Goal: Information Seeking & Learning: Find specific fact

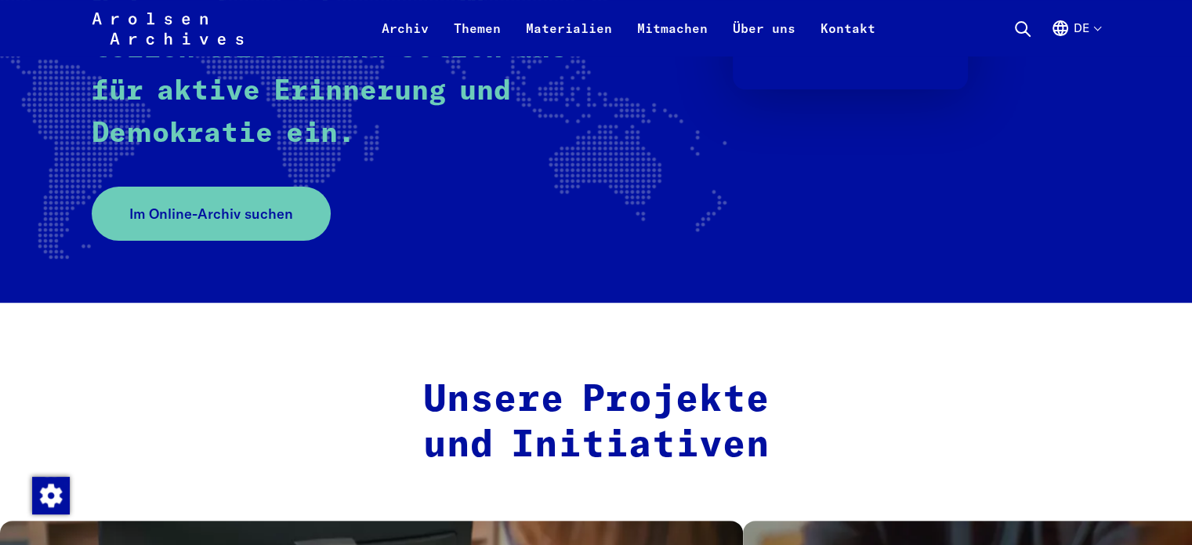
scroll to position [392, 0]
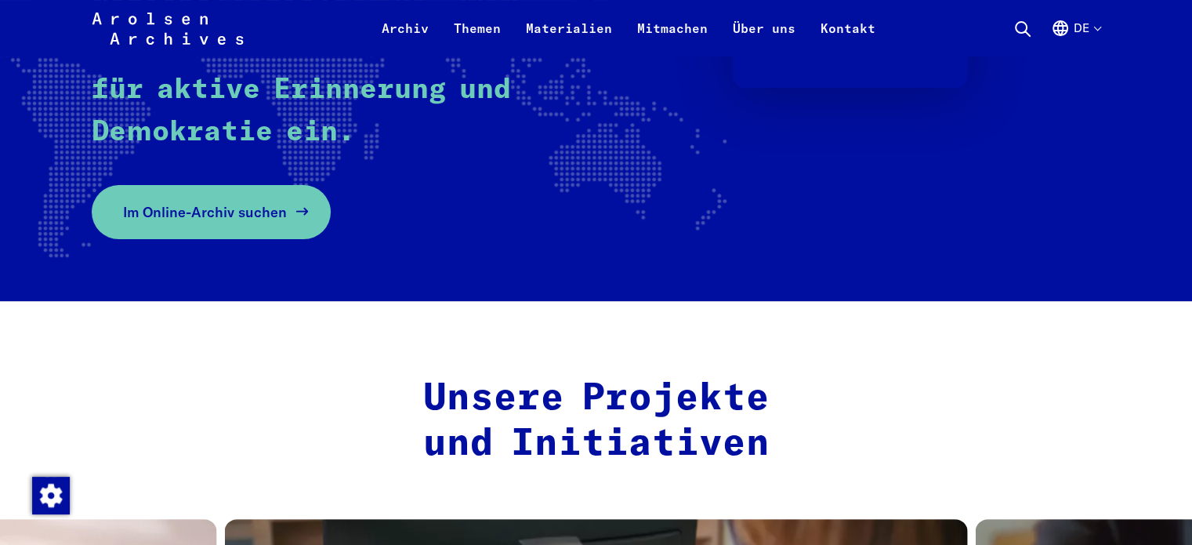
click at [280, 222] on link "Im Online-Archiv suchen" at bounding box center [211, 212] width 239 height 54
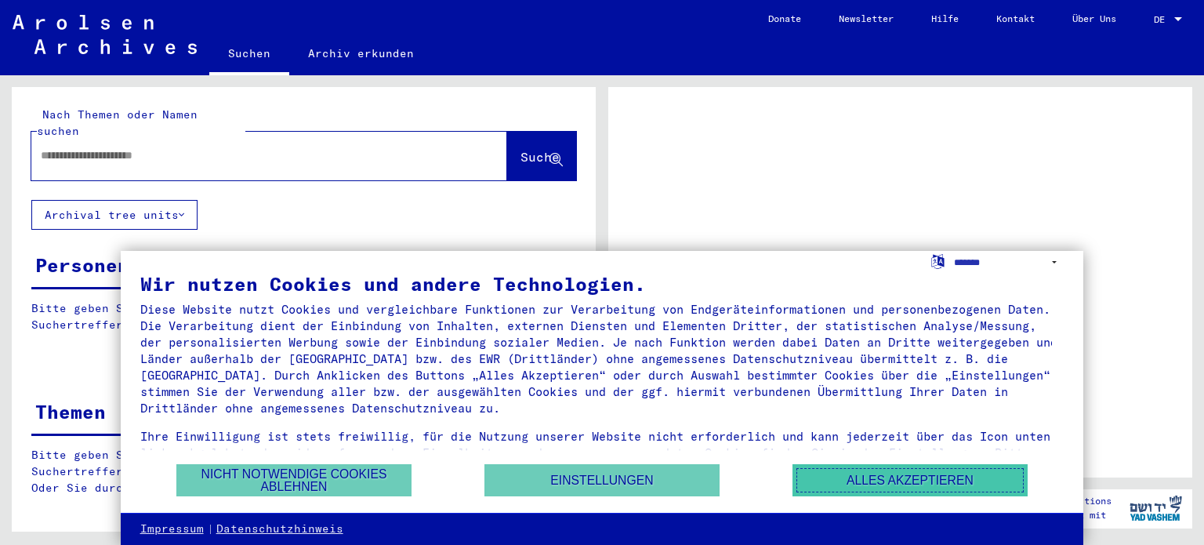
click at [860, 482] on button "Alles akzeptieren" at bounding box center [909, 480] width 235 height 32
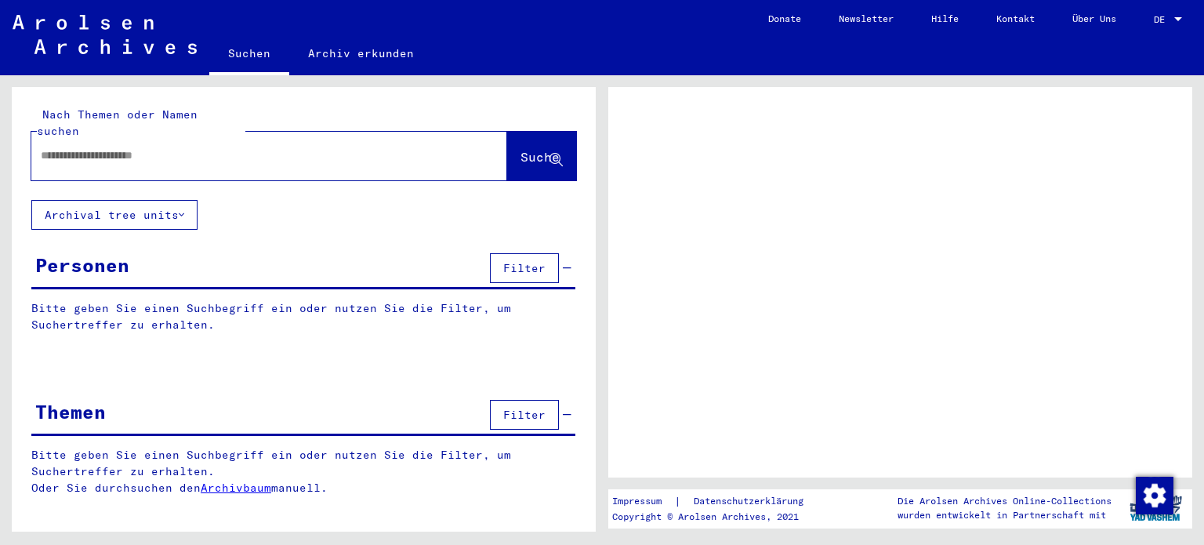
click at [188, 153] on div at bounding box center [250, 155] width 438 height 35
click at [164, 147] on input "text" at bounding box center [255, 155] width 429 height 16
type input "********"
click at [520, 149] on span "Suche" at bounding box center [539, 157] width 39 height 16
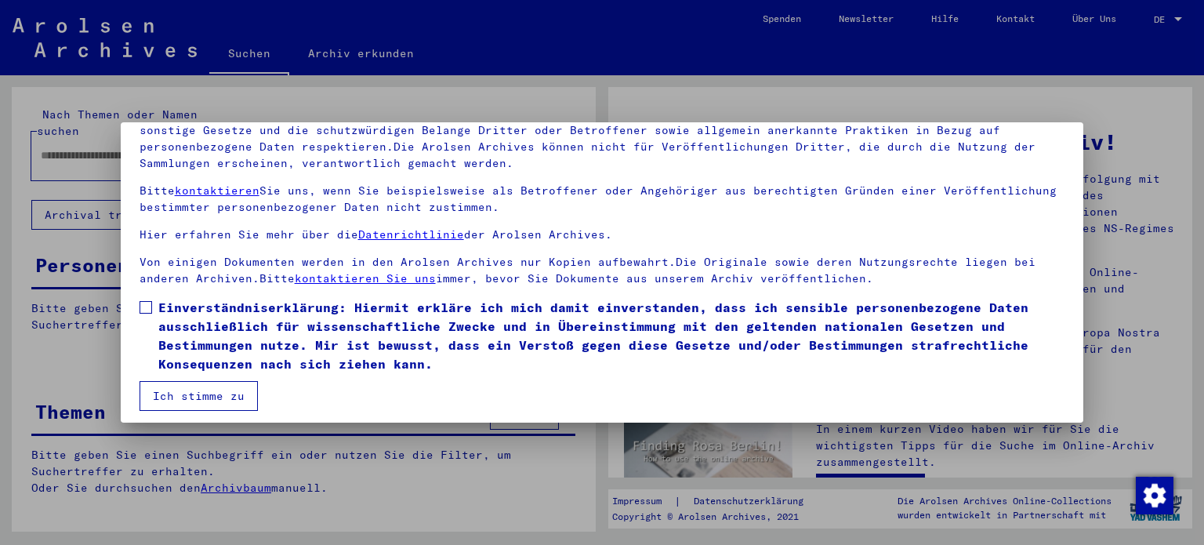
scroll to position [132, 0]
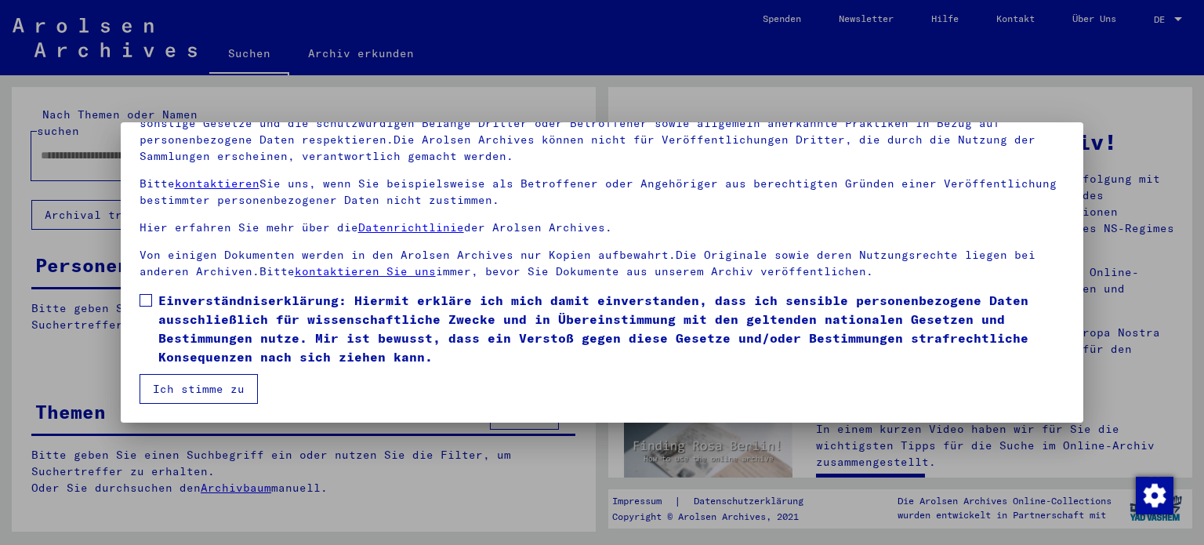
click at [143, 291] on label "Einverständniserklärung: Hiermit erkläre ich mich damit einverstanden, dass ich…" at bounding box center [603, 328] width 926 height 75
click at [187, 372] on mat-dialog-content "Unsere Nutzungsbedingungen wurden durch den Internationalen Ausschuss als obers…" at bounding box center [602, 226] width 963 height 354
click at [186, 388] on button "Ich stimme zu" at bounding box center [199, 389] width 118 height 30
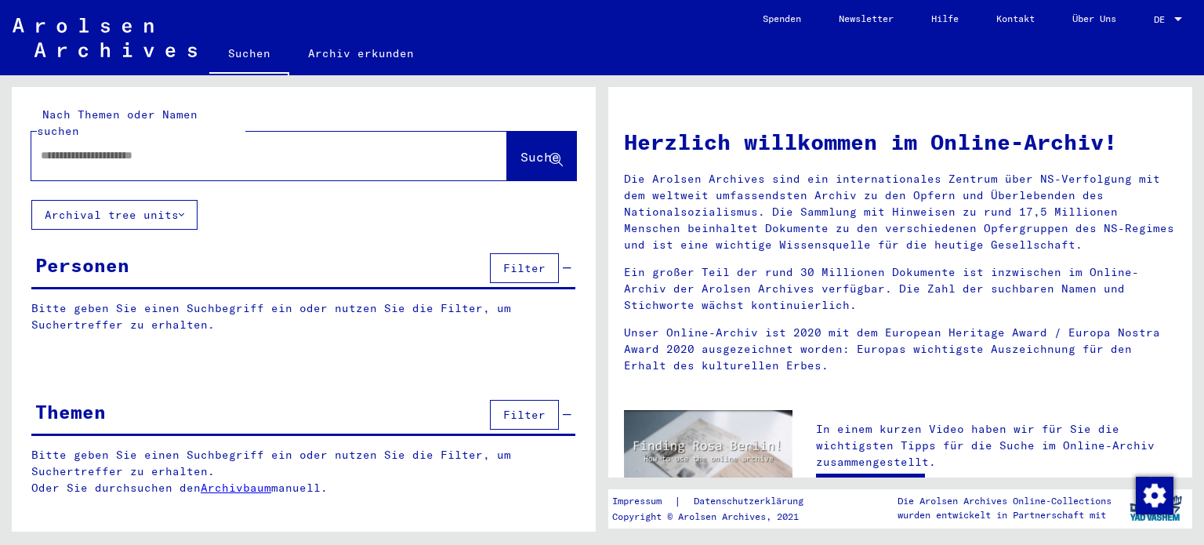
click at [95, 147] on input "text" at bounding box center [250, 155] width 419 height 16
type input "********"
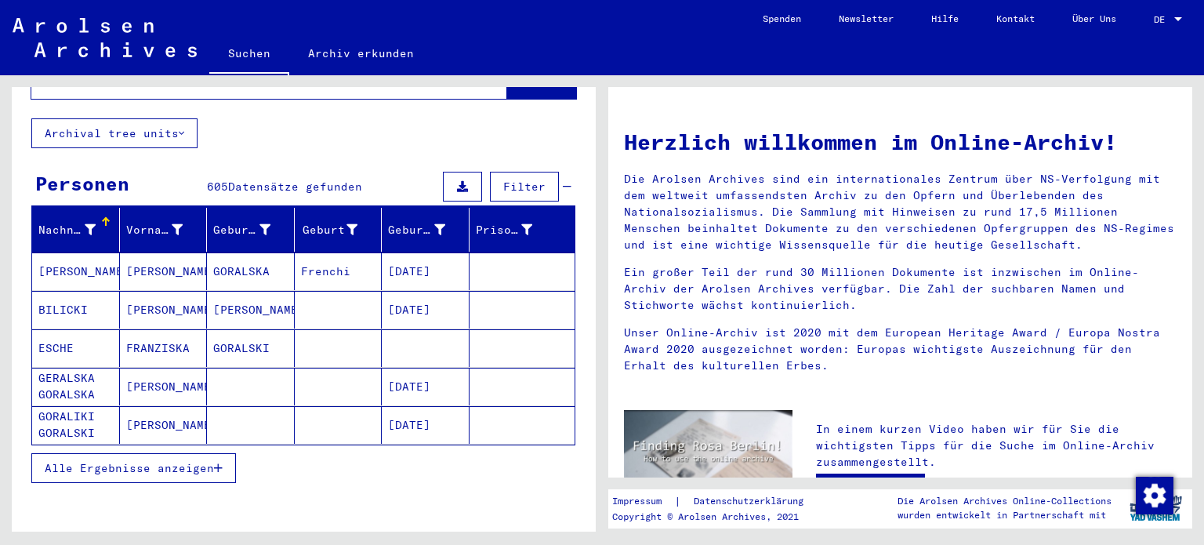
scroll to position [78, 0]
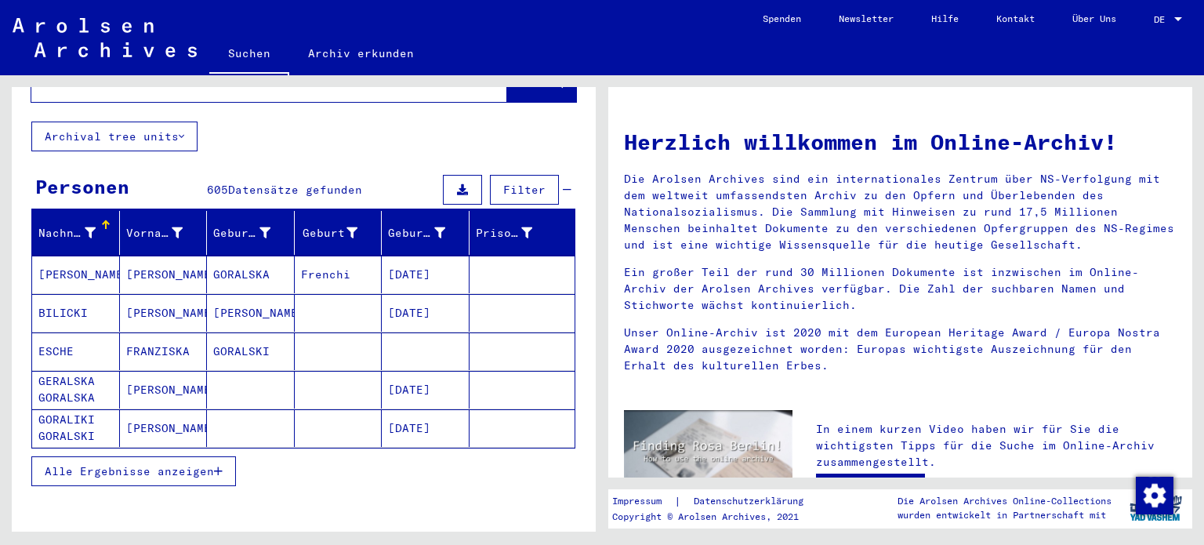
click at [141, 464] on span "Alle Ergebnisse anzeigen" at bounding box center [129, 471] width 169 height 14
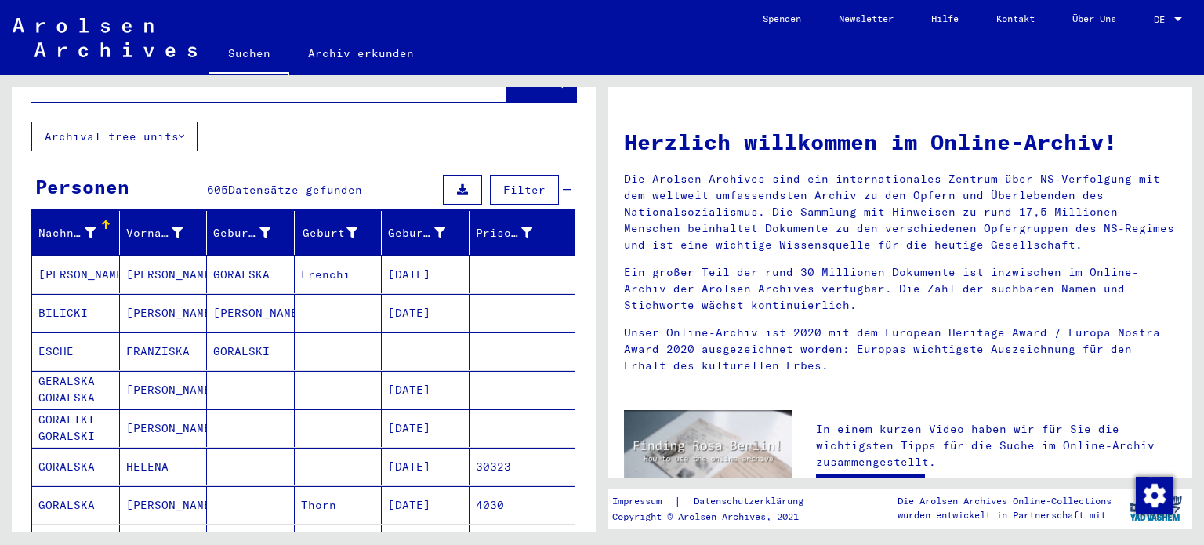
click at [503, 183] on span "Filter" at bounding box center [524, 190] width 42 height 14
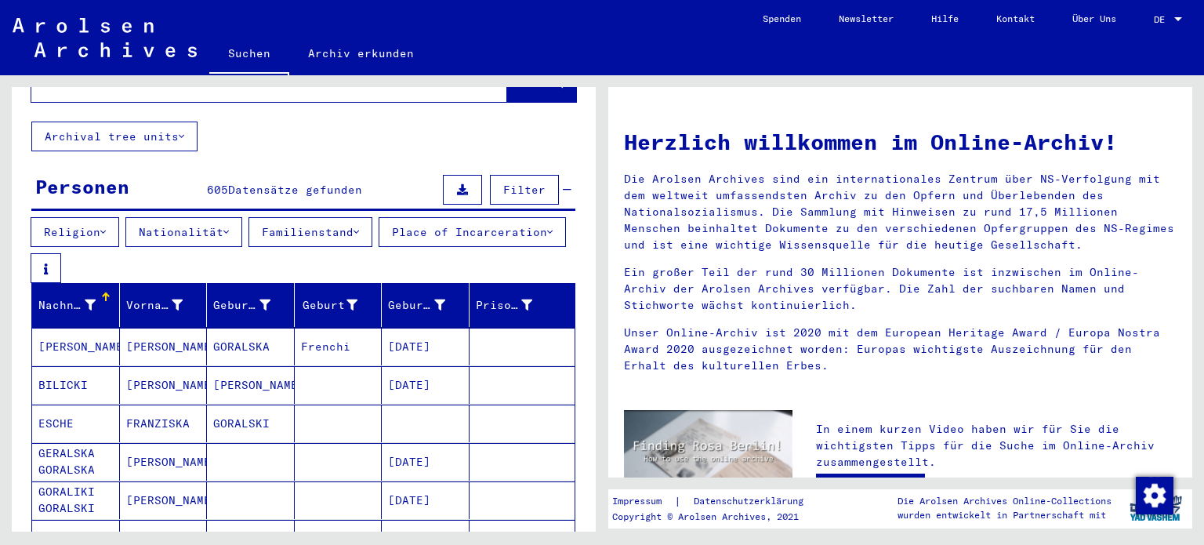
click at [503, 183] on span "Filter" at bounding box center [524, 190] width 42 height 14
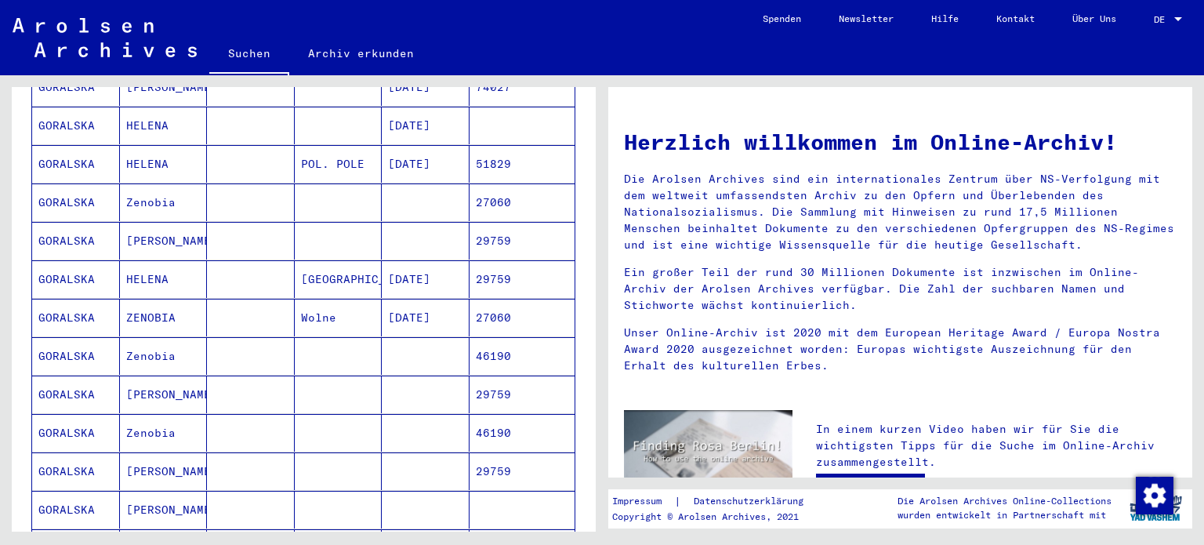
scroll to position [941, 0]
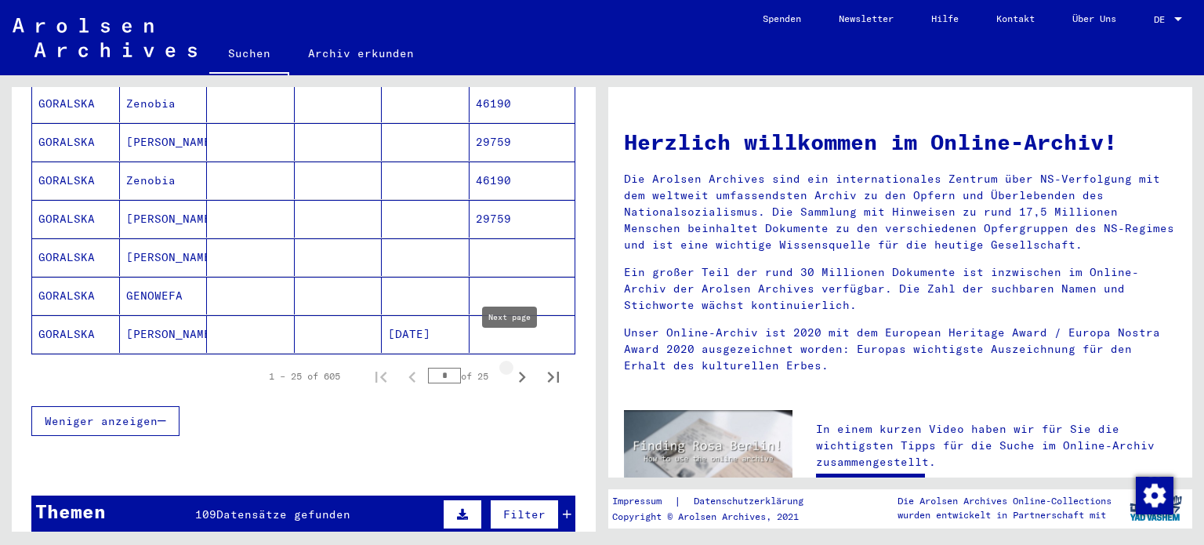
click at [511, 366] on icon "Next page" at bounding box center [522, 377] width 22 height 22
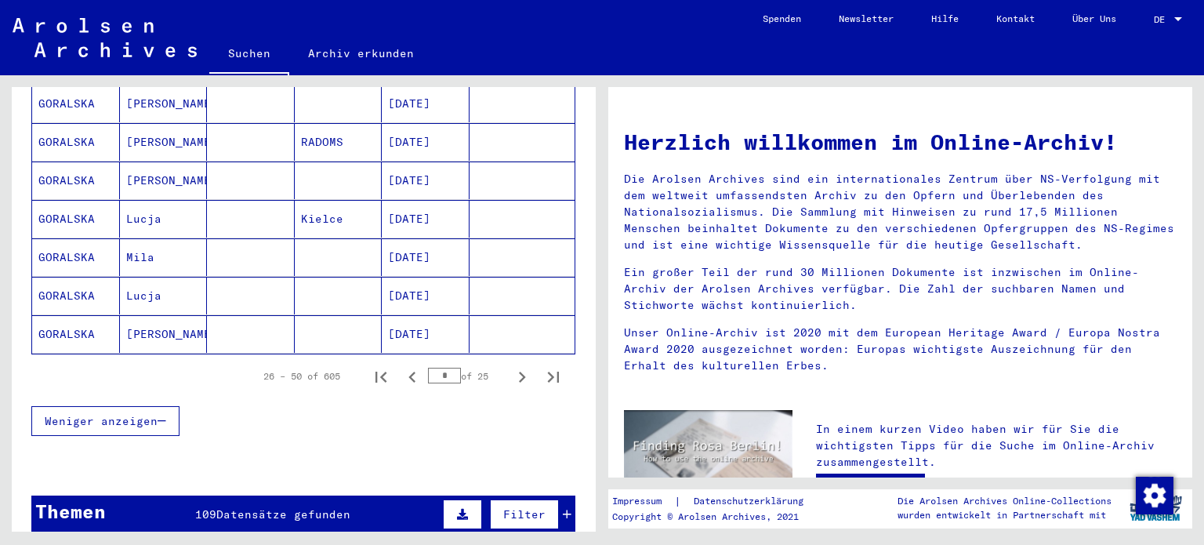
click at [511, 366] on icon "Next page" at bounding box center [522, 377] width 22 height 22
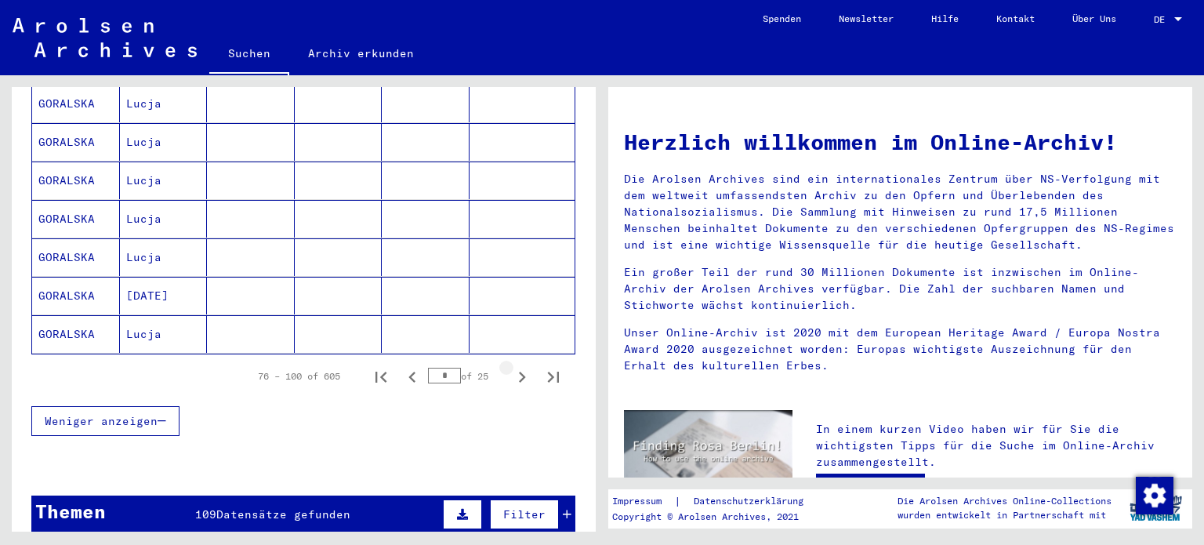
click at [511, 366] on icon "Next page" at bounding box center [522, 377] width 22 height 22
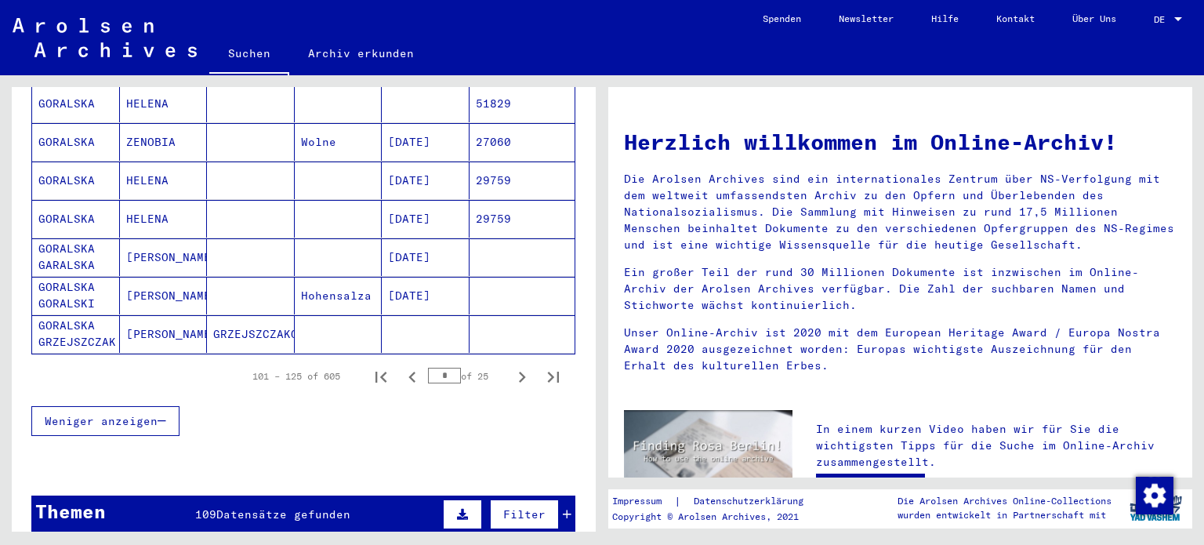
click at [511, 366] on icon "Next page" at bounding box center [522, 377] width 22 height 22
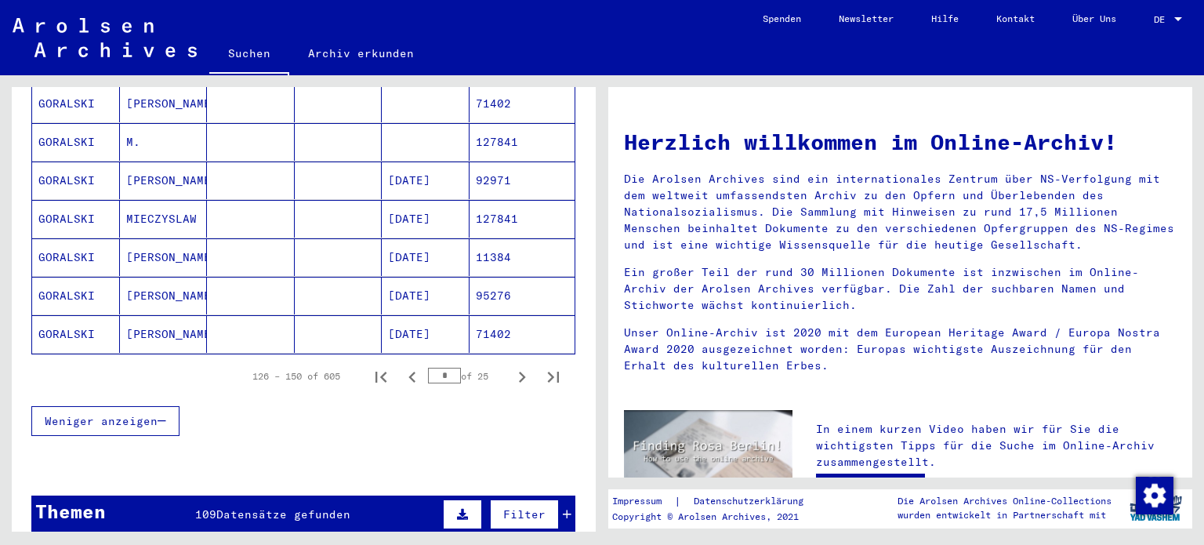
click at [66, 238] on mat-cell "GORALSKI" at bounding box center [76, 257] width 88 height 38
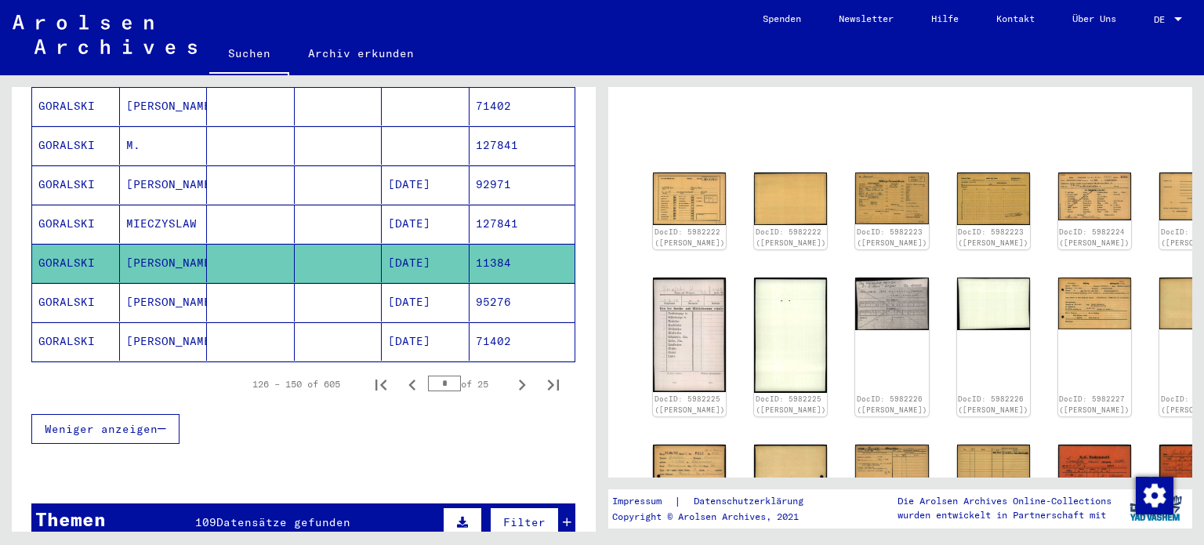
scroll to position [78, 0]
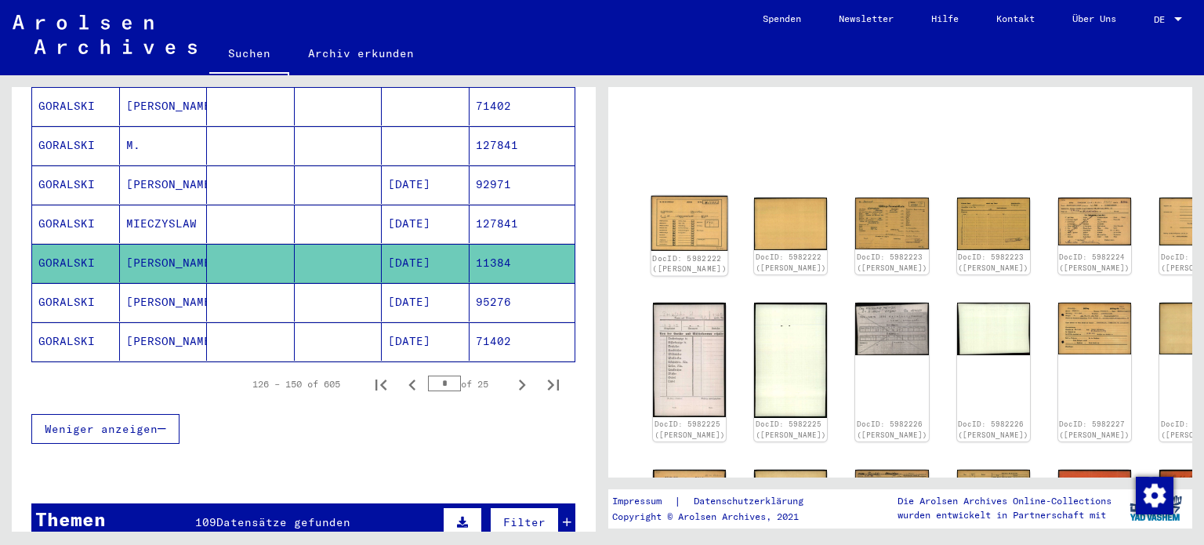
click at [686, 219] on img at bounding box center [689, 223] width 77 height 55
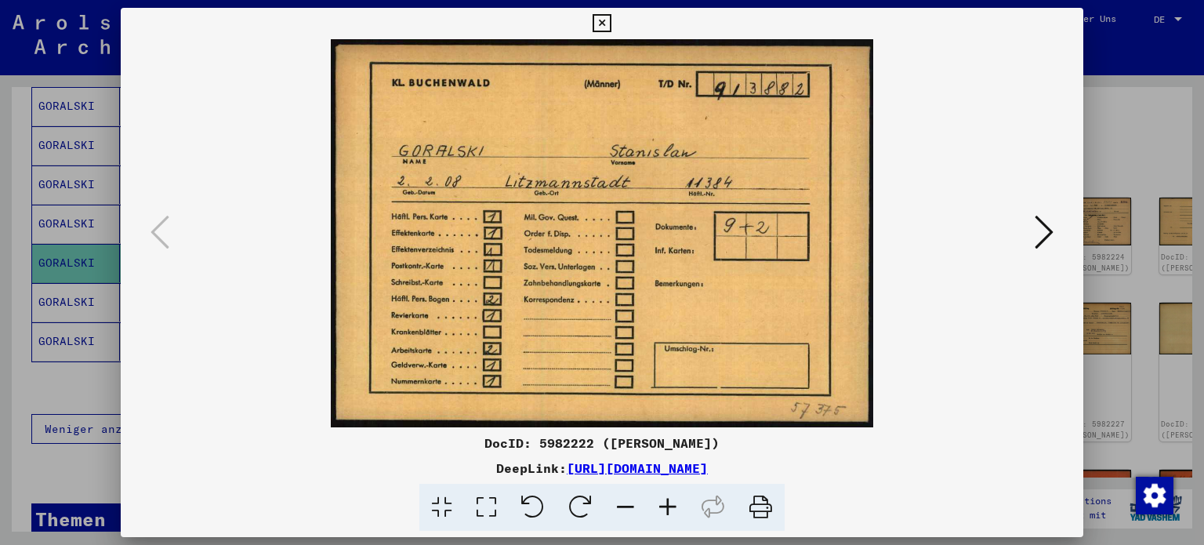
click at [1054, 234] on button at bounding box center [1044, 233] width 28 height 45
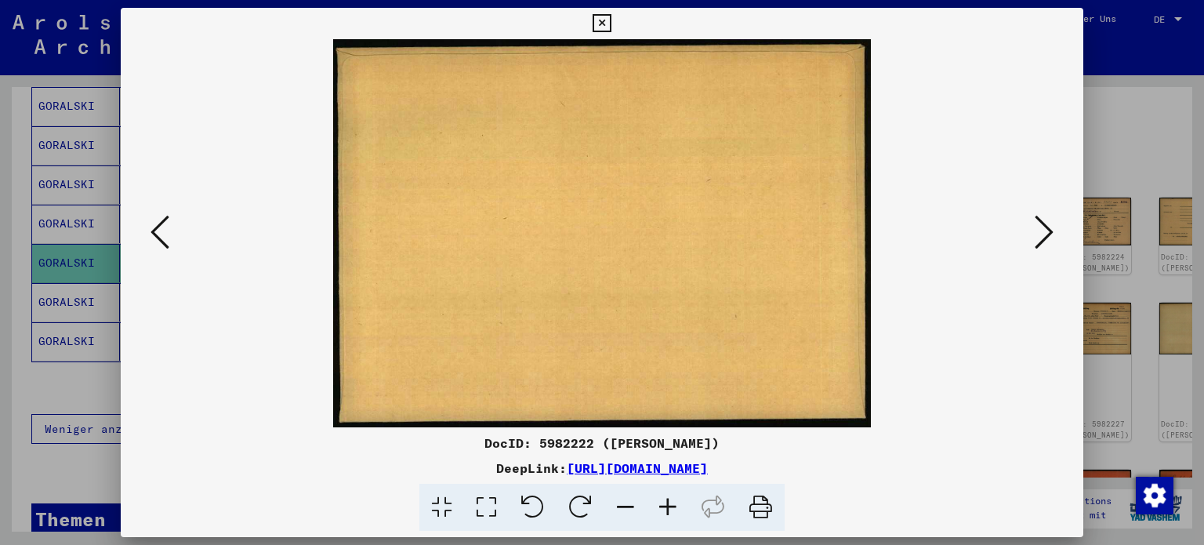
click at [1054, 234] on button at bounding box center [1044, 233] width 28 height 45
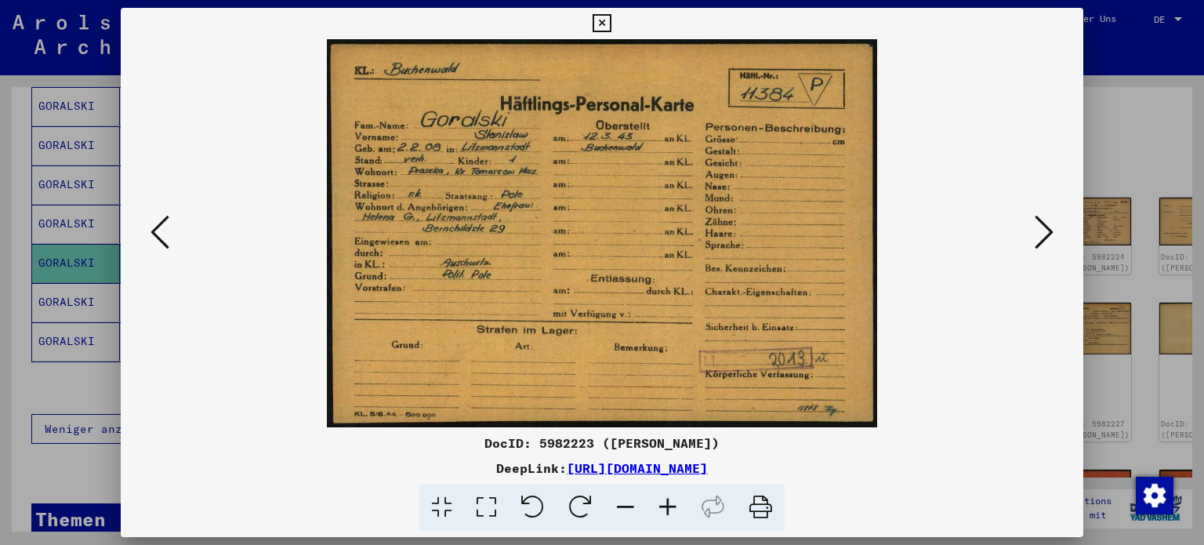
click at [1046, 237] on icon at bounding box center [1044, 232] width 19 height 38
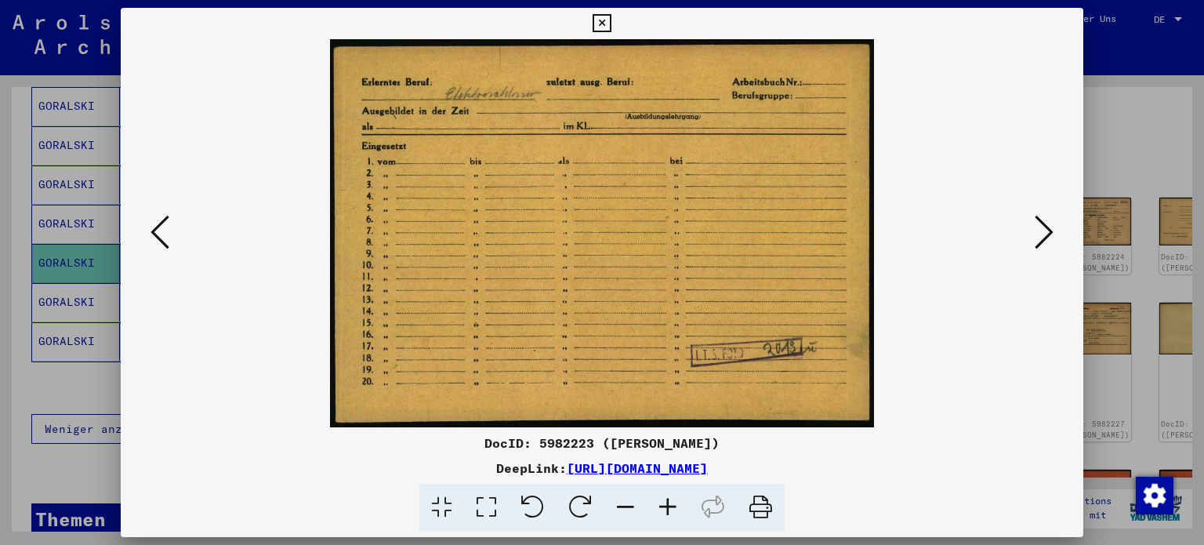
click at [1046, 237] on icon at bounding box center [1044, 232] width 19 height 38
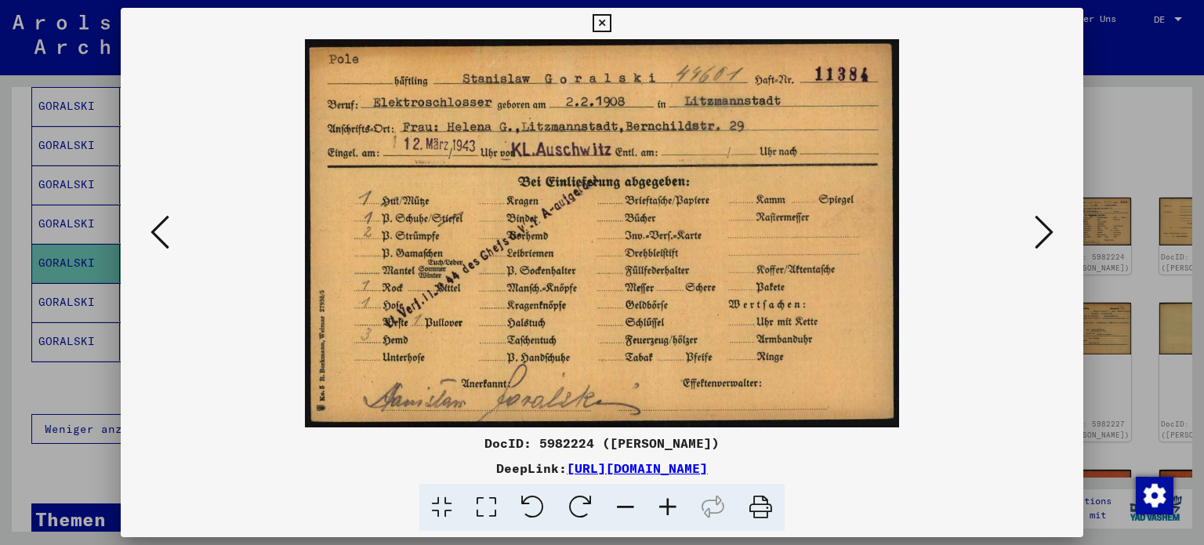
click at [1046, 226] on icon at bounding box center [1044, 232] width 19 height 38
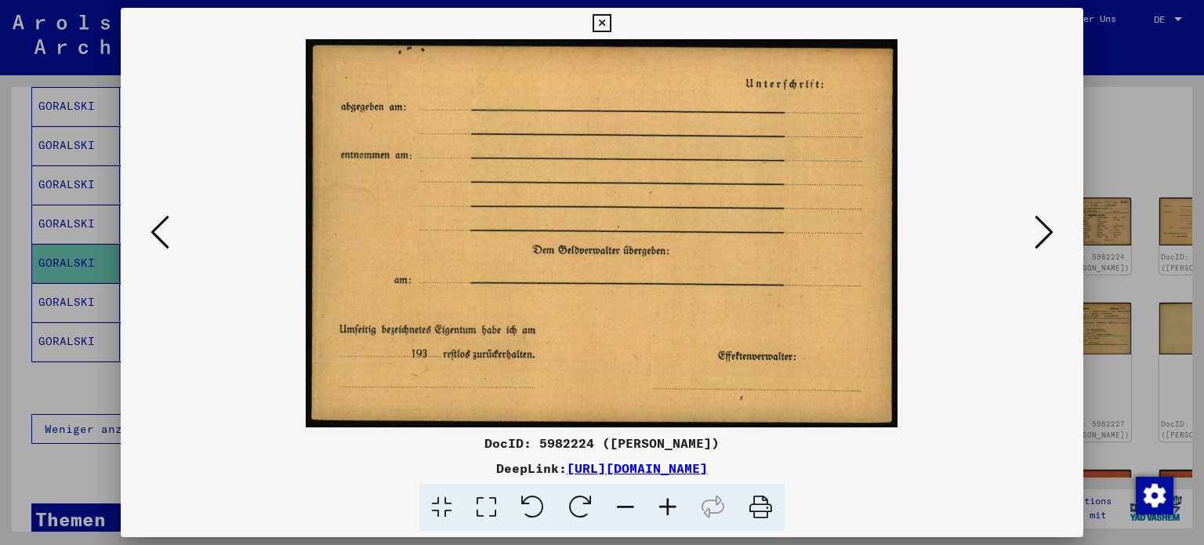
click at [1046, 226] on icon at bounding box center [1044, 232] width 19 height 38
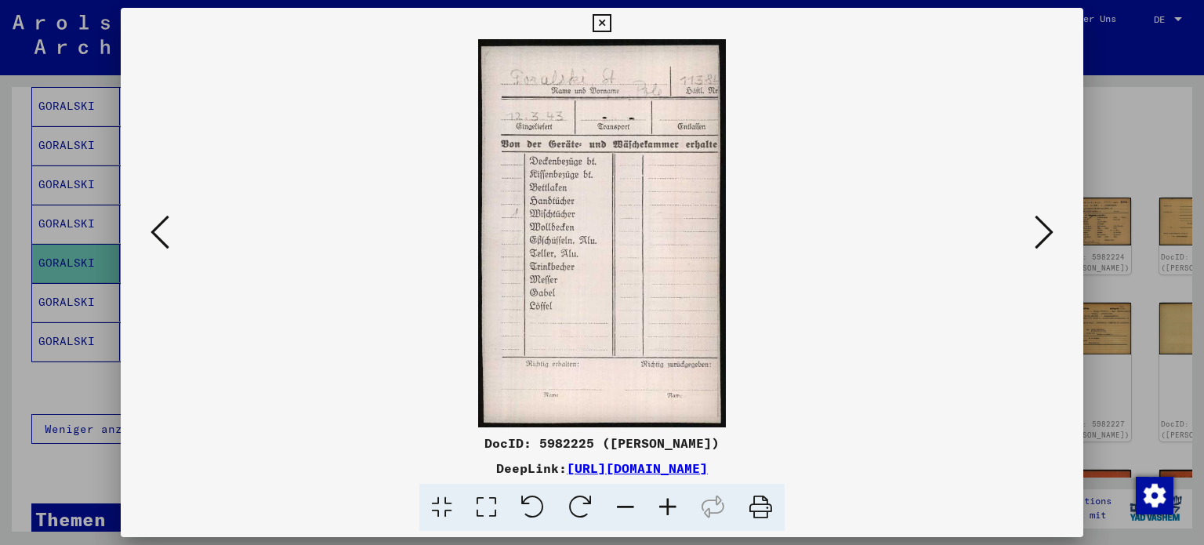
click at [1046, 226] on icon at bounding box center [1044, 232] width 19 height 38
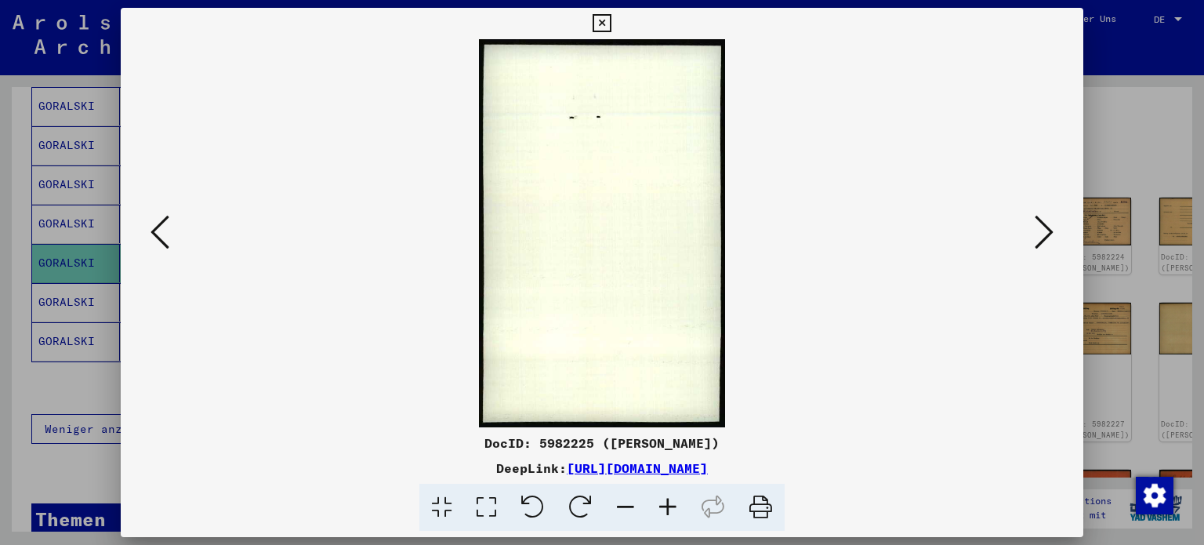
click at [1046, 226] on icon at bounding box center [1044, 232] width 19 height 38
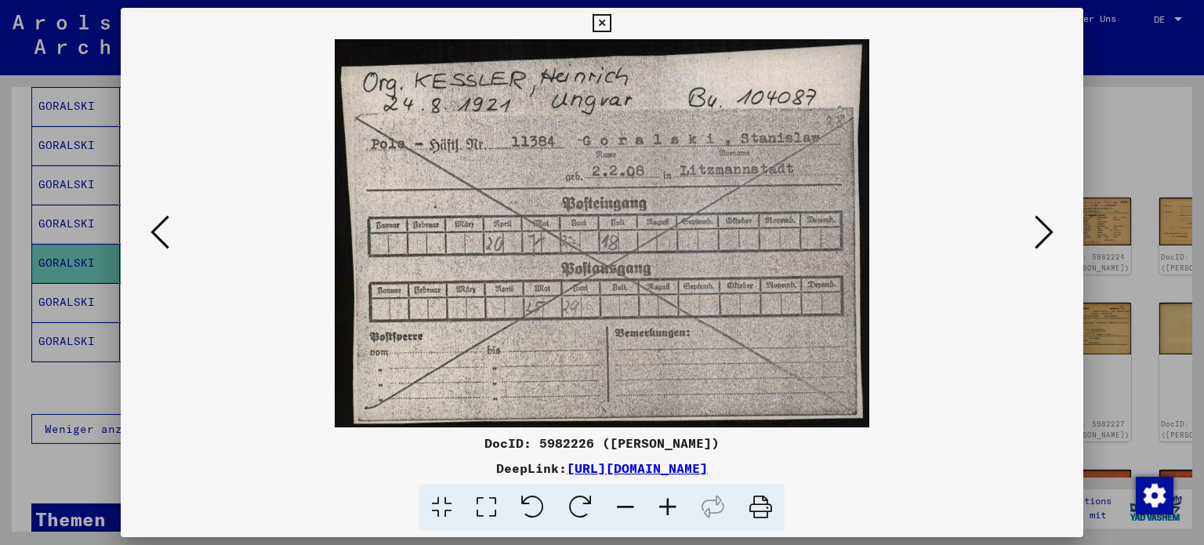
click at [1046, 226] on icon at bounding box center [1044, 232] width 19 height 38
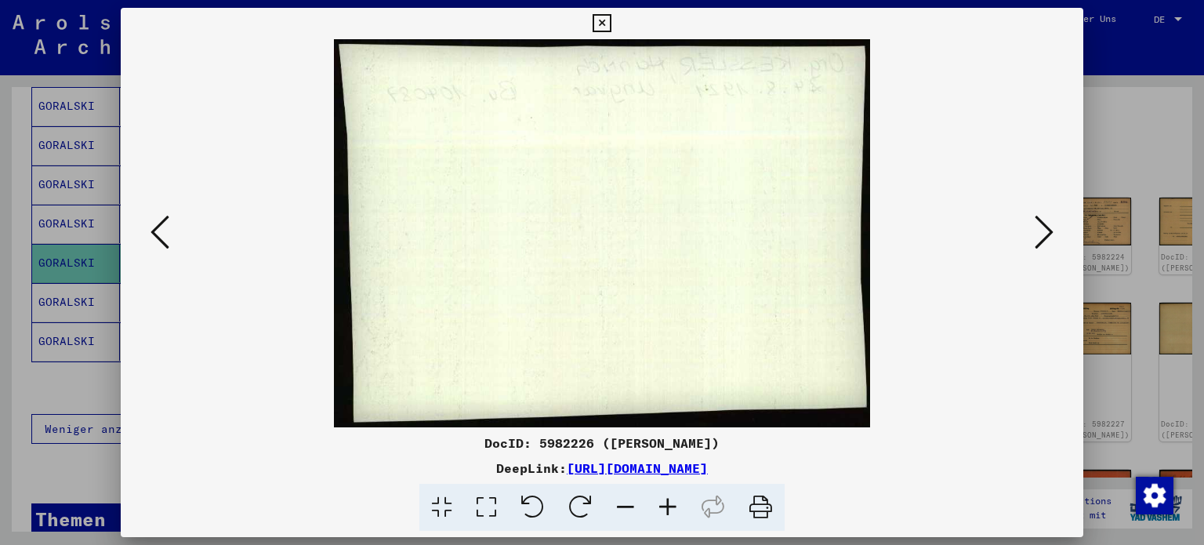
click at [1046, 226] on icon at bounding box center [1044, 232] width 19 height 38
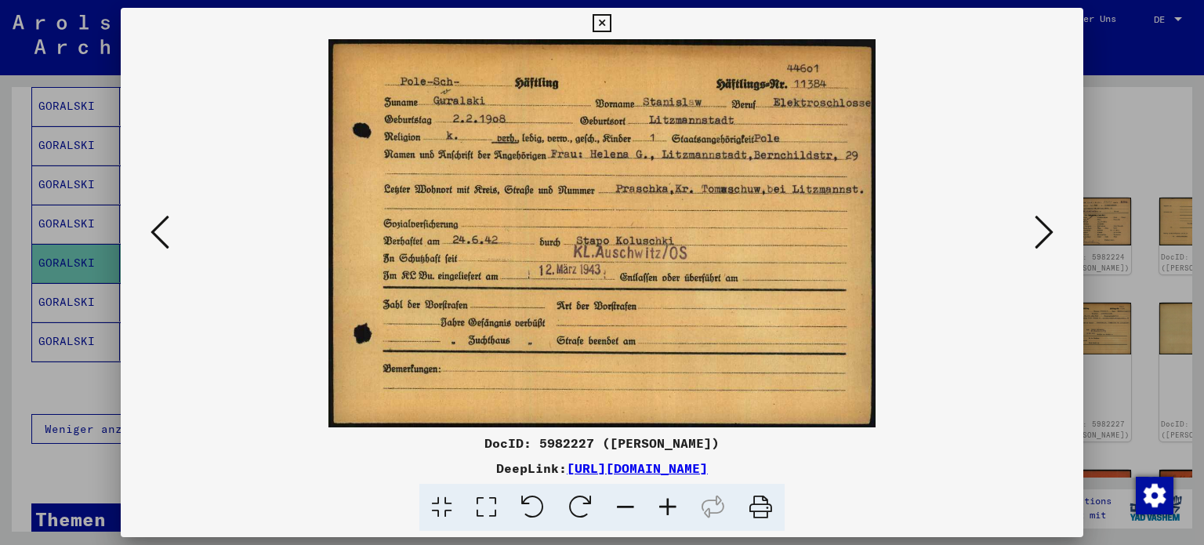
click at [1040, 235] on icon at bounding box center [1044, 232] width 19 height 38
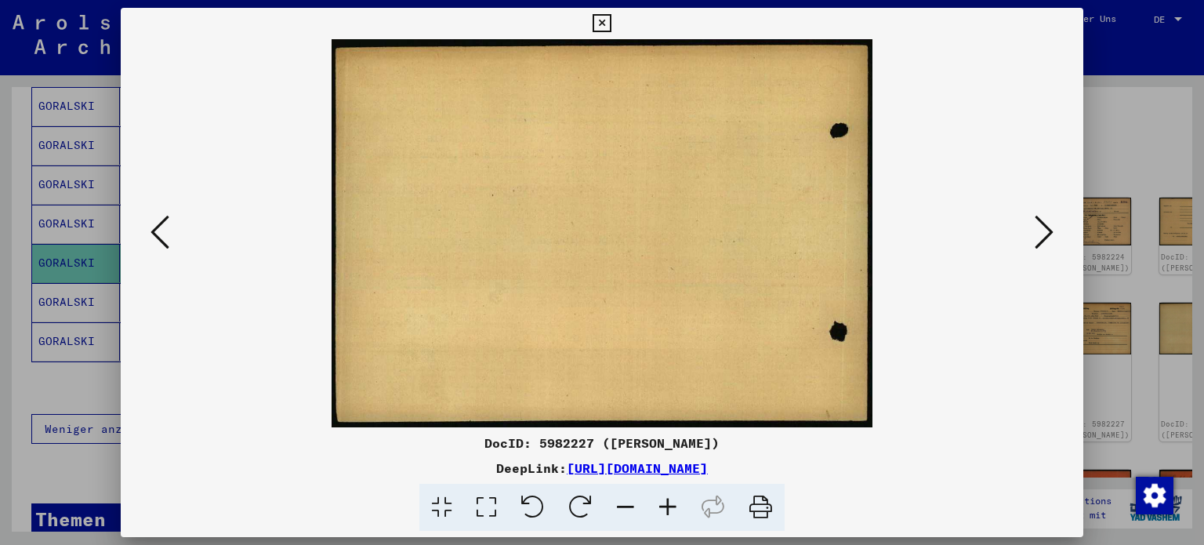
click at [1040, 235] on icon at bounding box center [1044, 232] width 19 height 38
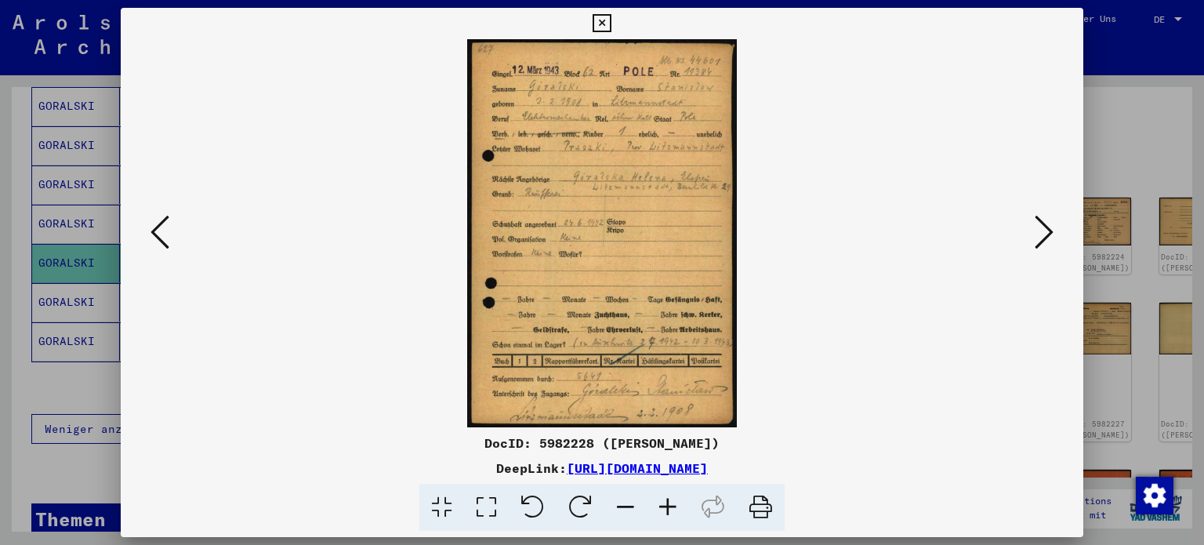
click at [668, 507] on icon at bounding box center [668, 508] width 42 height 48
click at [668, 506] on icon at bounding box center [668, 508] width 42 height 48
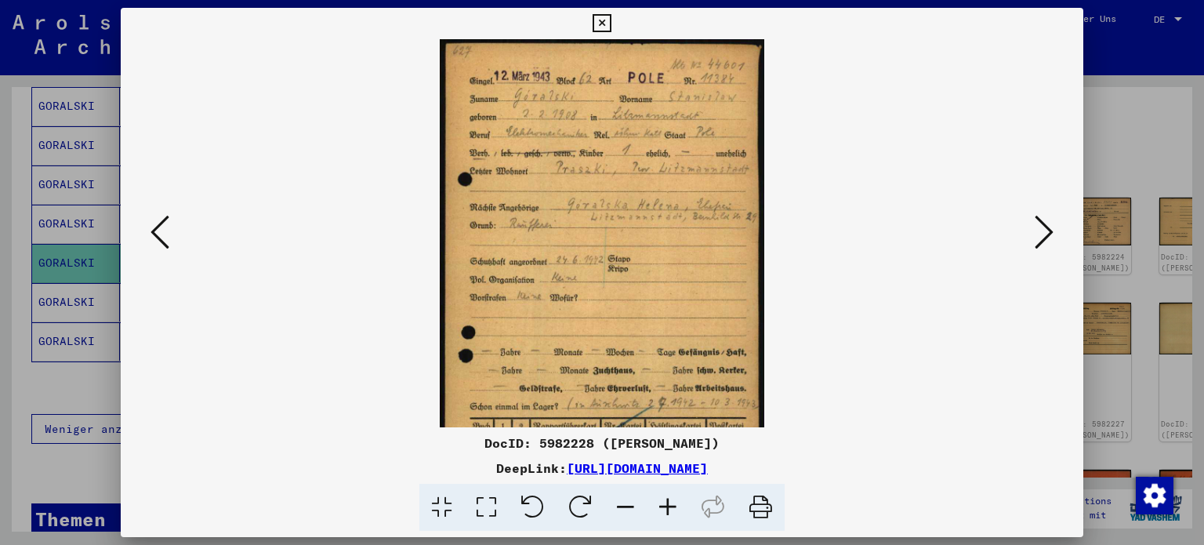
click at [668, 506] on icon at bounding box center [668, 508] width 42 height 48
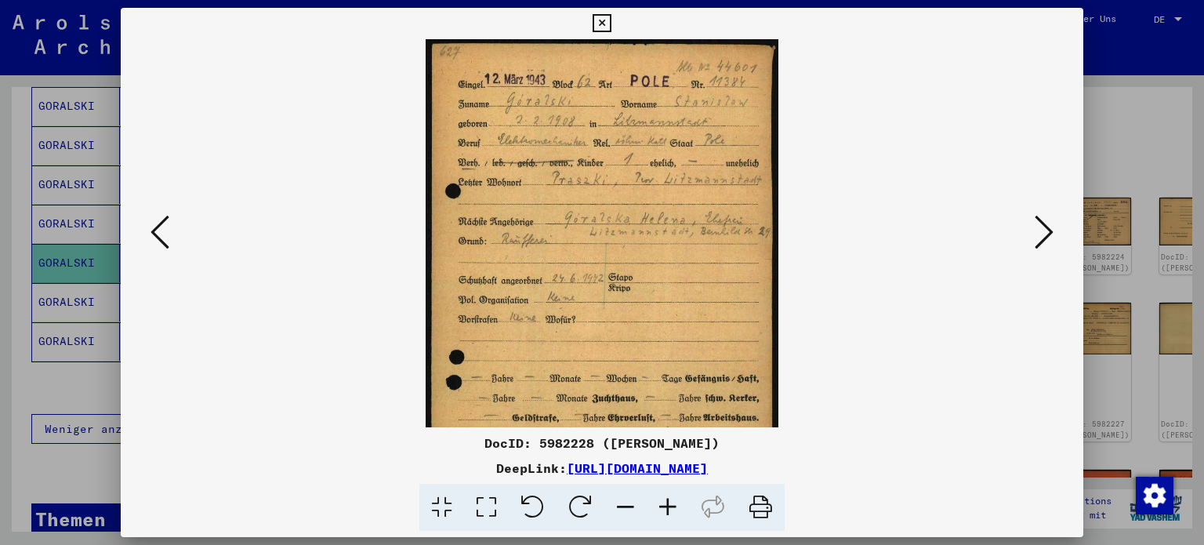
click at [669, 506] on icon at bounding box center [668, 508] width 42 height 48
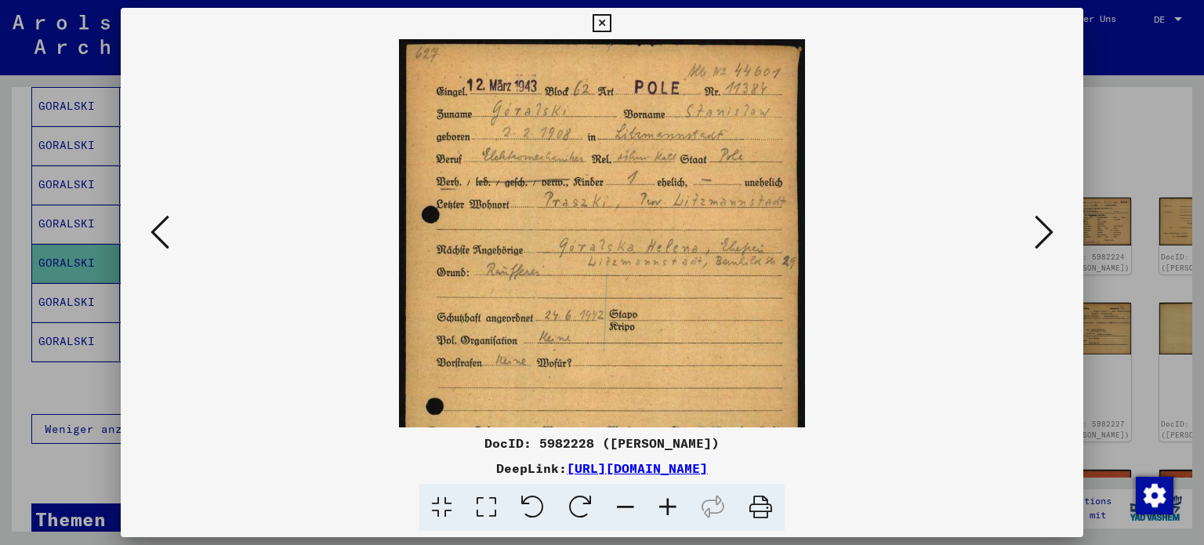
click at [669, 506] on icon at bounding box center [668, 508] width 42 height 48
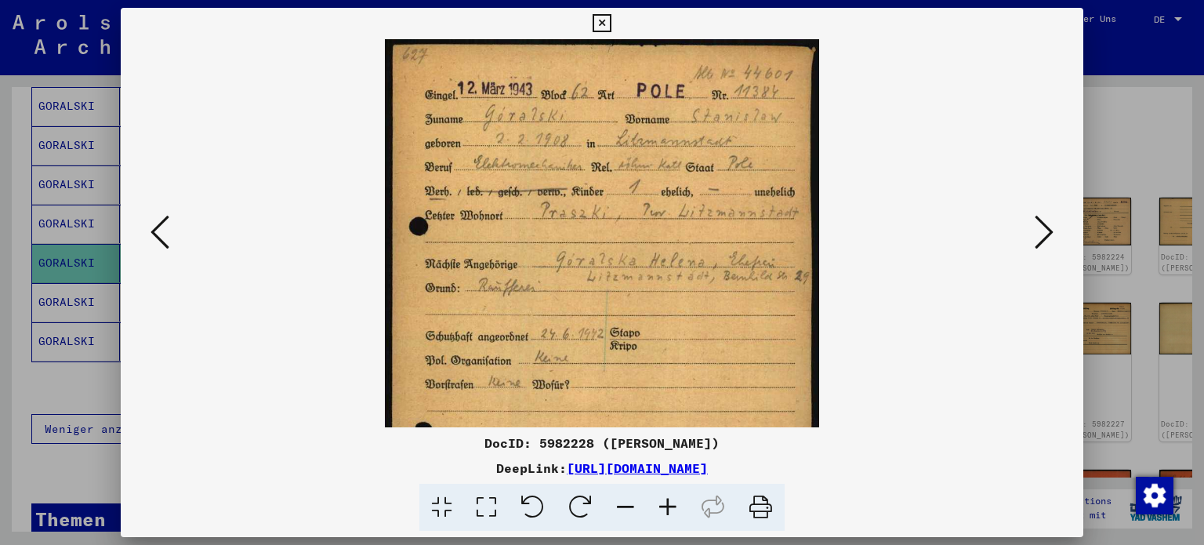
click at [669, 506] on icon at bounding box center [668, 508] width 42 height 48
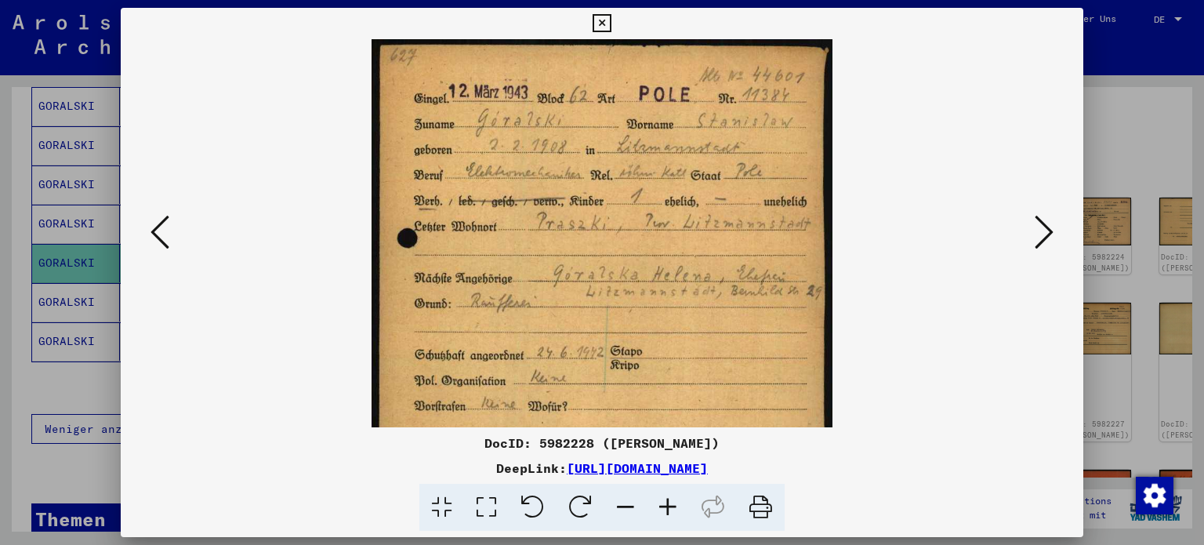
click at [669, 506] on icon at bounding box center [668, 508] width 42 height 48
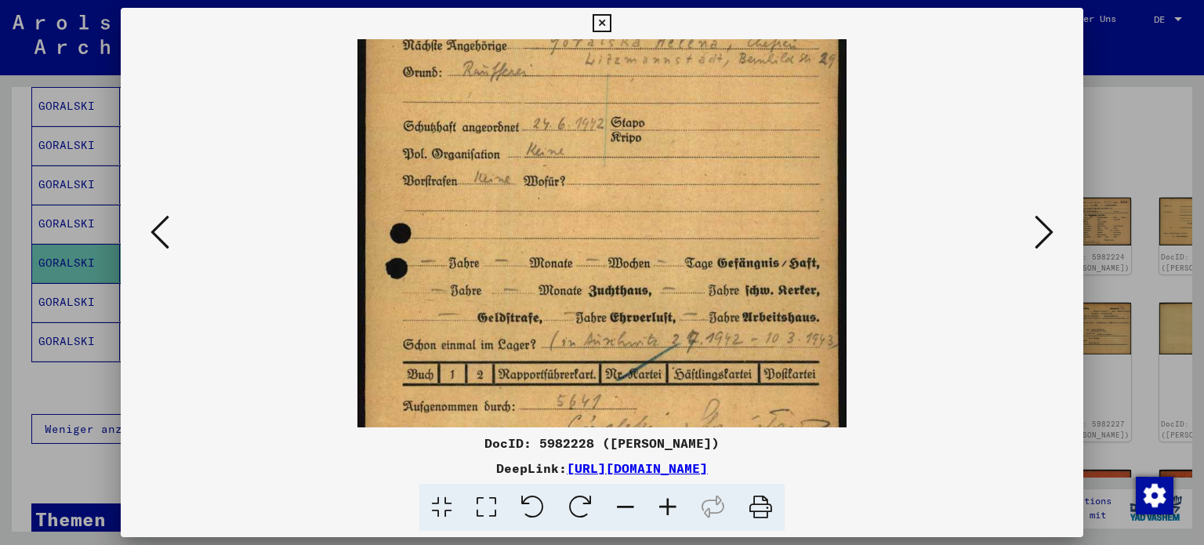
drag, startPoint x: 559, startPoint y: 218, endPoint x: 564, endPoint y: 84, distance: 134.1
click at [564, 84] on img at bounding box center [601, 143] width 488 height 702
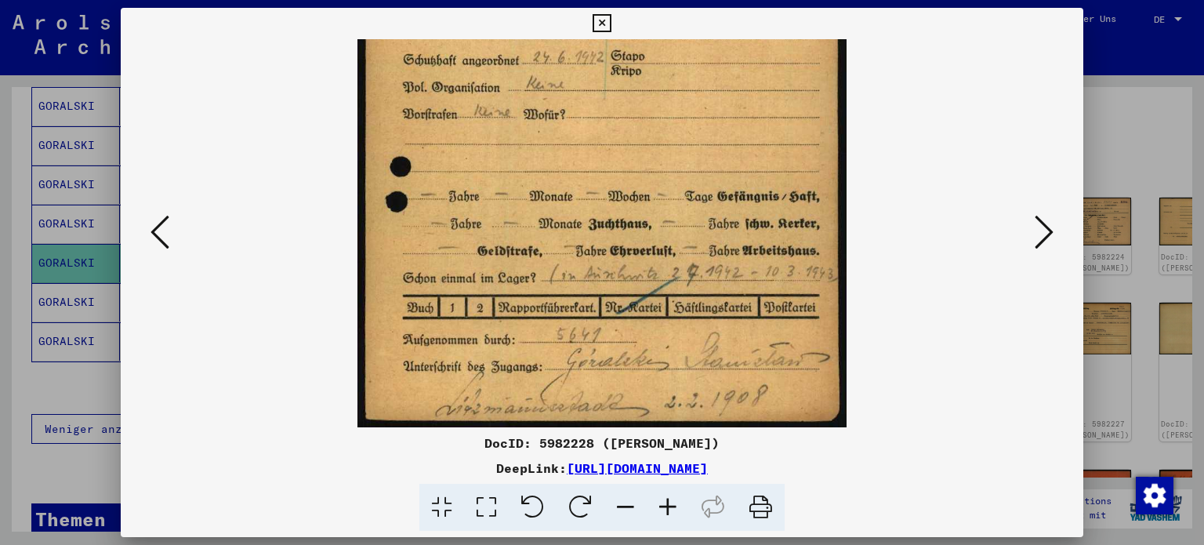
drag, startPoint x: 796, startPoint y: 243, endPoint x: 805, endPoint y: 110, distance: 133.5
click at [805, 110] on img at bounding box center [601, 77] width 488 height 702
click at [1046, 219] on icon at bounding box center [1044, 232] width 19 height 38
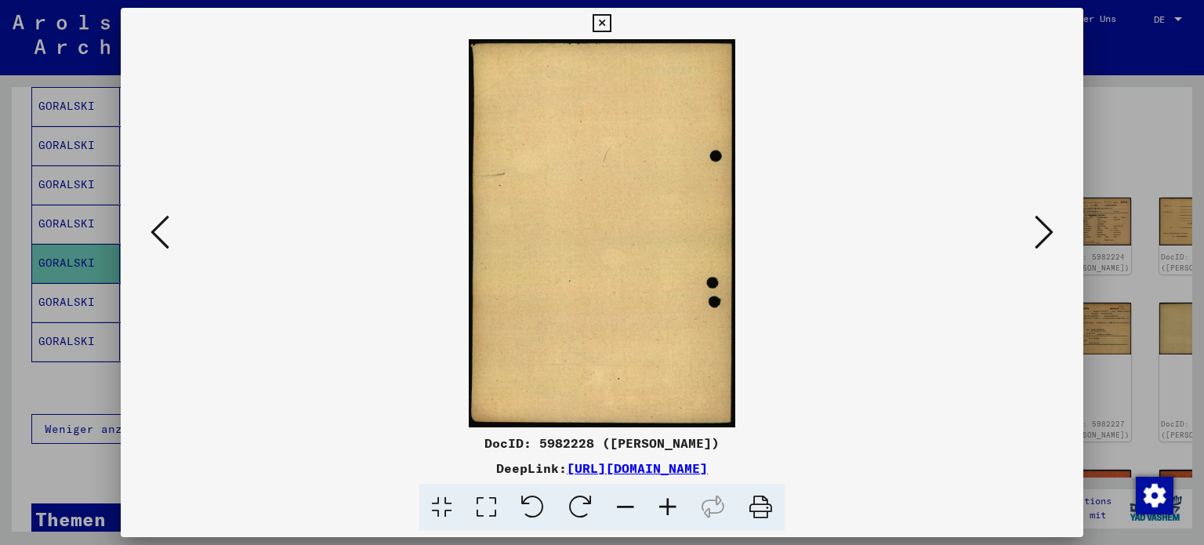
scroll to position [0, 0]
click at [1046, 219] on icon at bounding box center [1044, 232] width 19 height 38
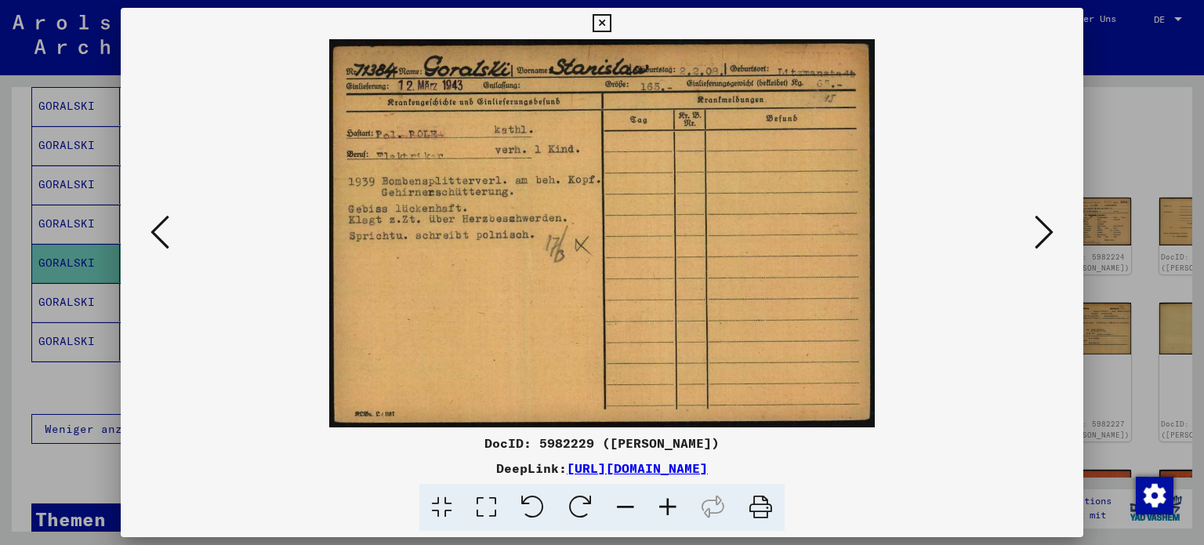
click at [1053, 235] on icon at bounding box center [1044, 232] width 19 height 38
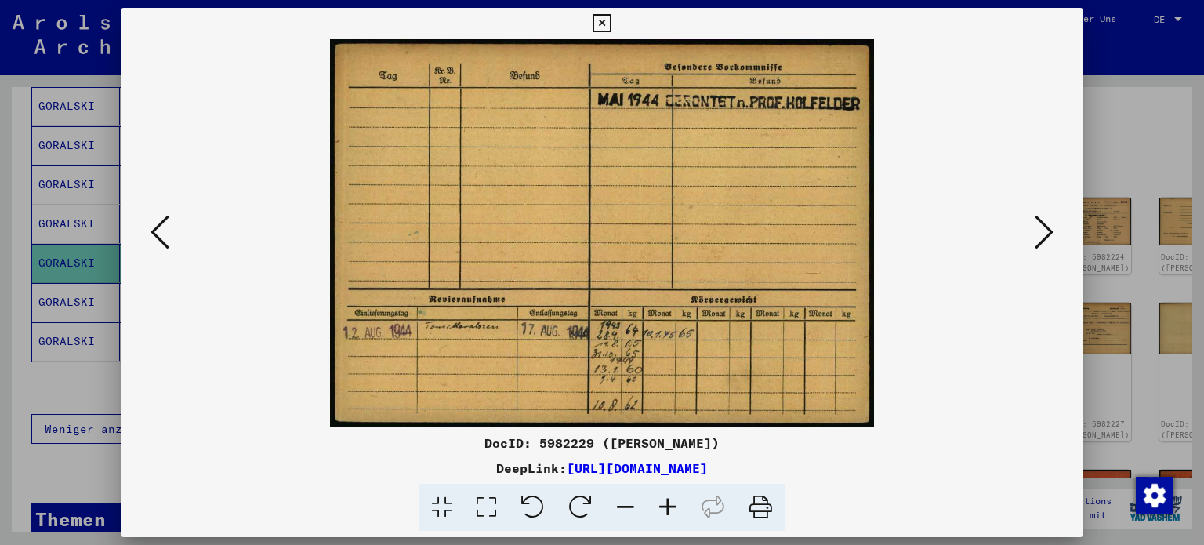
click at [169, 237] on button at bounding box center [160, 233] width 28 height 45
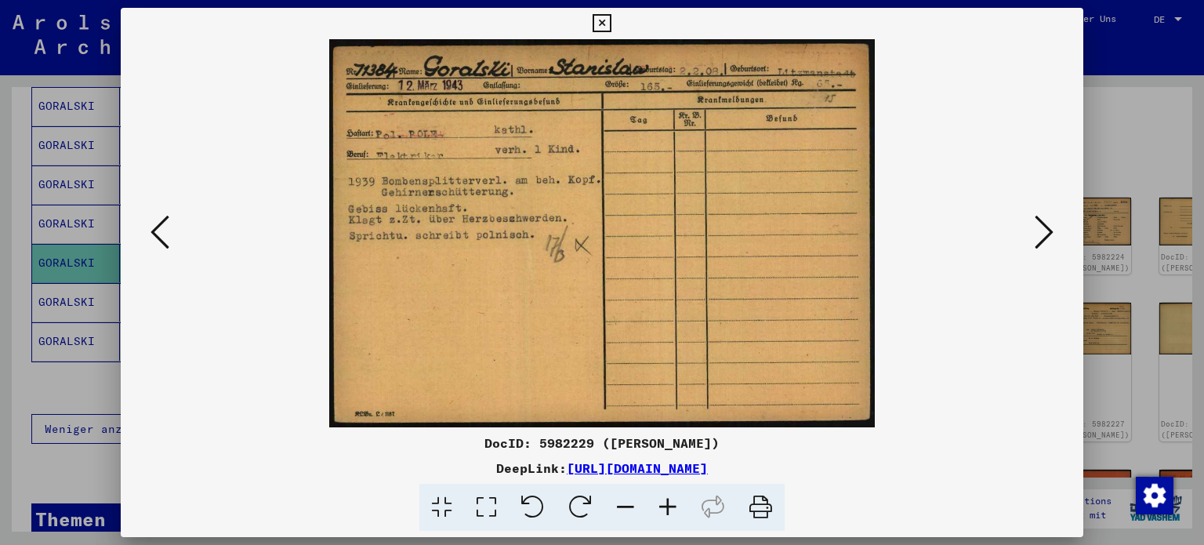
click at [1043, 229] on icon at bounding box center [1044, 232] width 19 height 38
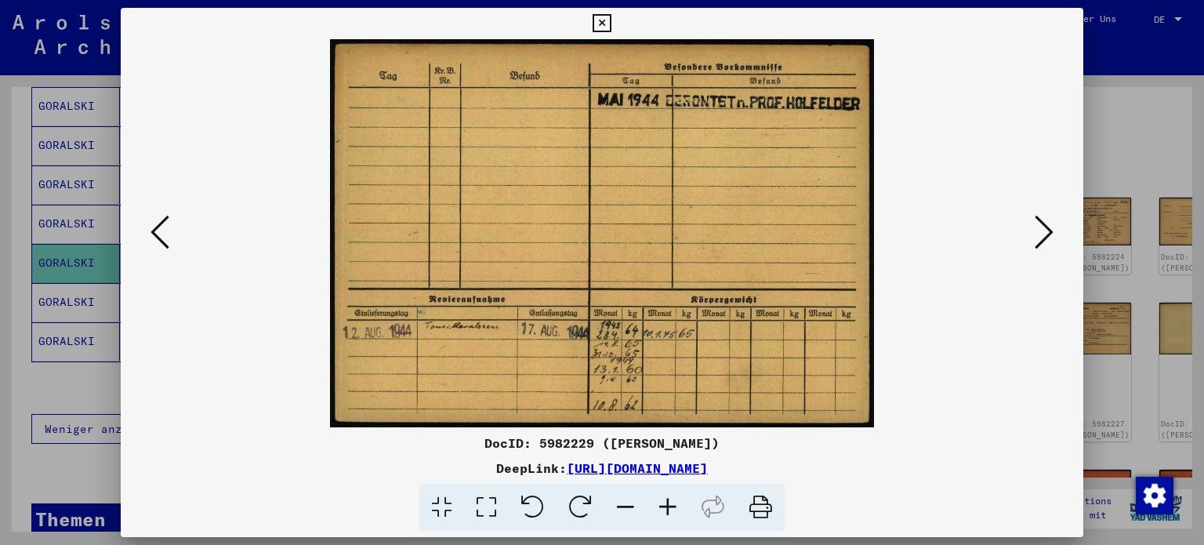
click at [143, 248] on div at bounding box center [602, 233] width 963 height 388
click at [162, 231] on icon at bounding box center [159, 232] width 19 height 38
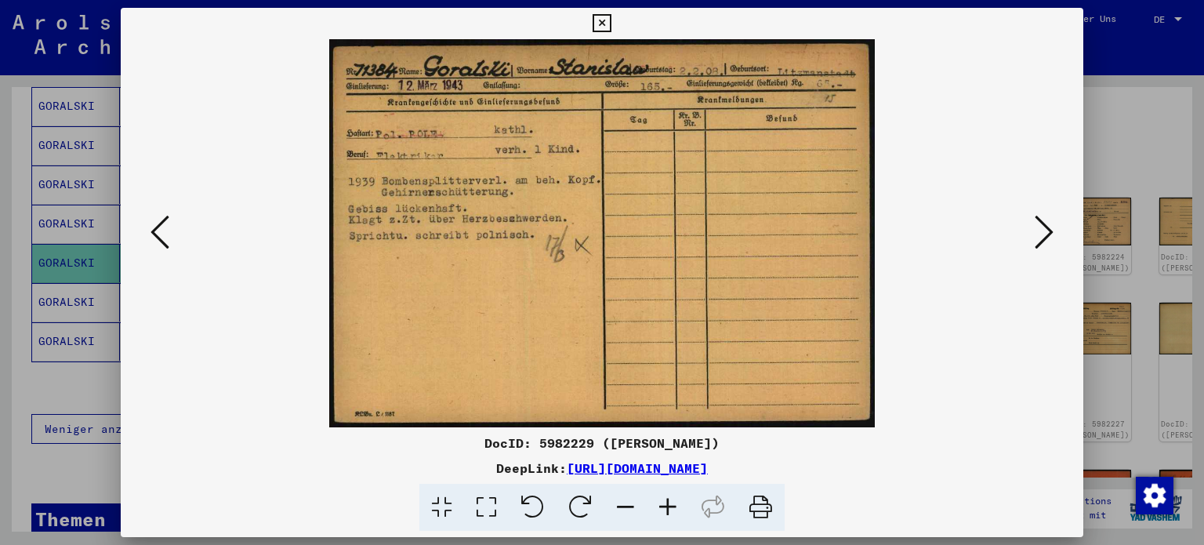
click at [1044, 228] on icon at bounding box center [1044, 232] width 19 height 38
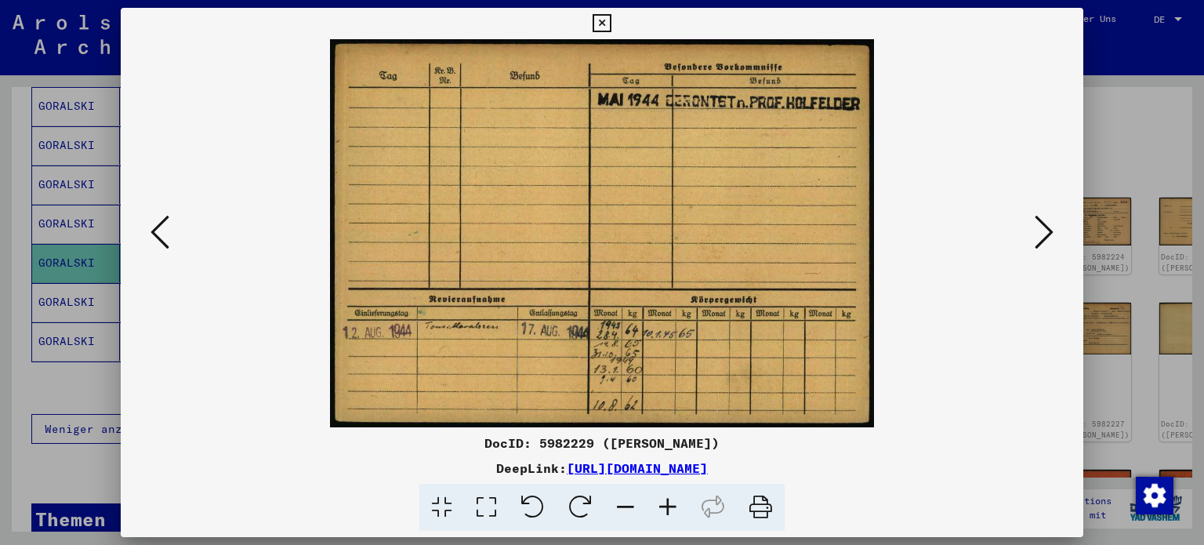
click at [1044, 228] on icon at bounding box center [1044, 232] width 19 height 38
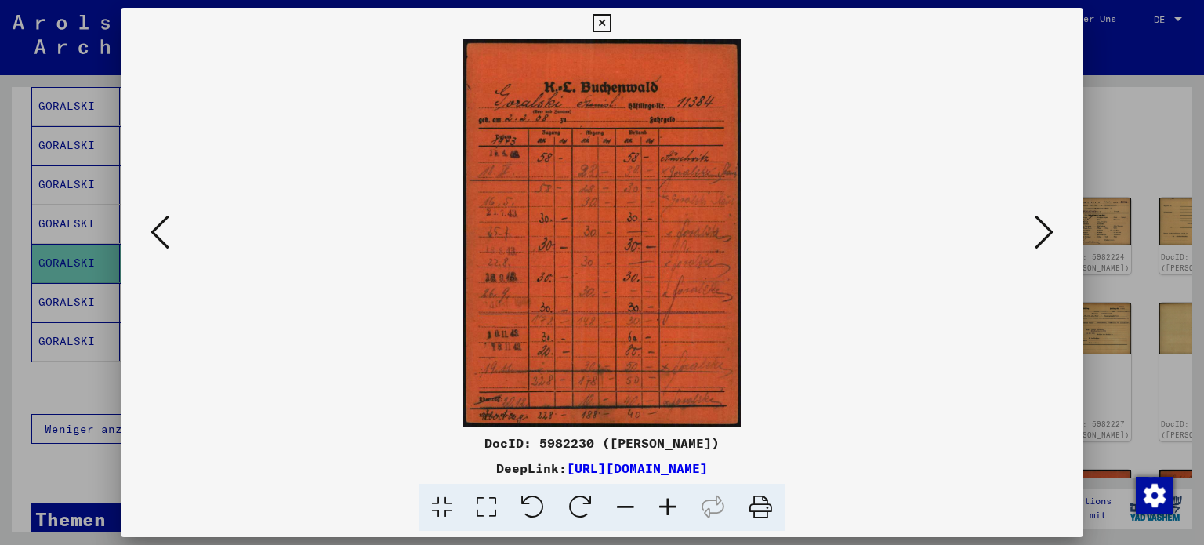
click at [674, 503] on icon at bounding box center [668, 508] width 42 height 48
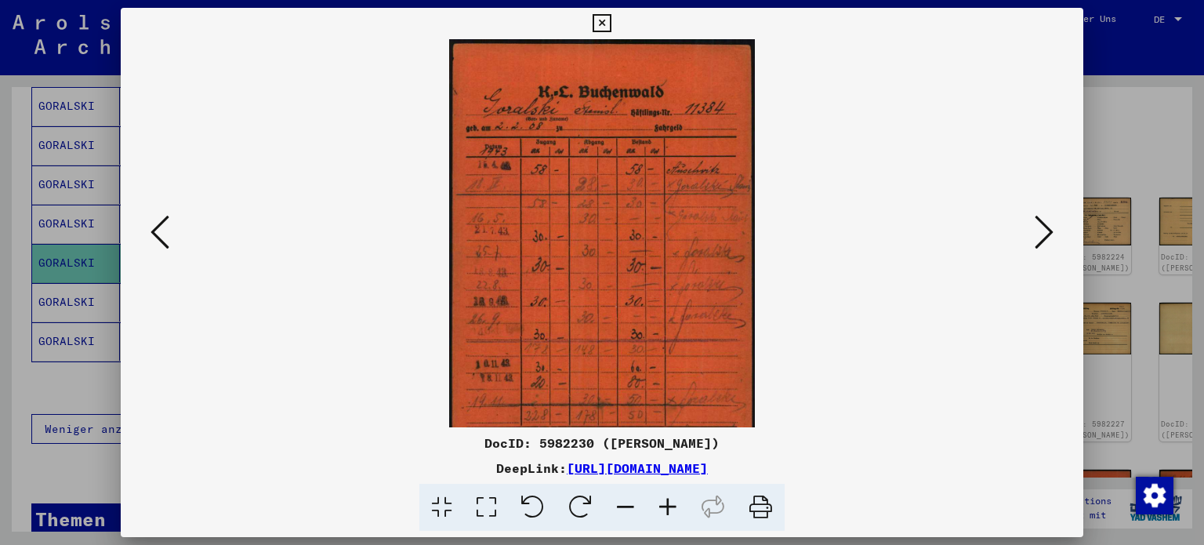
click at [674, 502] on icon at bounding box center [668, 508] width 42 height 48
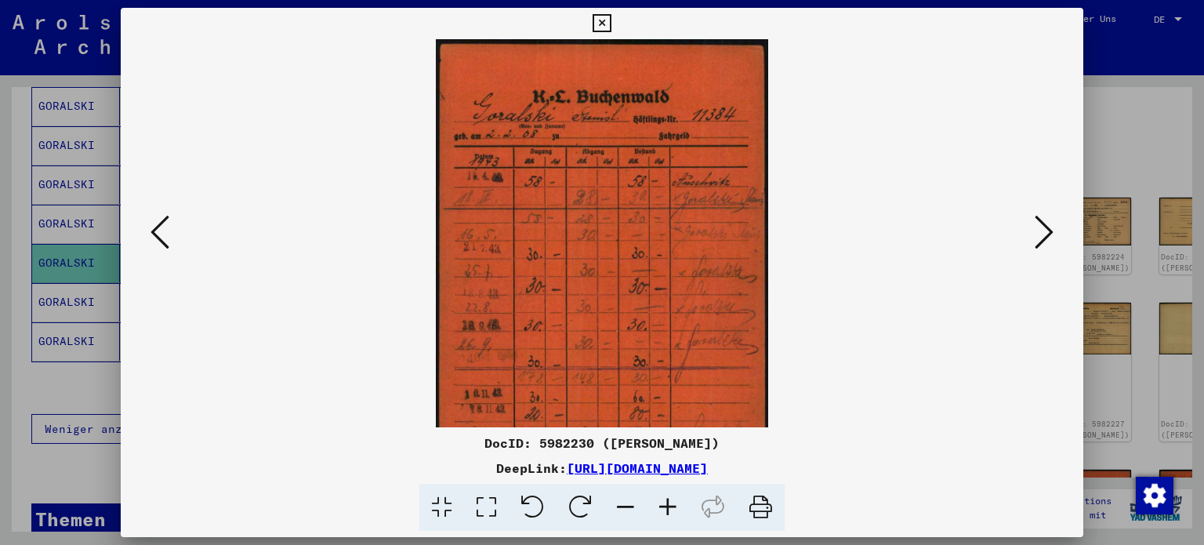
click at [674, 502] on icon at bounding box center [668, 508] width 42 height 48
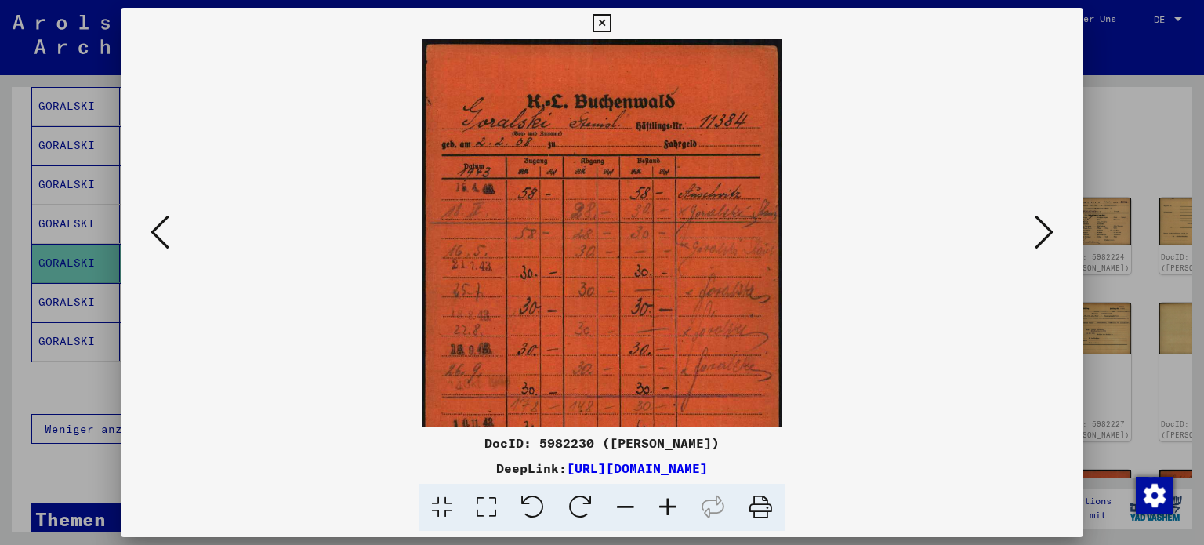
click at [674, 502] on icon at bounding box center [668, 508] width 42 height 48
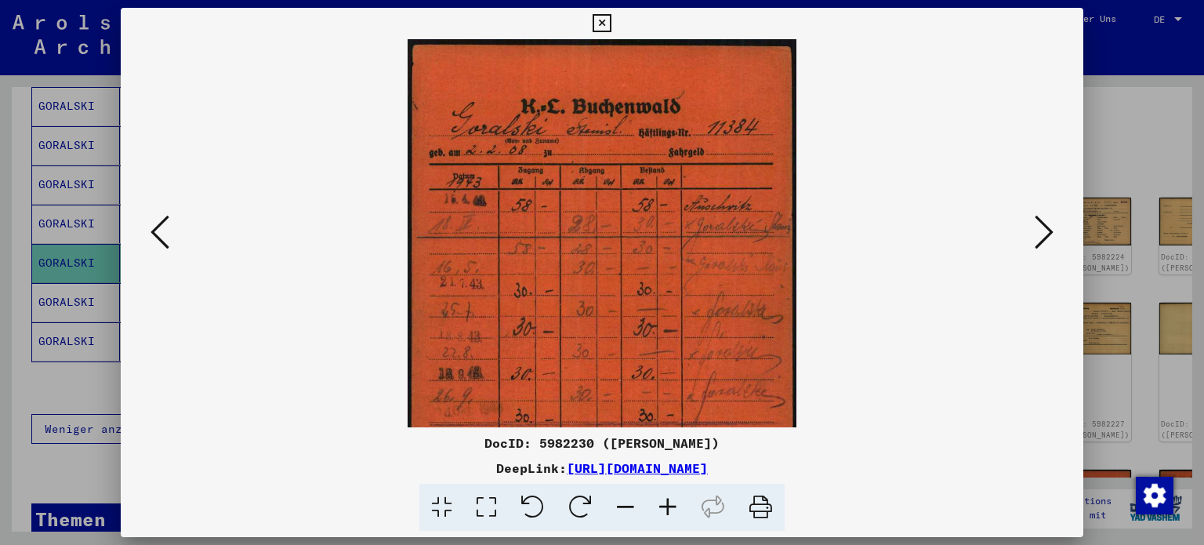
click at [674, 502] on icon at bounding box center [668, 508] width 42 height 48
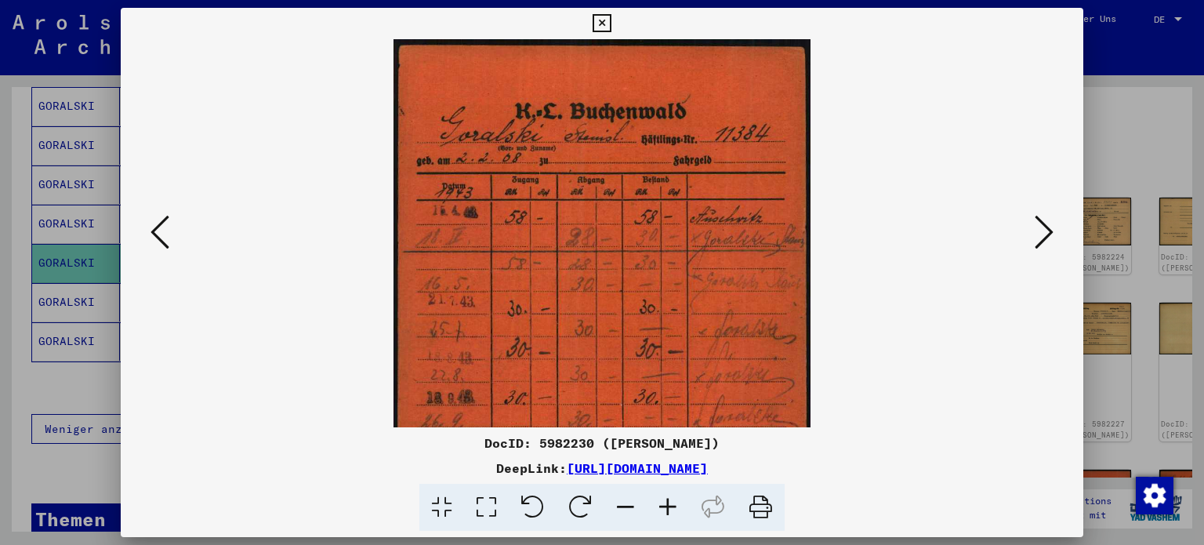
click at [674, 502] on icon at bounding box center [668, 508] width 42 height 48
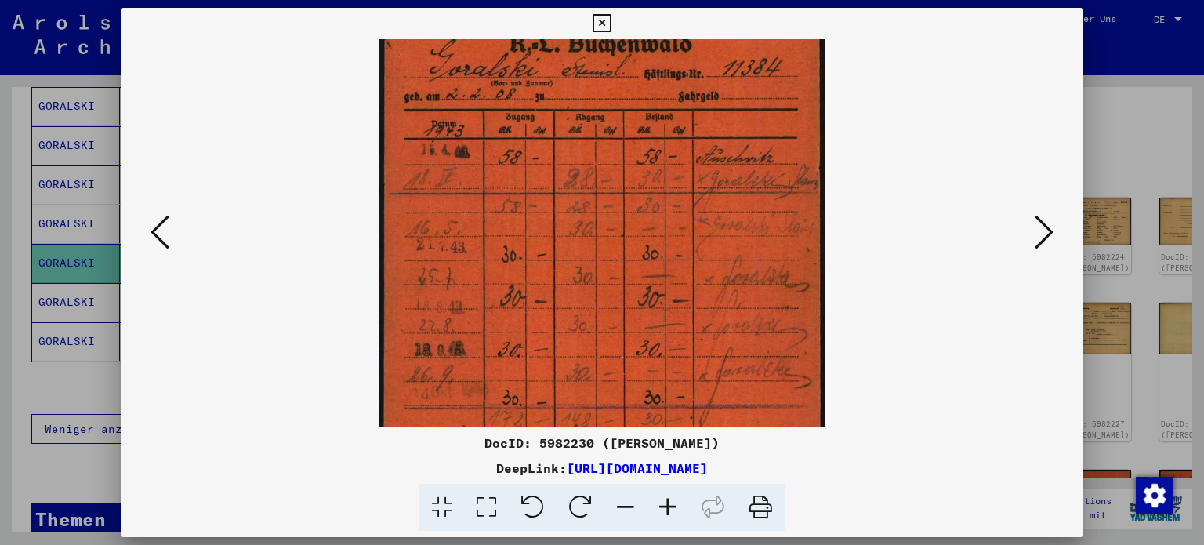
scroll to position [89, 0]
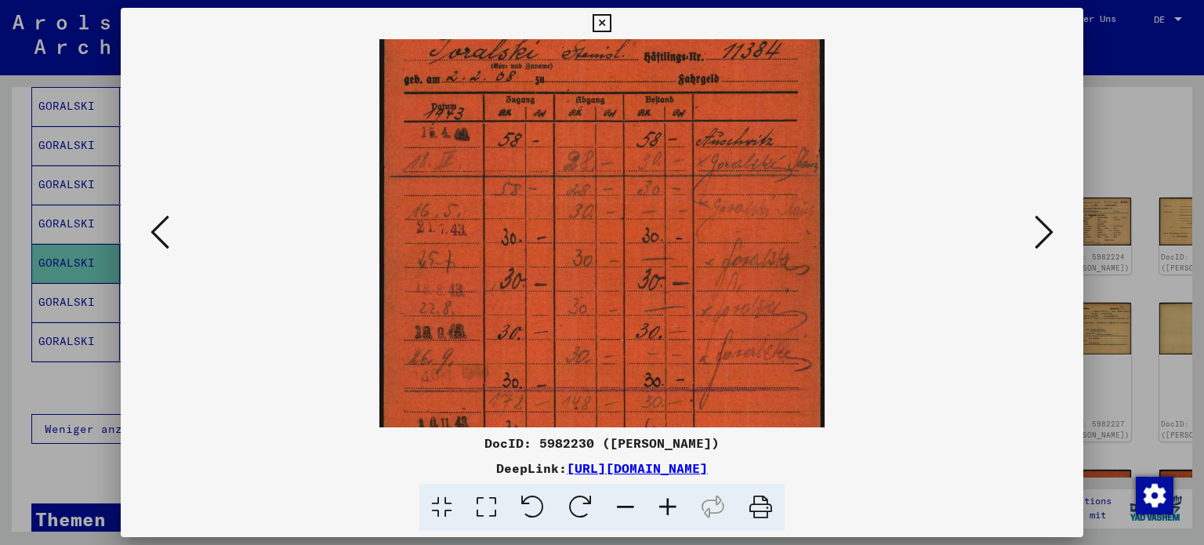
drag, startPoint x: 535, startPoint y: 328, endPoint x: 520, endPoint y: 242, distance: 86.7
click at [520, 242] on img at bounding box center [601, 261] width 445 height 623
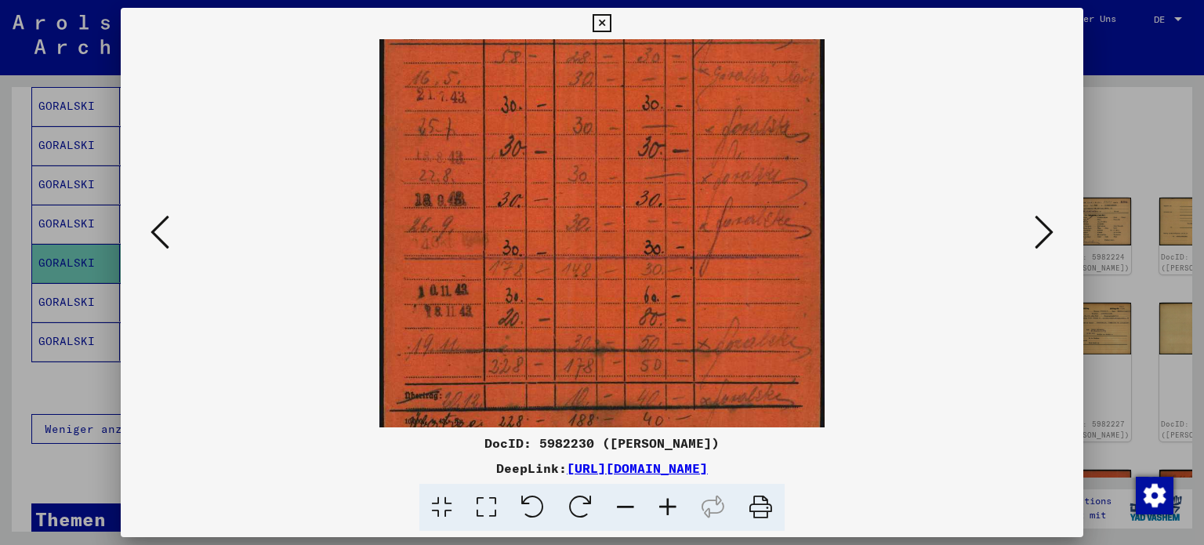
drag, startPoint x: 528, startPoint y: 267, endPoint x: 549, endPoint y: 140, distance: 128.1
click at [549, 140] on img at bounding box center [601, 128] width 445 height 623
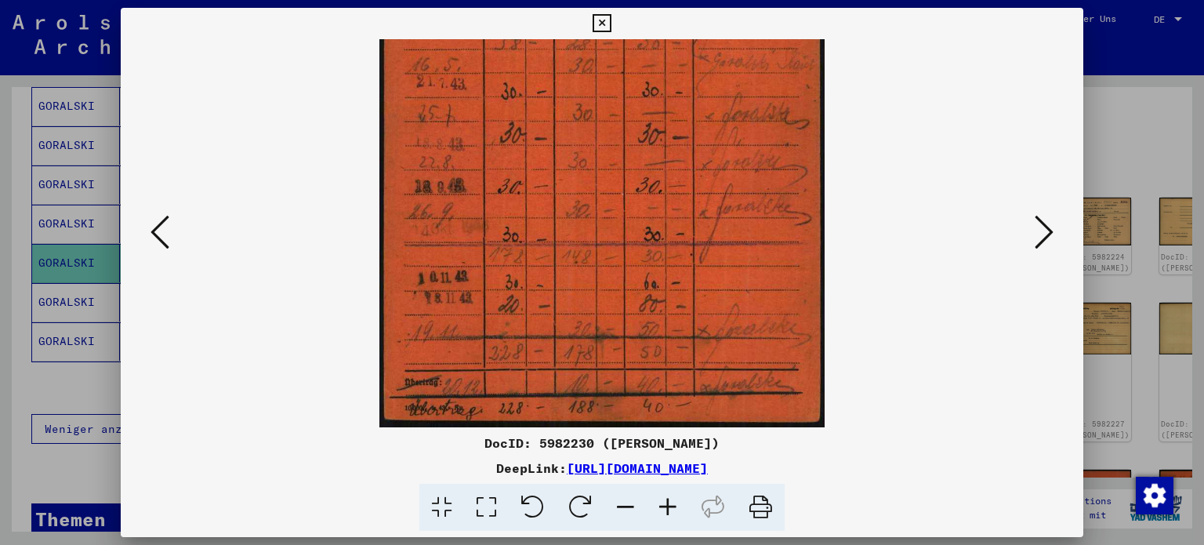
drag, startPoint x: 557, startPoint y: 335, endPoint x: 571, endPoint y: 202, distance: 133.2
click at [571, 202] on img at bounding box center [601, 115] width 445 height 623
click at [1049, 227] on icon at bounding box center [1044, 232] width 19 height 38
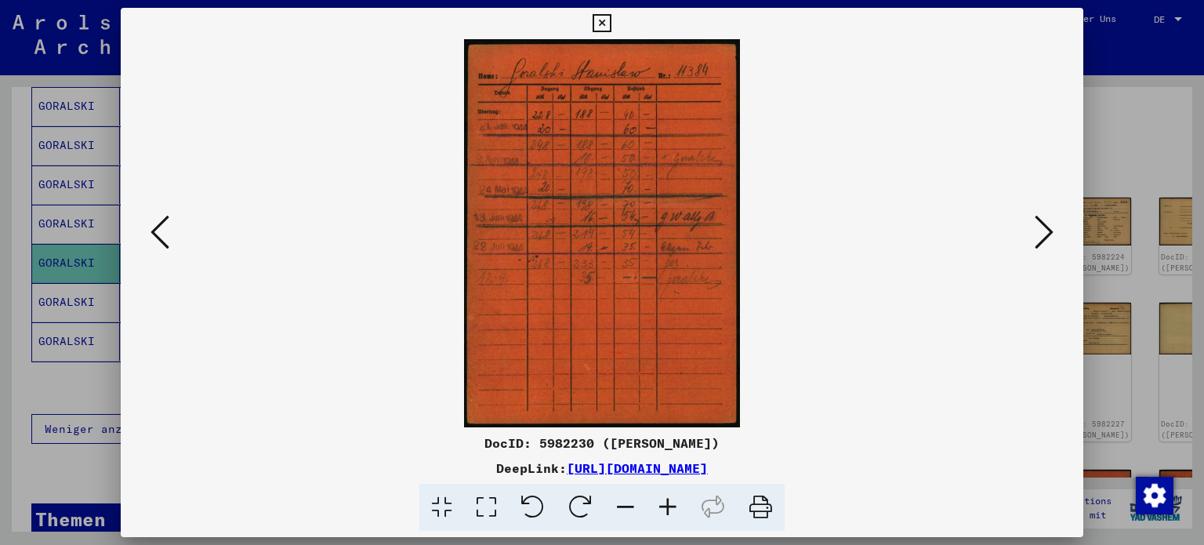
scroll to position [0, 0]
click at [1049, 227] on icon at bounding box center [1044, 232] width 19 height 38
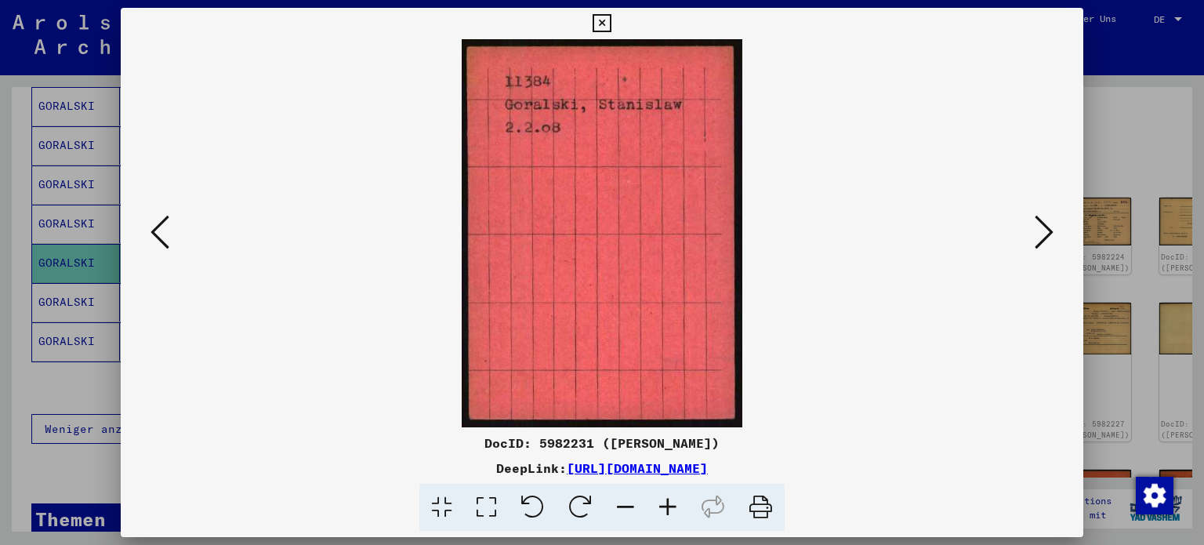
click at [1049, 227] on icon at bounding box center [1044, 232] width 19 height 38
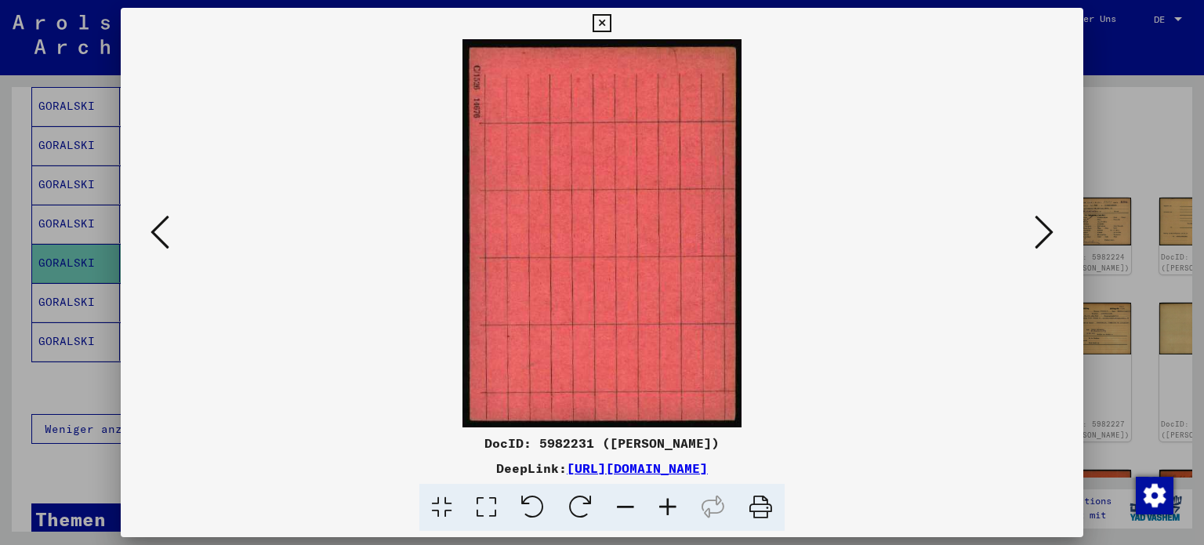
click at [1049, 227] on icon at bounding box center [1044, 232] width 19 height 38
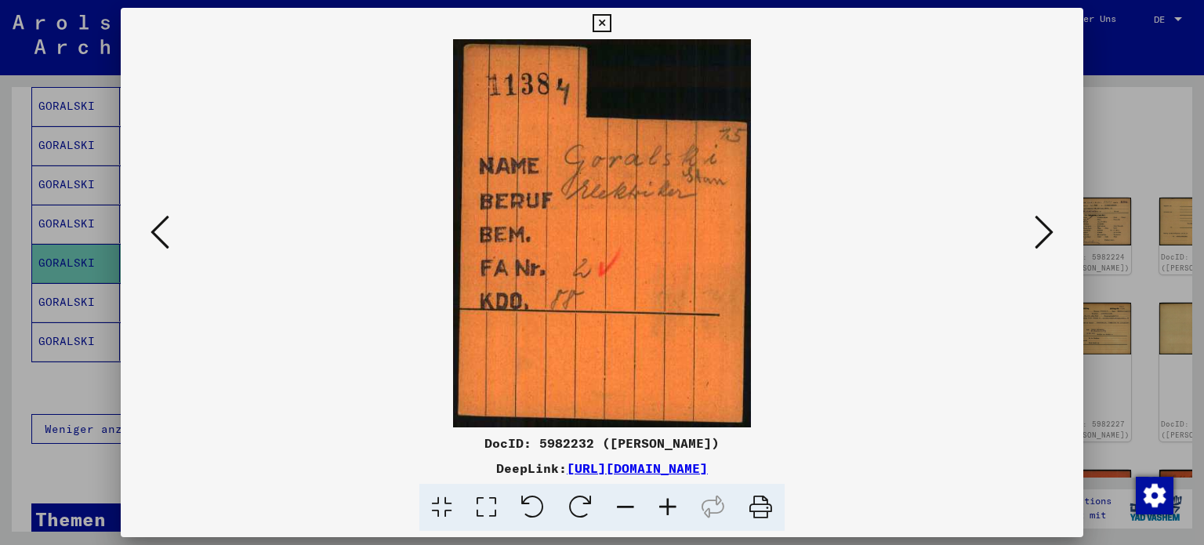
click at [1049, 227] on icon at bounding box center [1044, 232] width 19 height 38
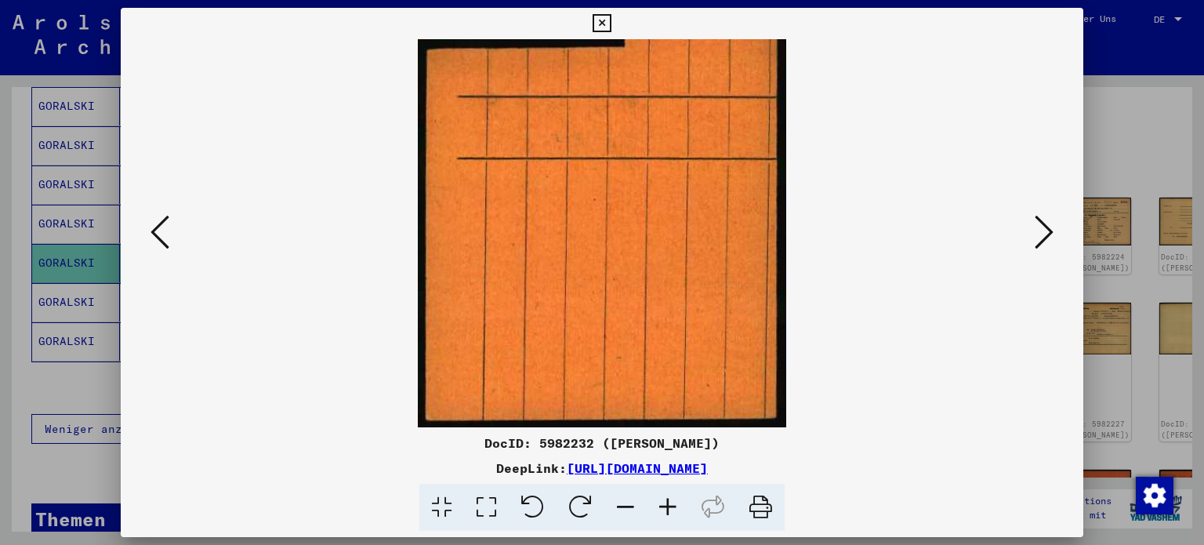
click at [1049, 227] on icon at bounding box center [1044, 232] width 19 height 38
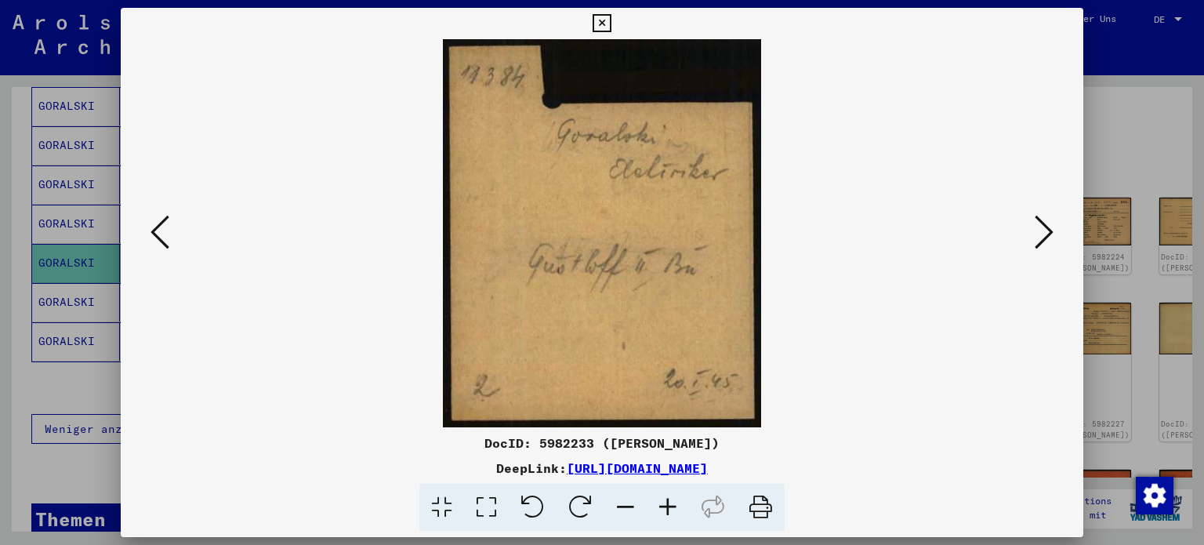
click at [1049, 227] on icon at bounding box center [1044, 232] width 19 height 38
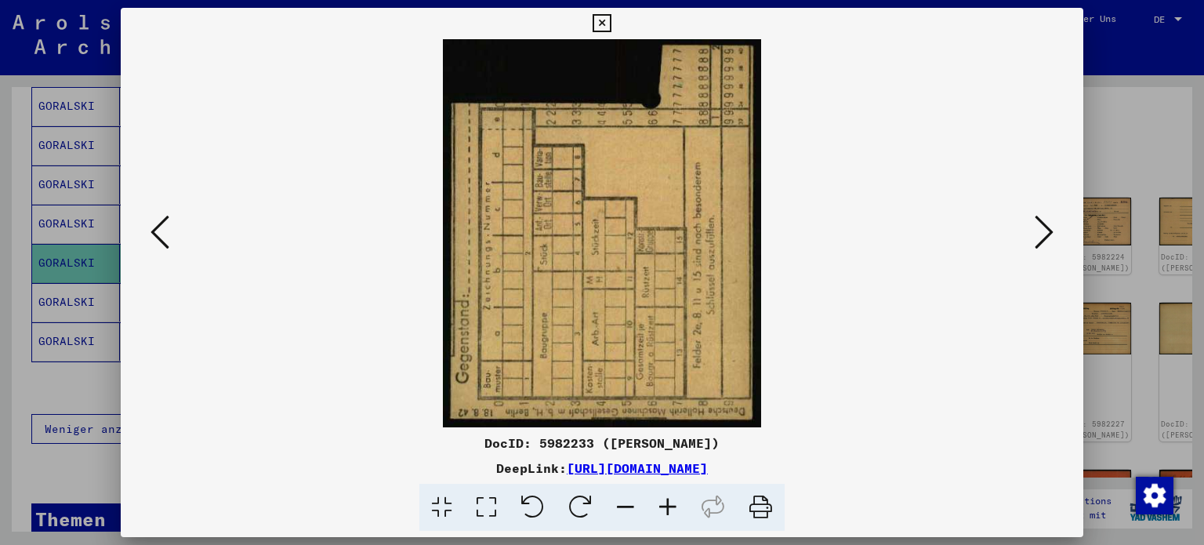
click at [1049, 227] on icon at bounding box center [1044, 232] width 19 height 38
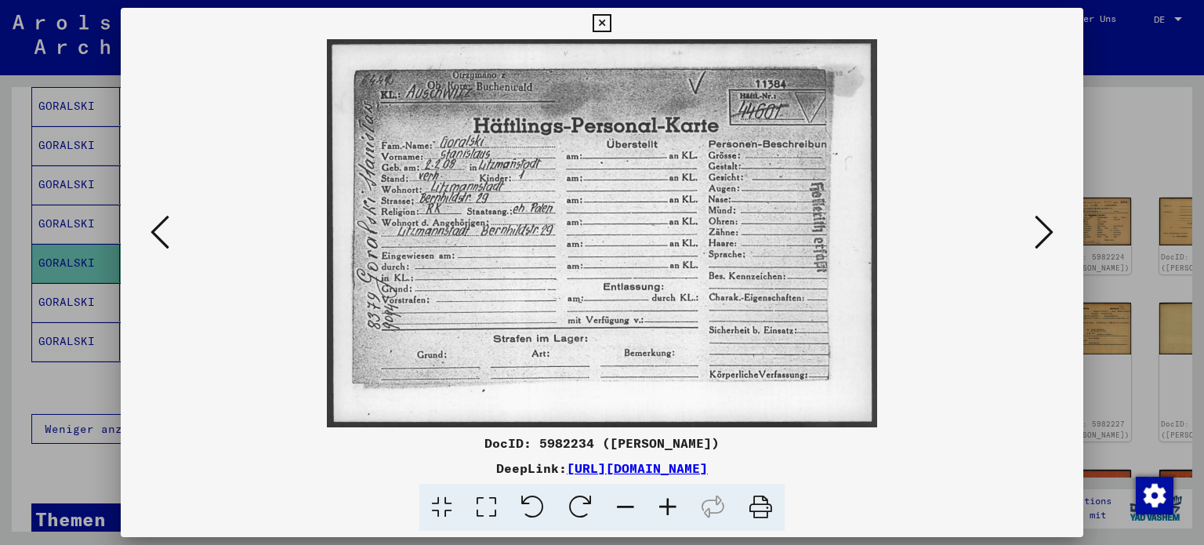
click at [1049, 227] on icon at bounding box center [1044, 232] width 19 height 38
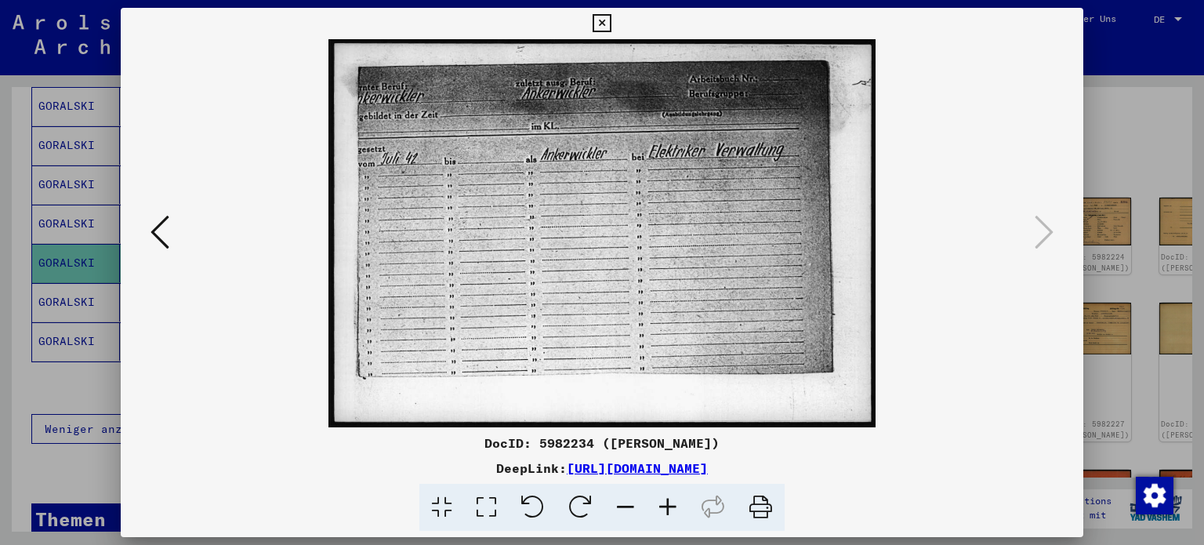
click at [605, 19] on icon at bounding box center [602, 23] width 18 height 19
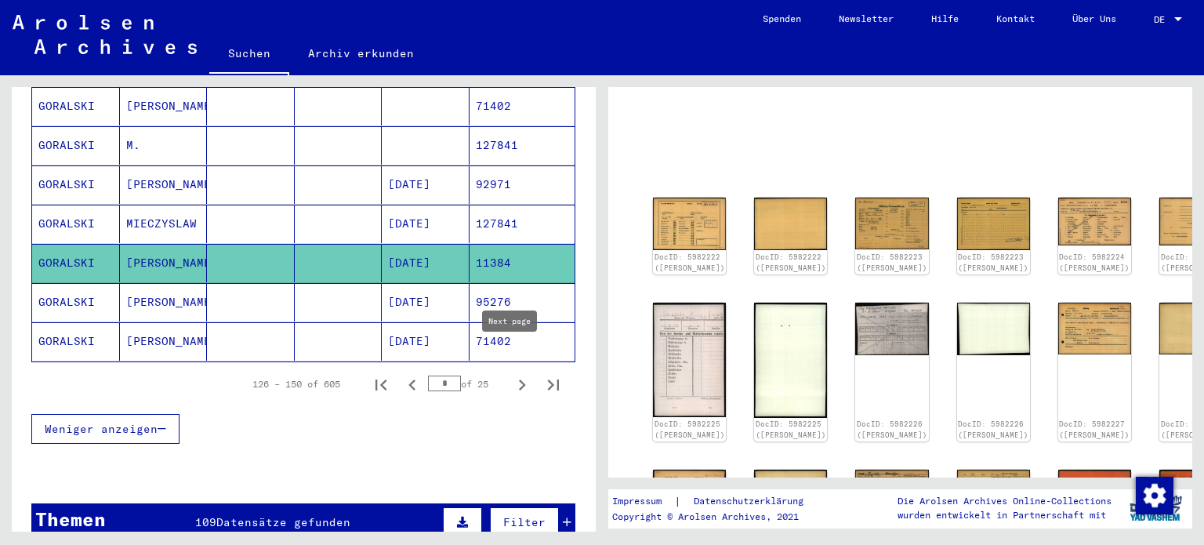
click at [513, 374] on icon "Next page" at bounding box center [522, 385] width 22 height 22
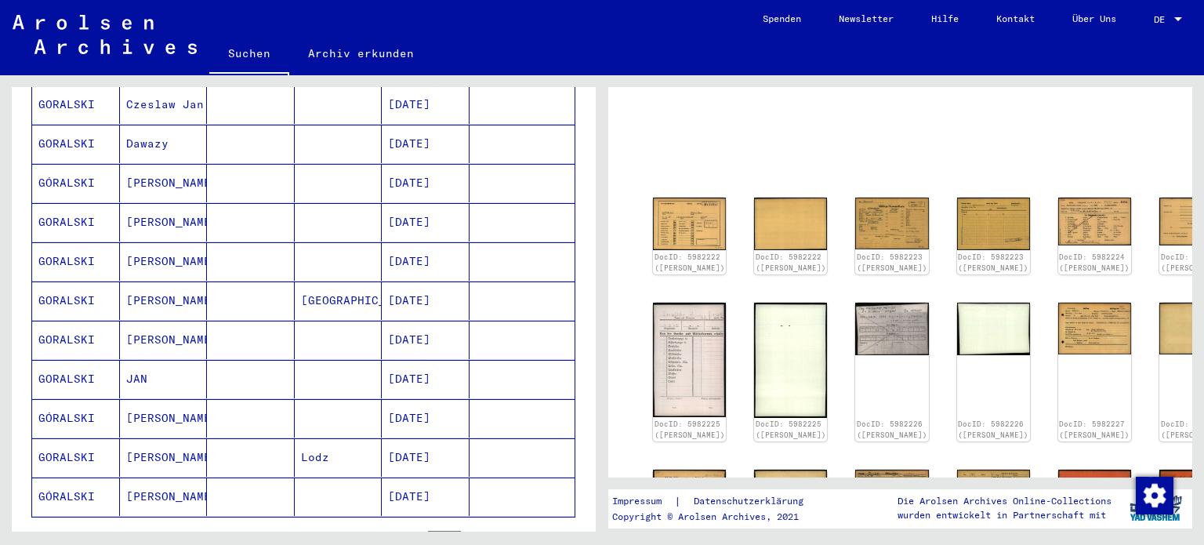
scroll to position [796, 0]
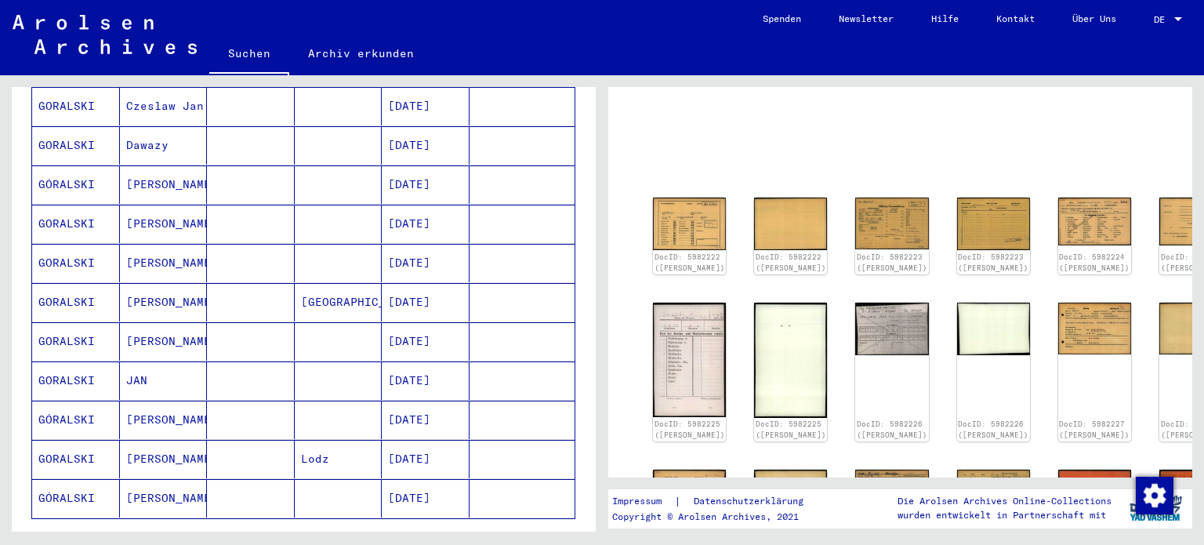
click at [129, 244] on mat-cell "[PERSON_NAME]" at bounding box center [164, 263] width 88 height 38
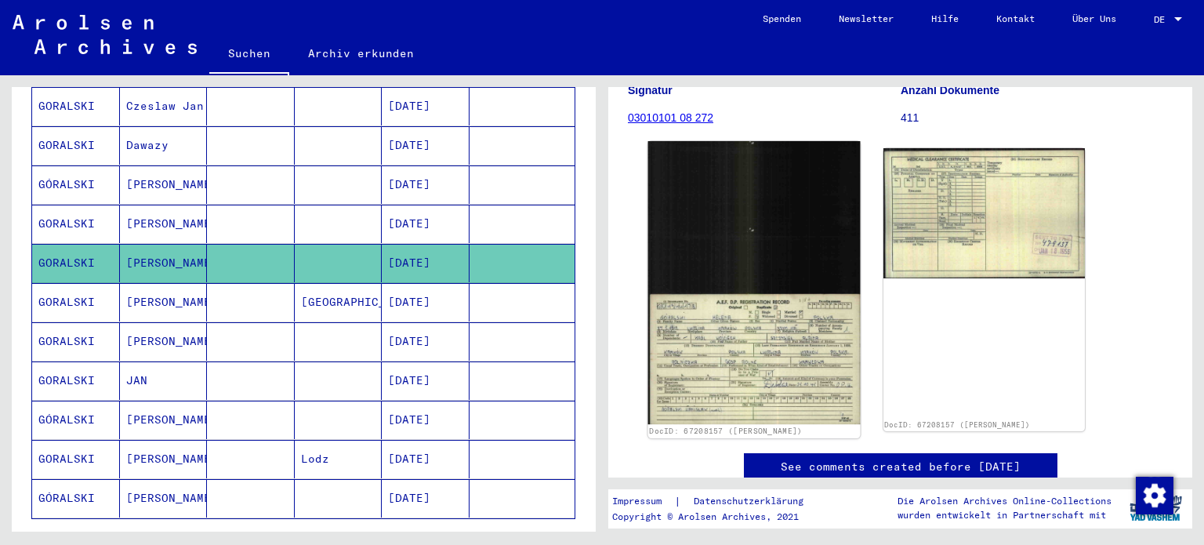
scroll to position [235, 0]
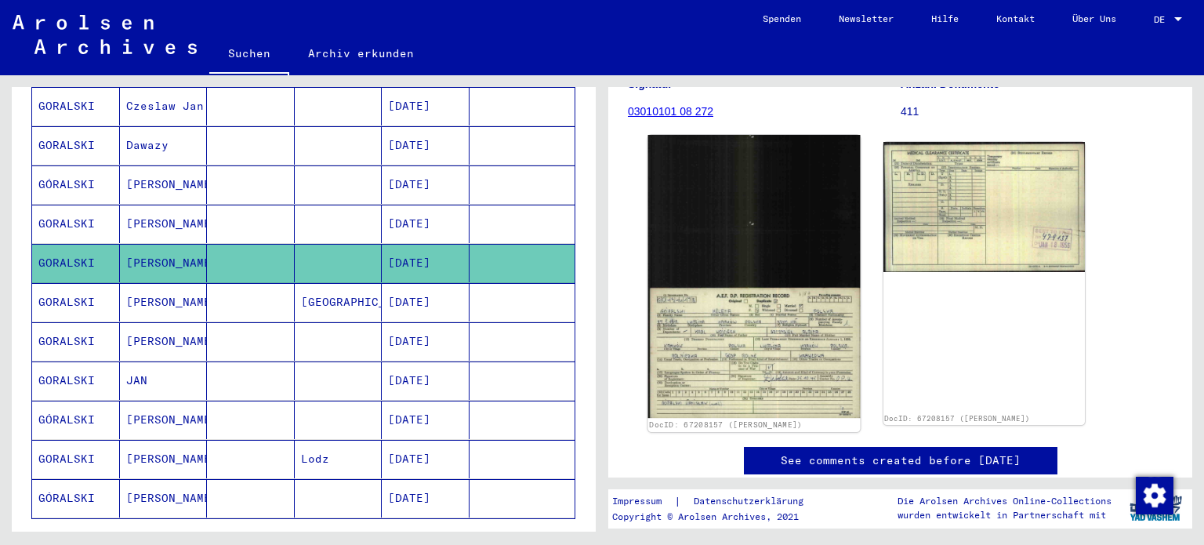
click at [786, 322] on img at bounding box center [754, 276] width 212 height 283
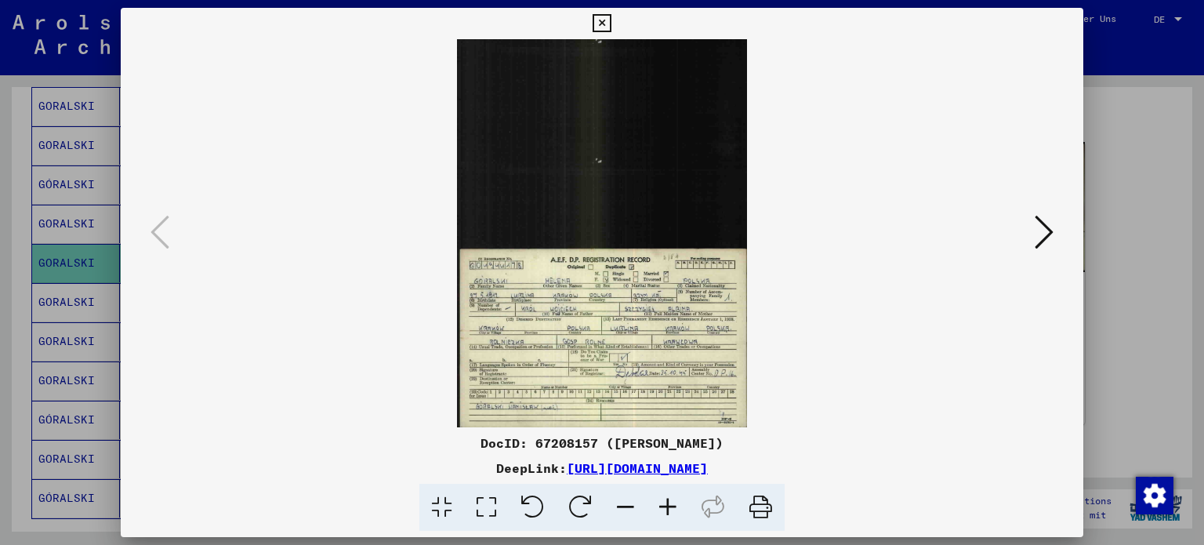
click at [669, 517] on icon at bounding box center [668, 508] width 42 height 48
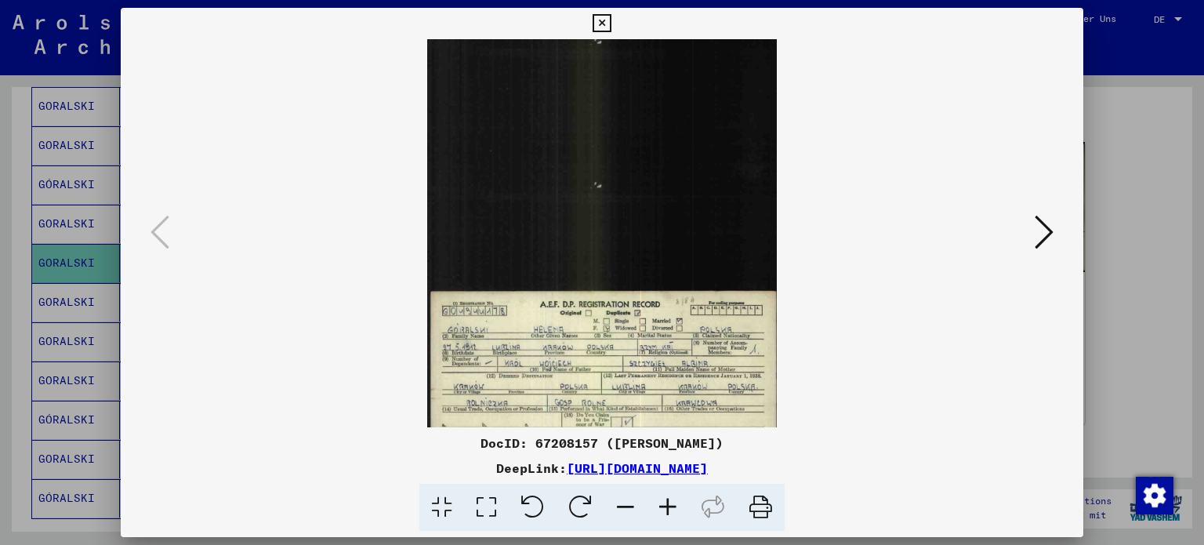
click at [669, 517] on icon at bounding box center [668, 508] width 42 height 48
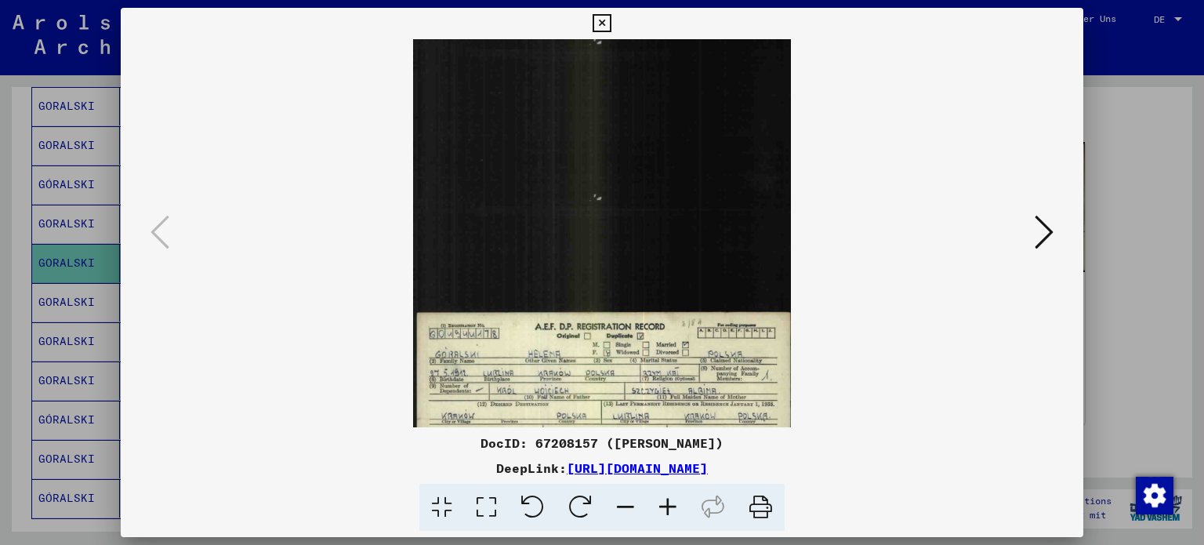
click at [669, 517] on icon at bounding box center [668, 508] width 42 height 48
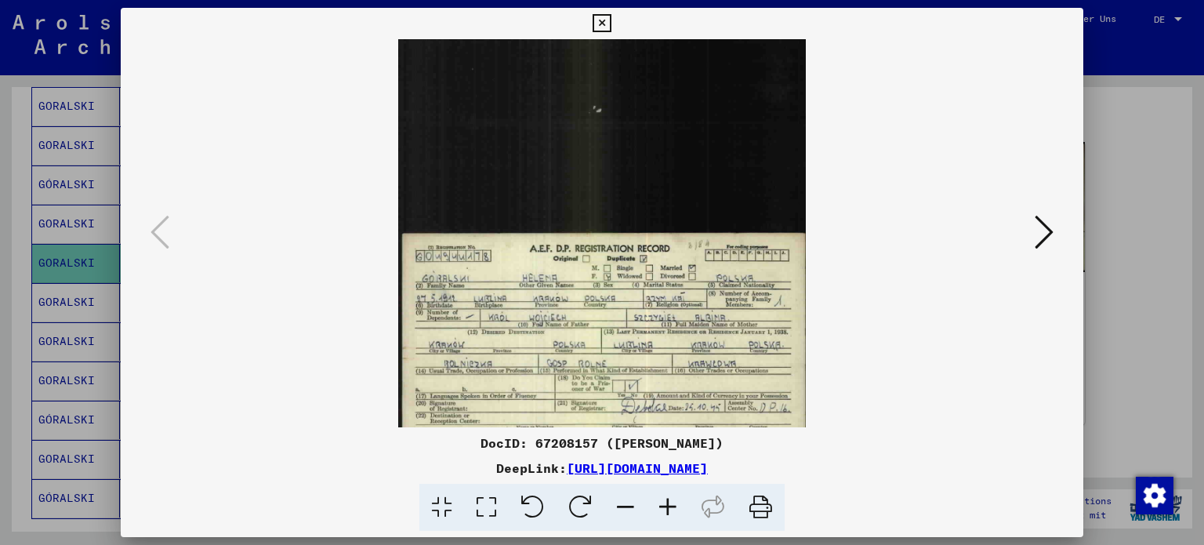
scroll to position [157, 0]
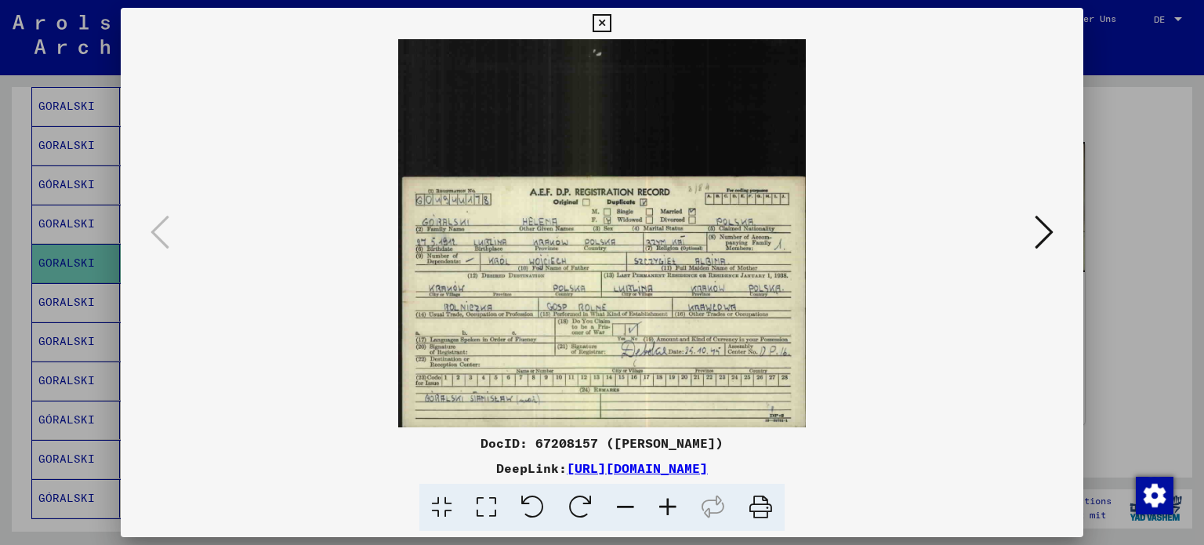
drag, startPoint x: 603, startPoint y: 205, endPoint x: 607, endPoint y: 158, distance: 47.3
click at [610, 140] on img at bounding box center [602, 154] width 408 height 545
click at [1126, 123] on div at bounding box center [602, 272] width 1204 height 545
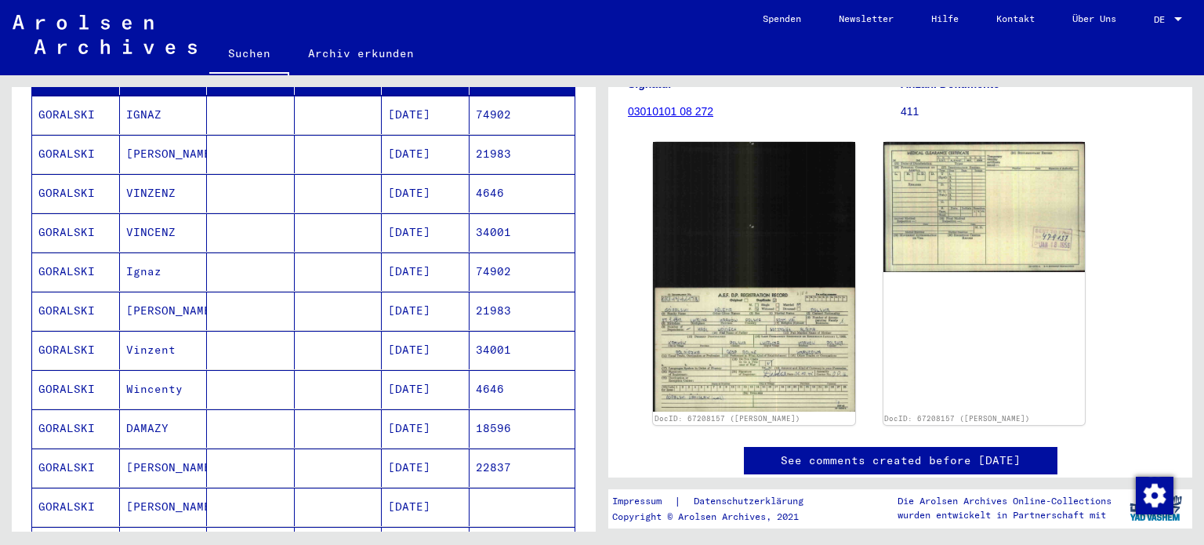
scroll to position [169, 0]
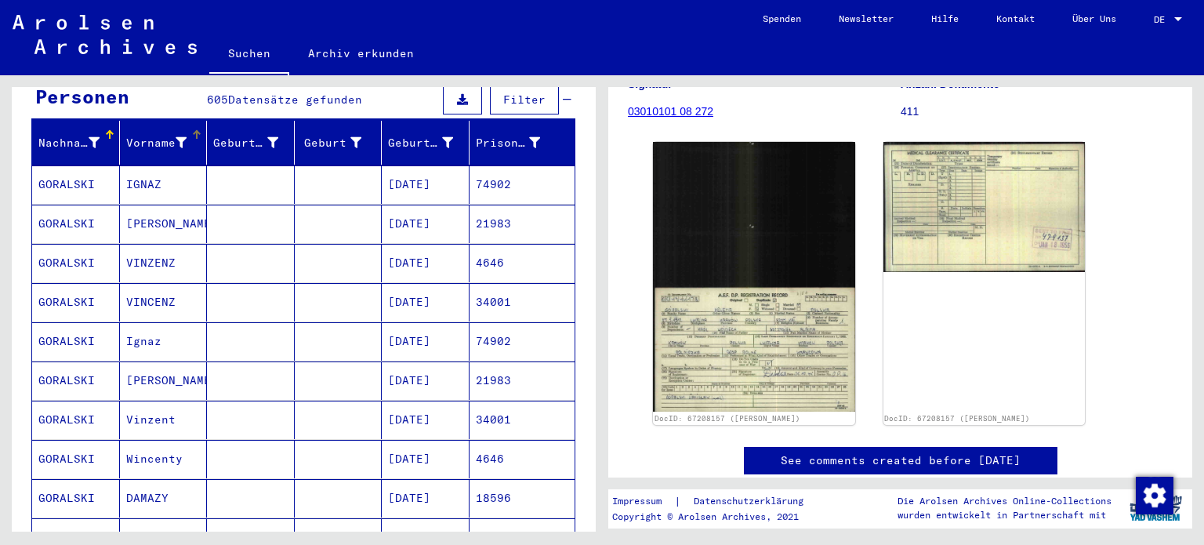
click at [160, 135] on div "Vorname" at bounding box center [156, 143] width 61 height 16
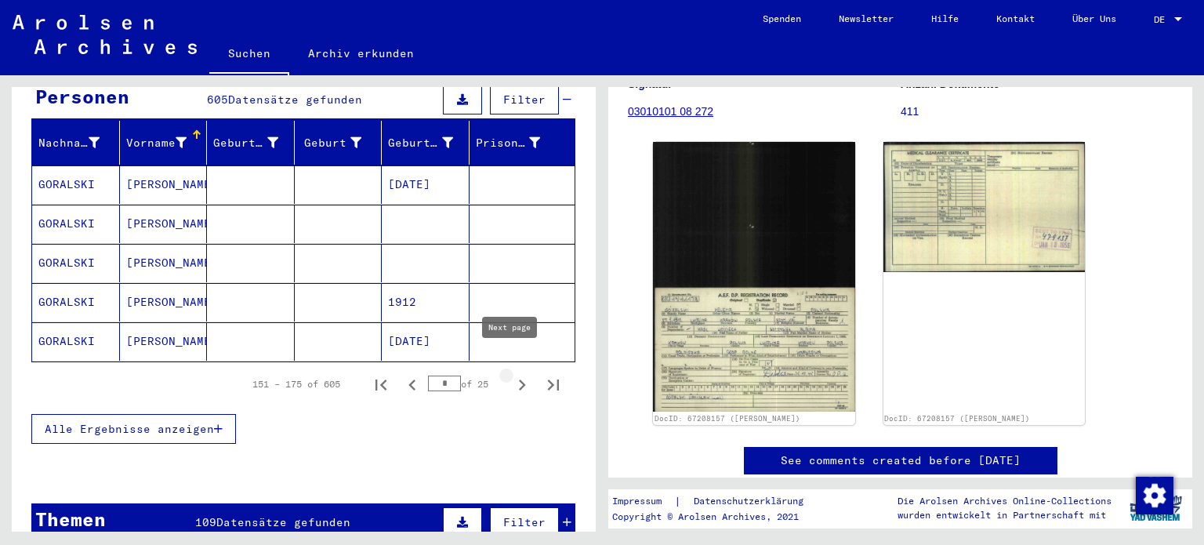
click at [514, 374] on icon "Next page" at bounding box center [522, 385] width 22 height 22
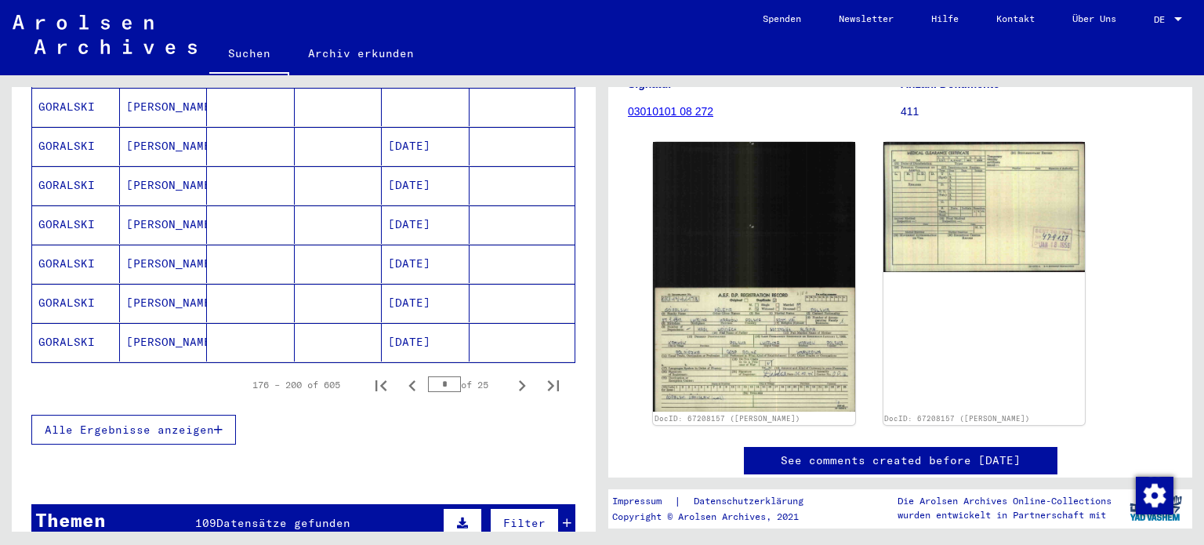
scroll to position [952, 0]
click at [511, 374] on icon "Next page" at bounding box center [522, 385] width 22 height 22
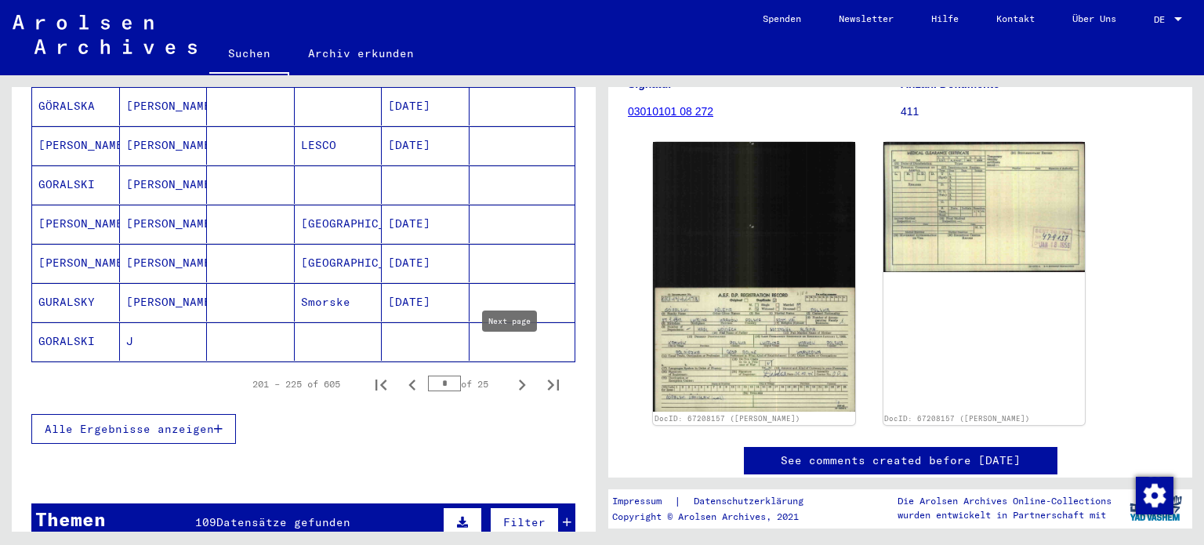
click at [511, 374] on icon "Next page" at bounding box center [522, 385] width 22 height 22
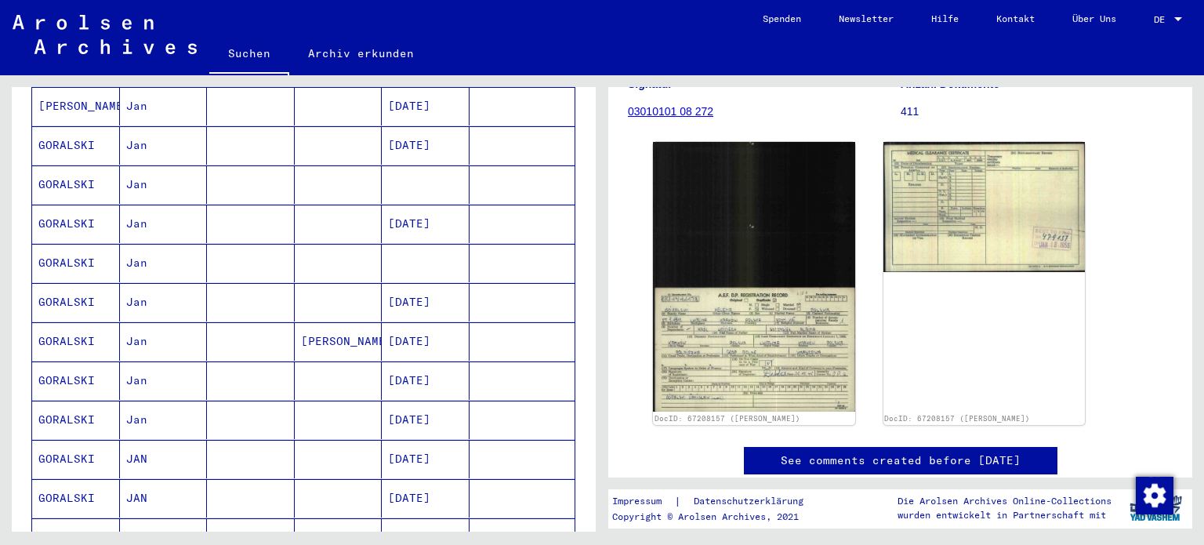
scroll to position [1031, 0]
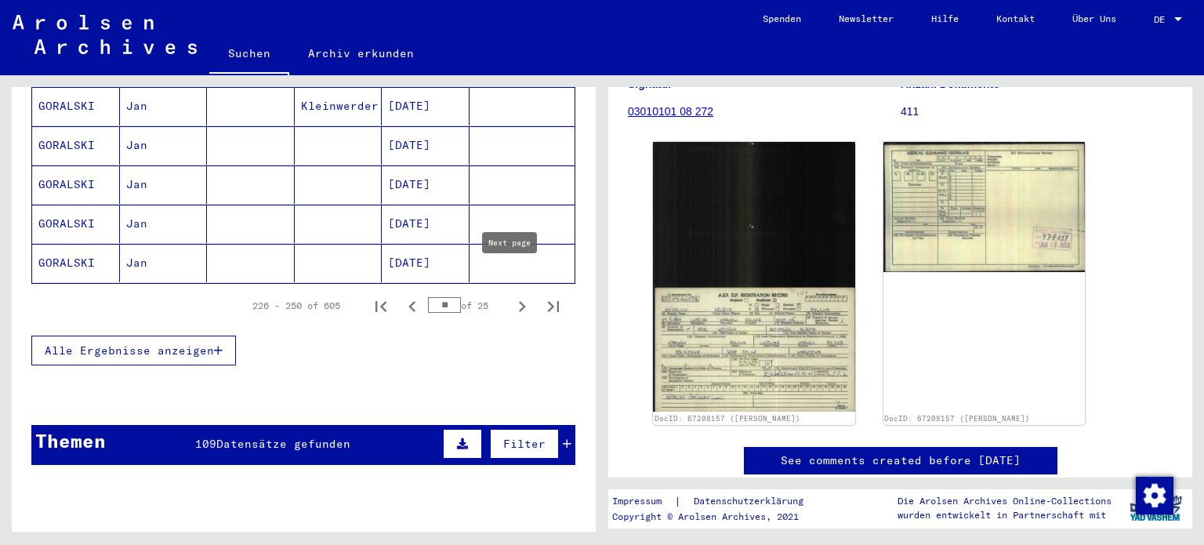
click at [511, 296] on icon "Next page" at bounding box center [522, 307] width 22 height 22
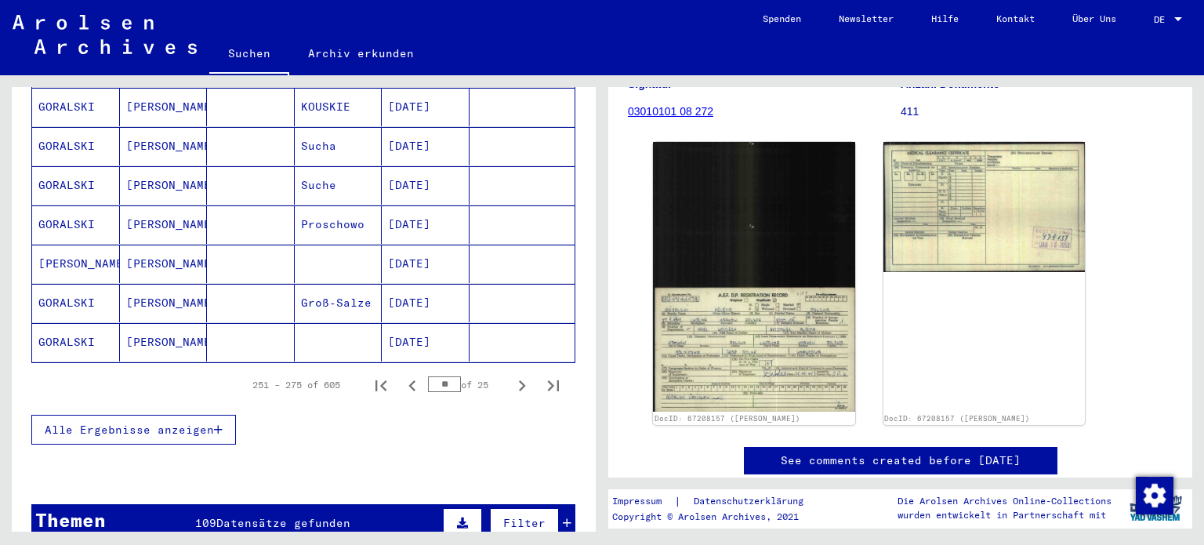
scroll to position [1187, 0]
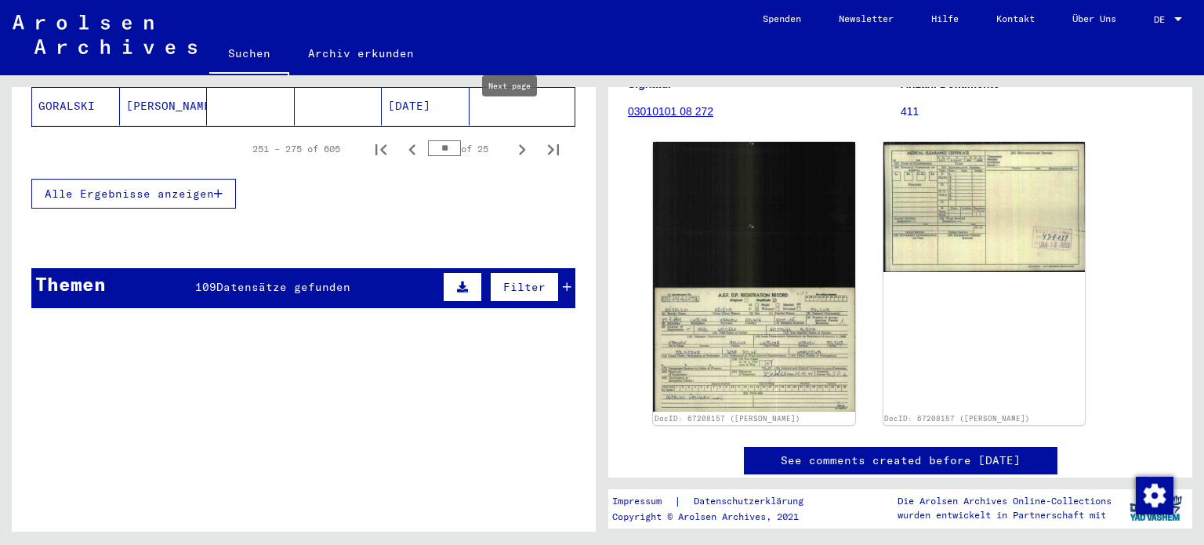
click at [511, 139] on icon "Next page" at bounding box center [522, 150] width 22 height 22
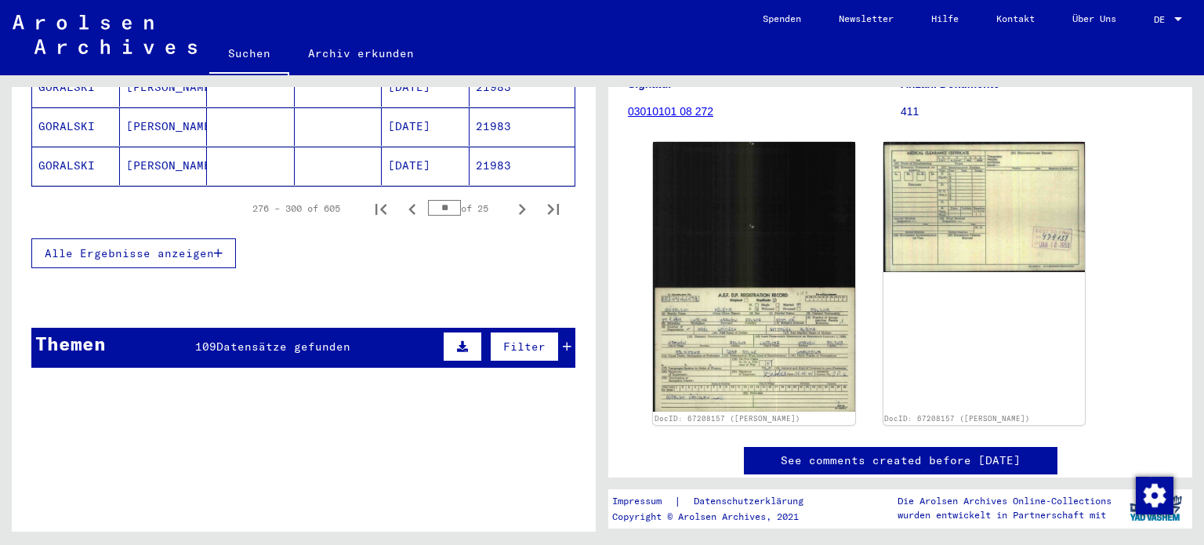
scroll to position [952, 0]
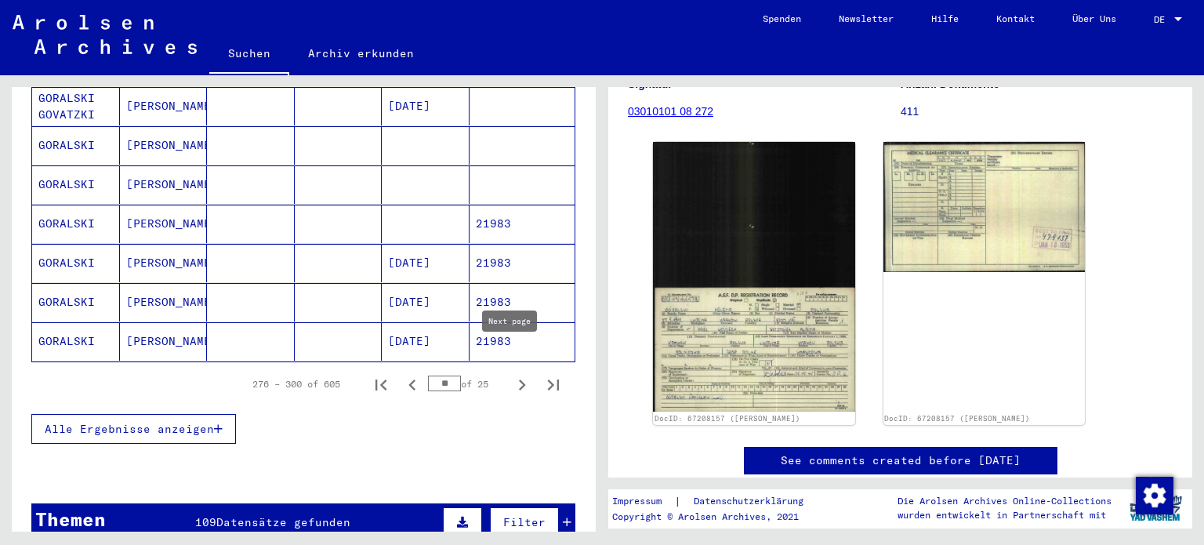
click at [519, 379] on icon "Next page" at bounding box center [522, 384] width 7 height 11
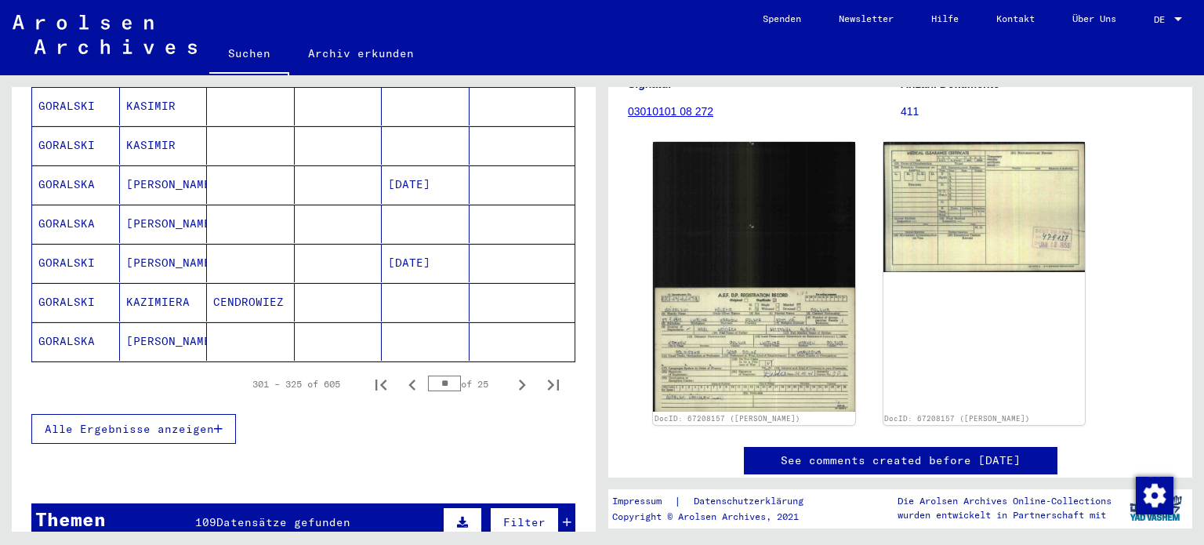
click at [519, 379] on icon "Next page" at bounding box center [522, 384] width 7 height 11
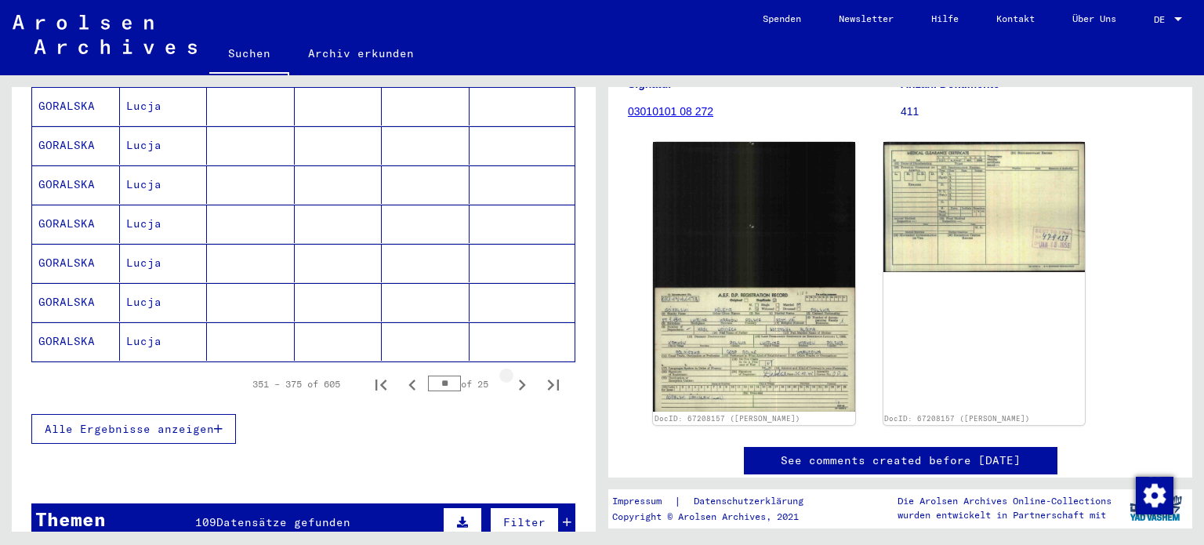
click at [519, 379] on icon "Next page" at bounding box center [522, 384] width 7 height 11
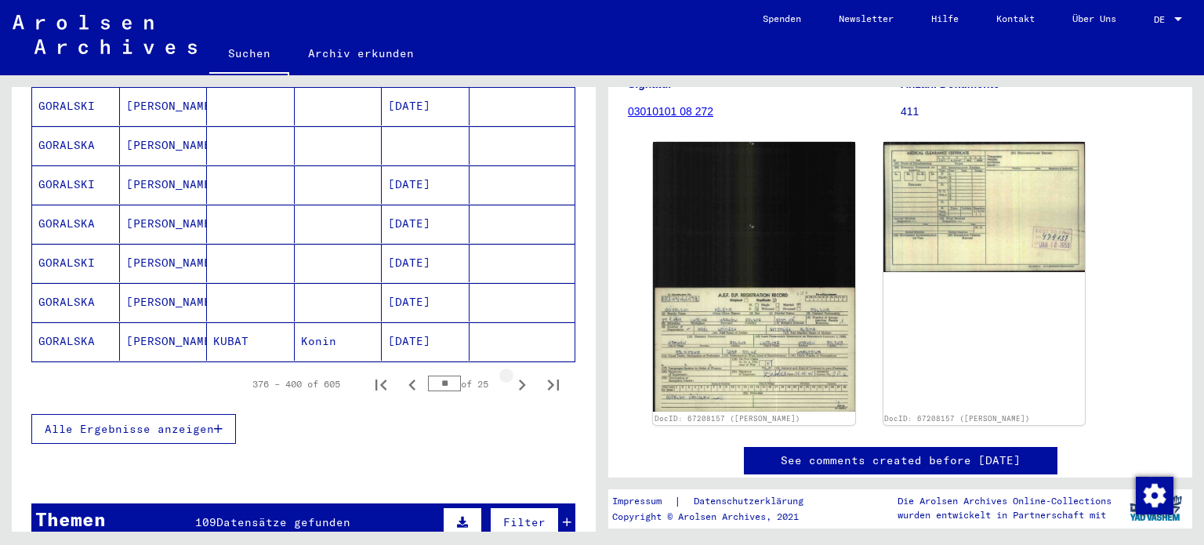
click at [519, 379] on icon "Next page" at bounding box center [522, 384] width 7 height 11
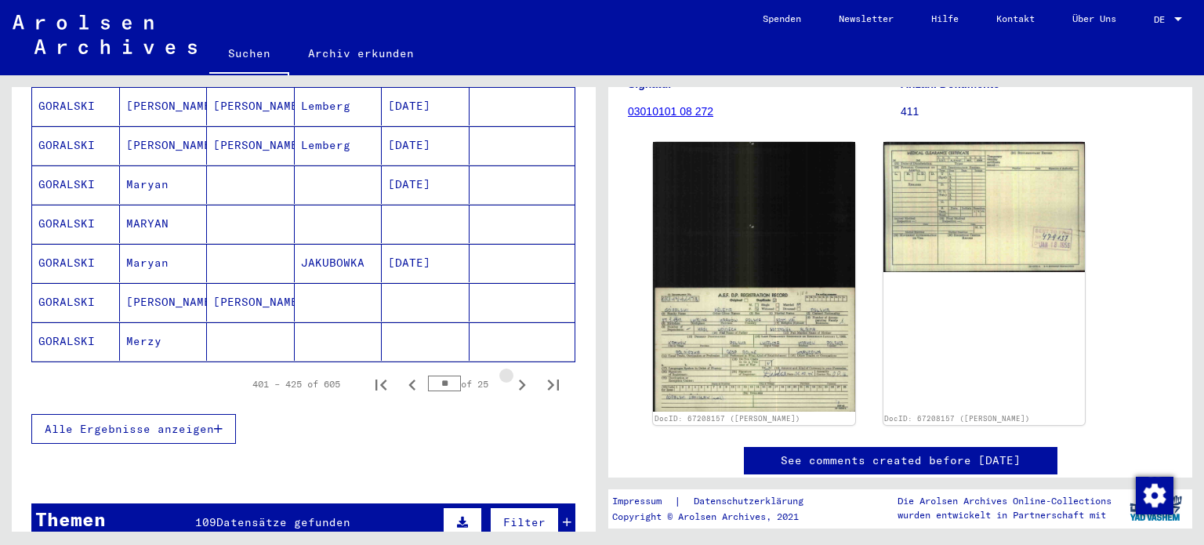
click at [519, 379] on icon "Next page" at bounding box center [522, 384] width 7 height 11
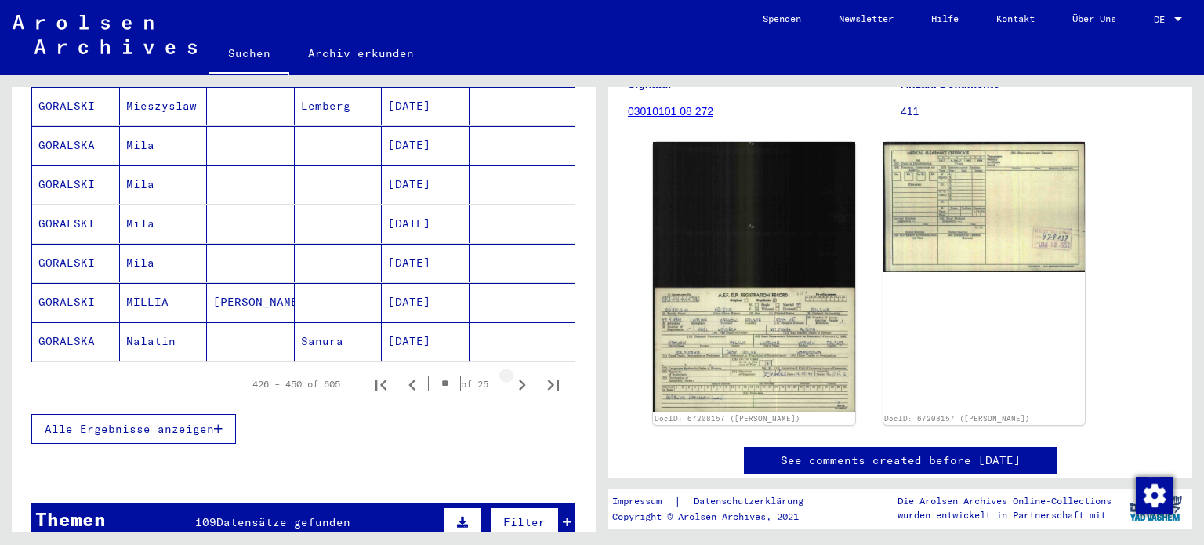
click at [519, 379] on icon "Next page" at bounding box center [522, 384] width 7 height 11
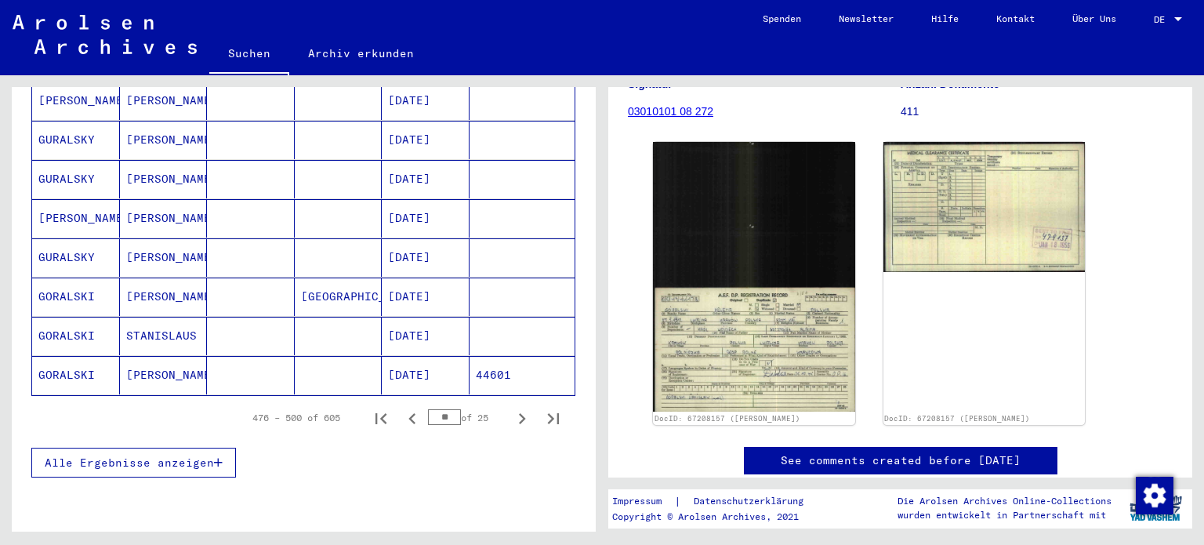
scroll to position [874, 0]
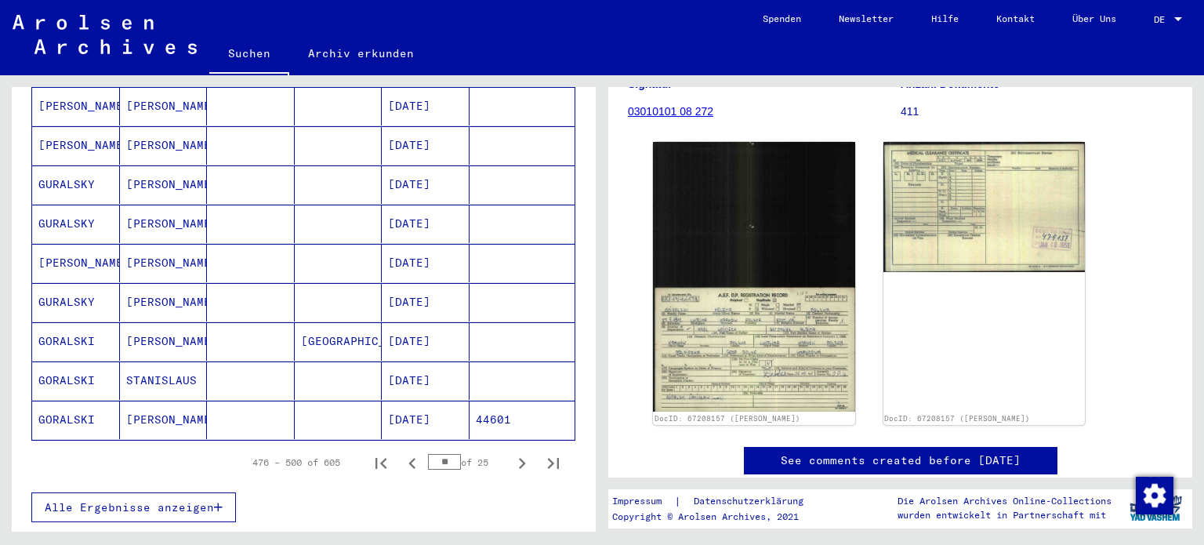
click at [144, 322] on mat-cell "[PERSON_NAME]" at bounding box center [164, 341] width 88 height 38
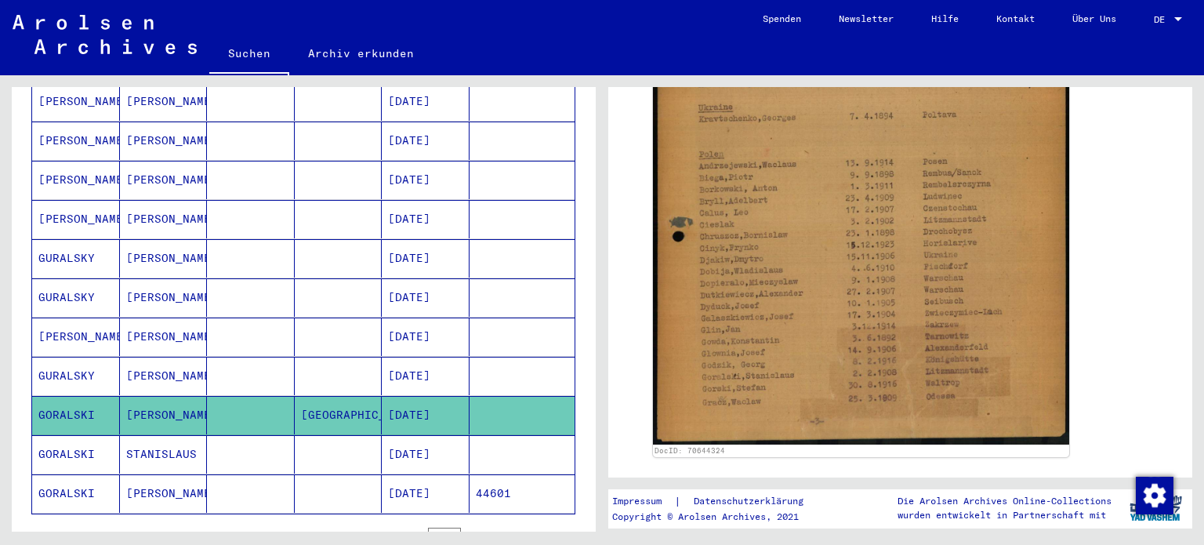
scroll to position [796, 0]
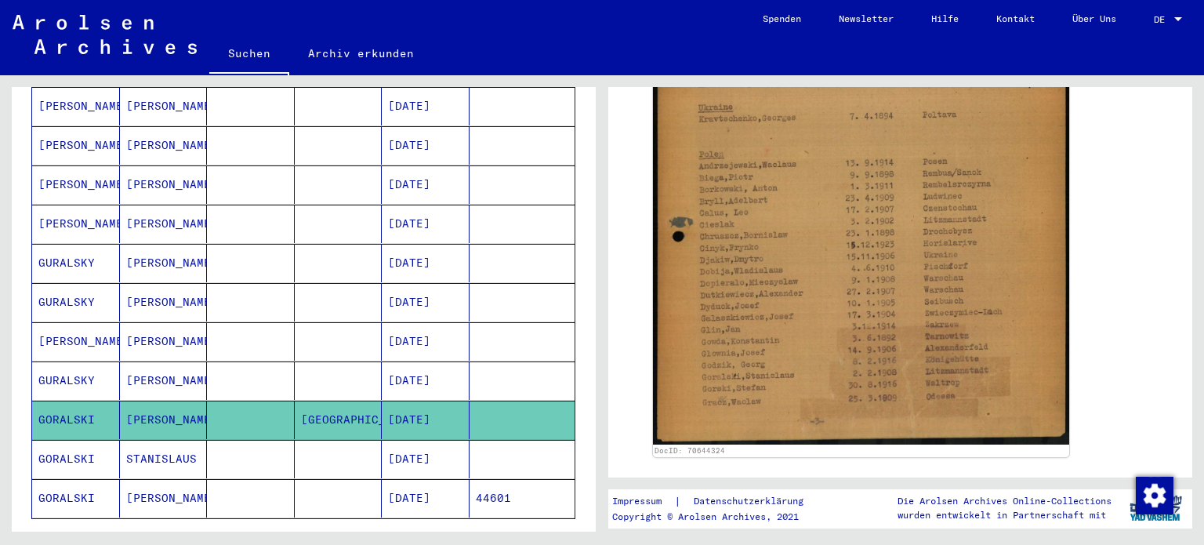
click at [258, 205] on mat-cell at bounding box center [251, 224] width 88 height 38
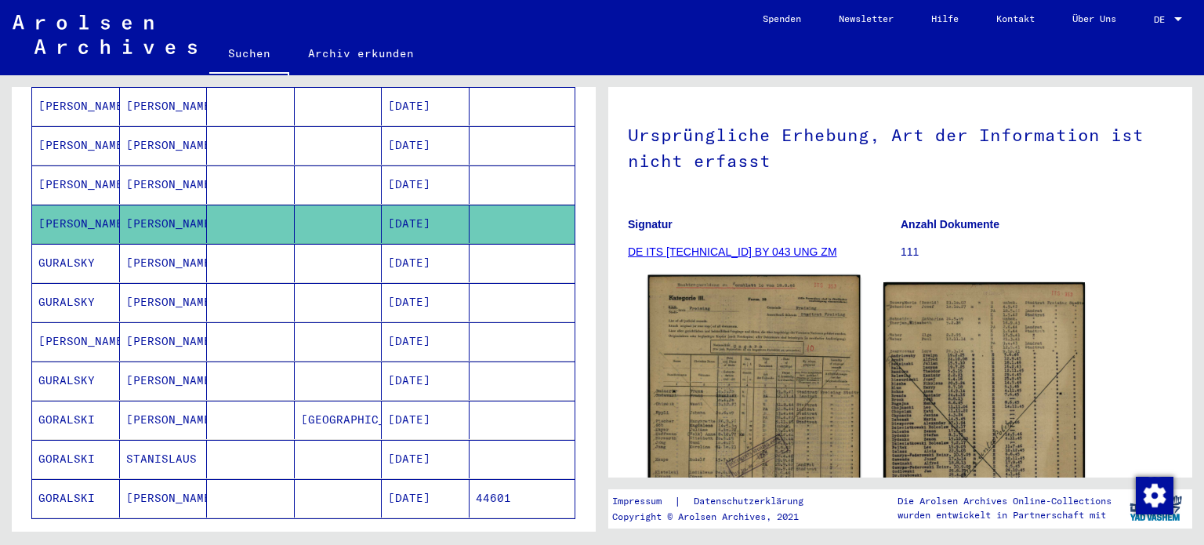
scroll to position [157, 0]
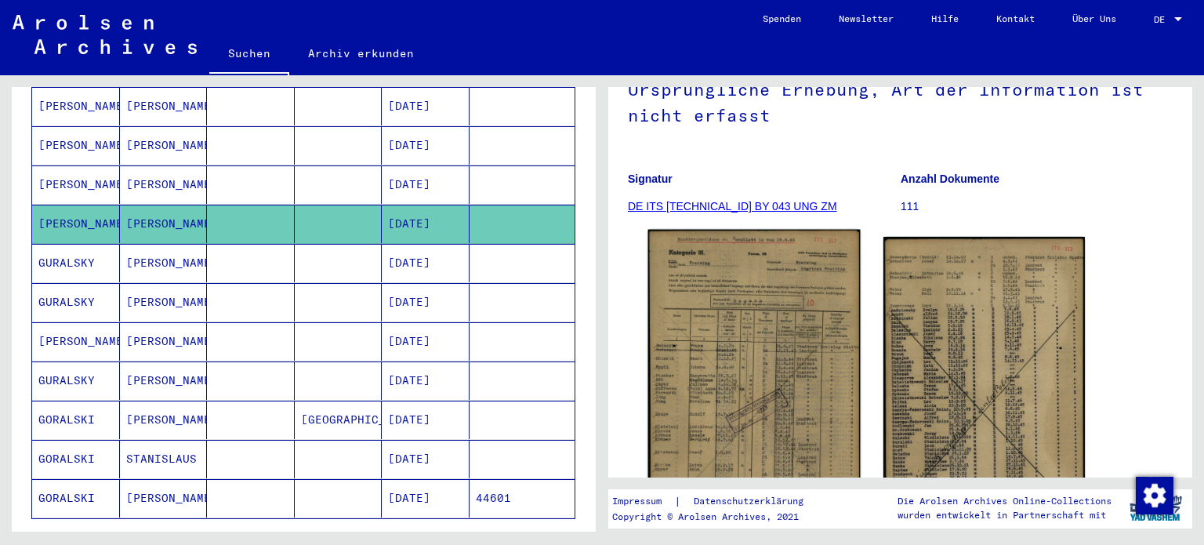
click at [764, 328] on img at bounding box center [754, 378] width 212 height 296
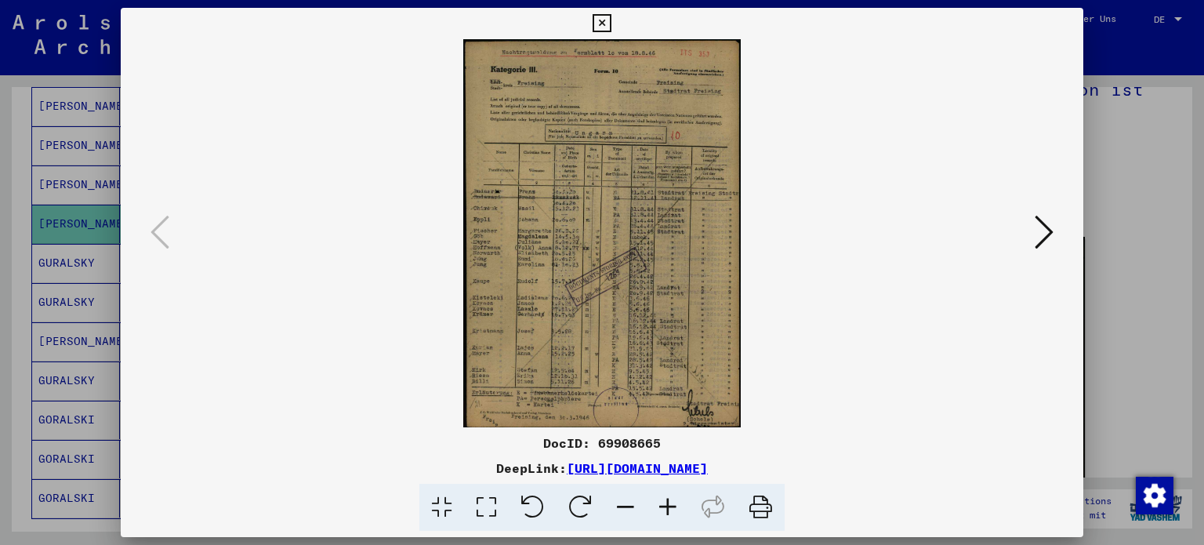
click at [672, 499] on icon at bounding box center [668, 508] width 42 height 48
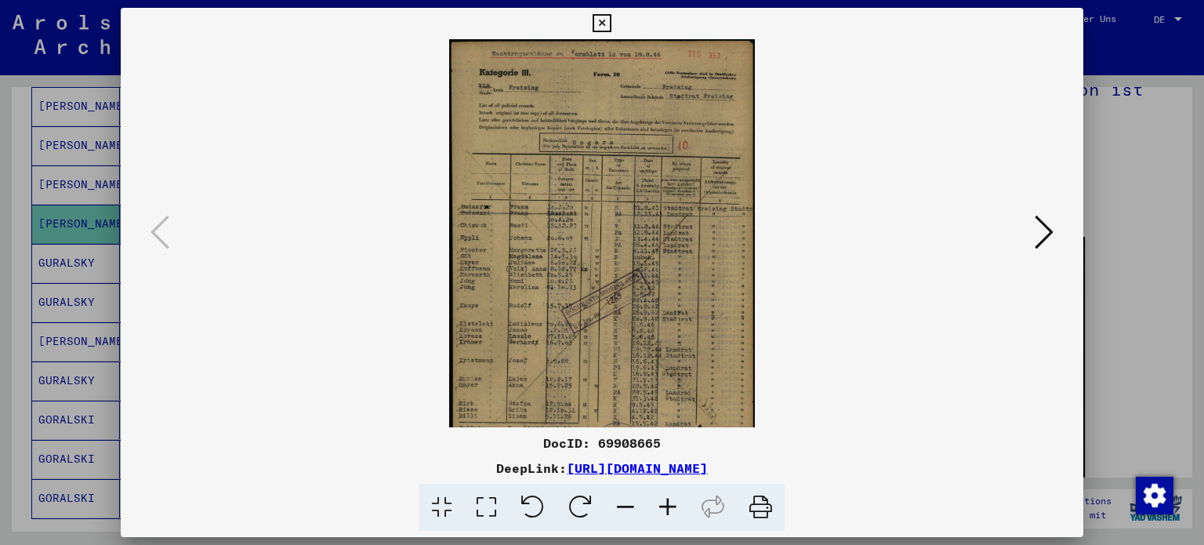
click at [673, 498] on icon at bounding box center [668, 508] width 42 height 48
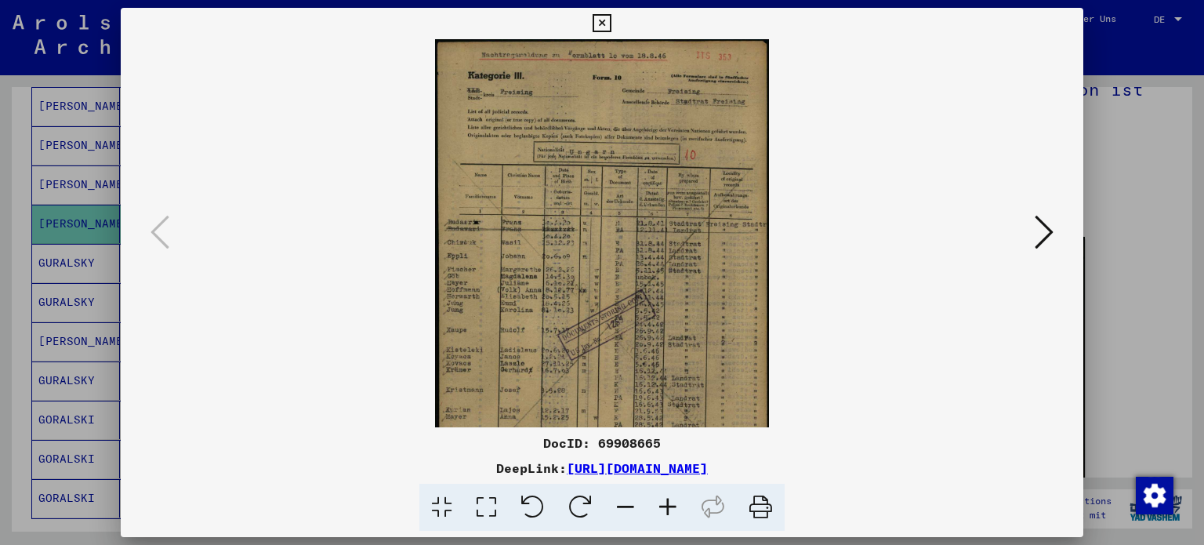
click at [674, 497] on icon at bounding box center [668, 508] width 42 height 48
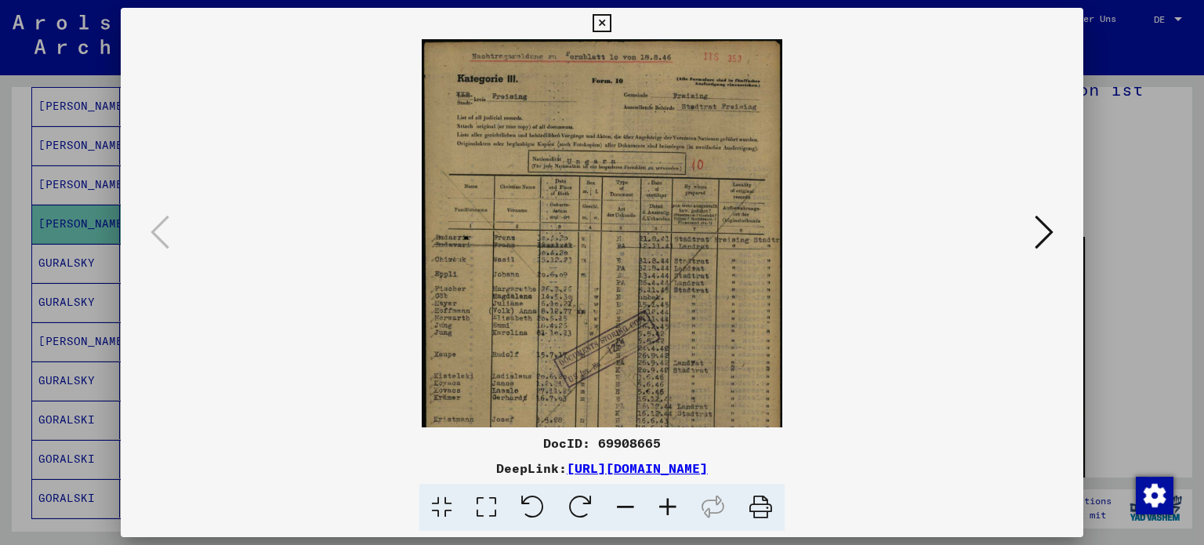
click at [674, 497] on icon at bounding box center [668, 508] width 42 height 48
click at [674, 496] on icon at bounding box center [668, 508] width 42 height 48
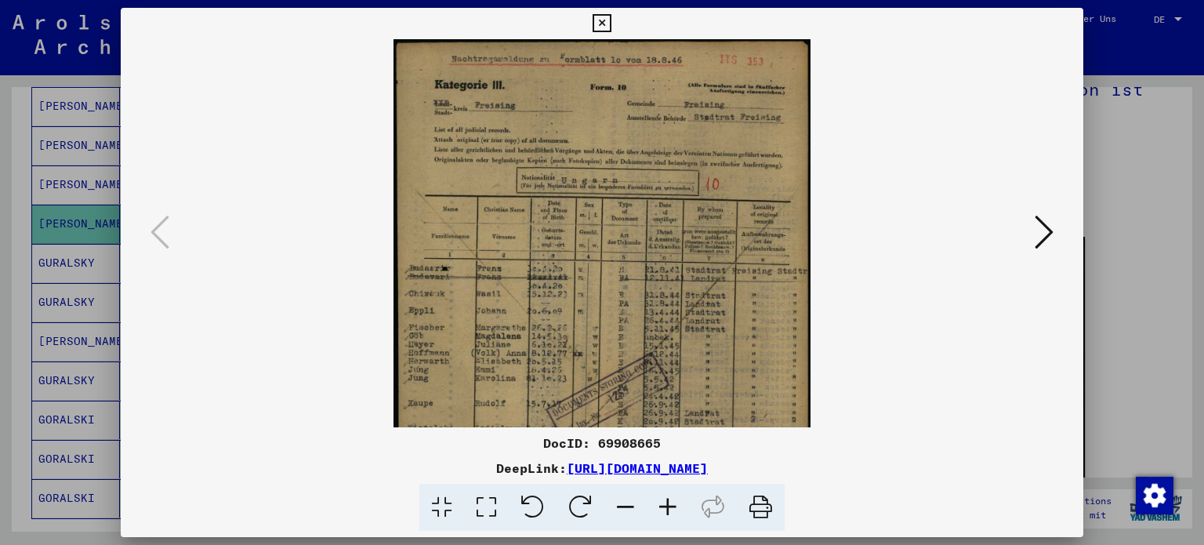
click at [674, 496] on icon at bounding box center [668, 508] width 42 height 48
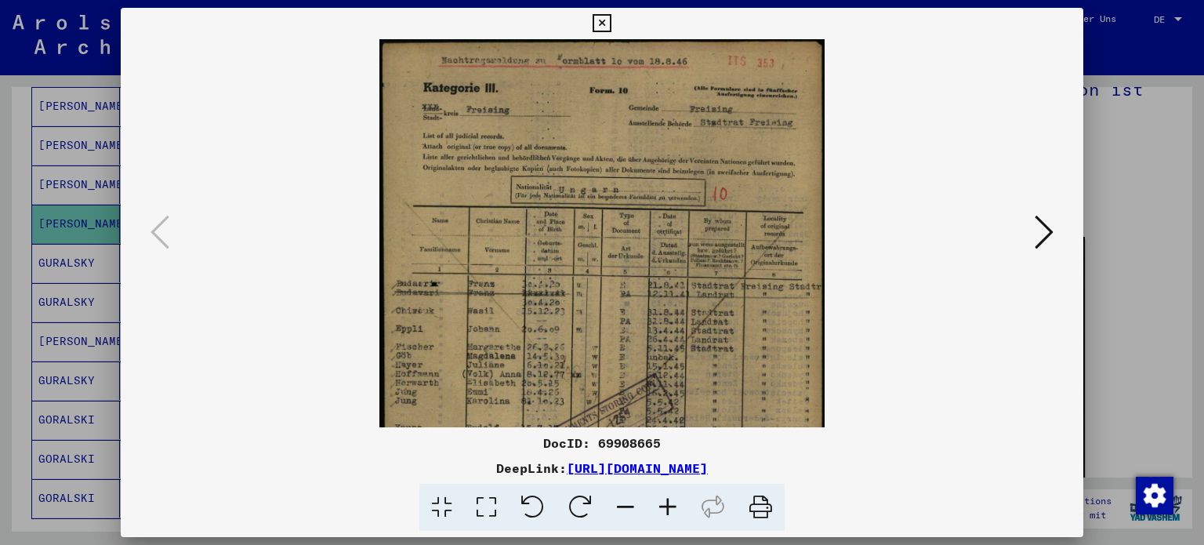
click at [675, 496] on icon at bounding box center [668, 508] width 42 height 48
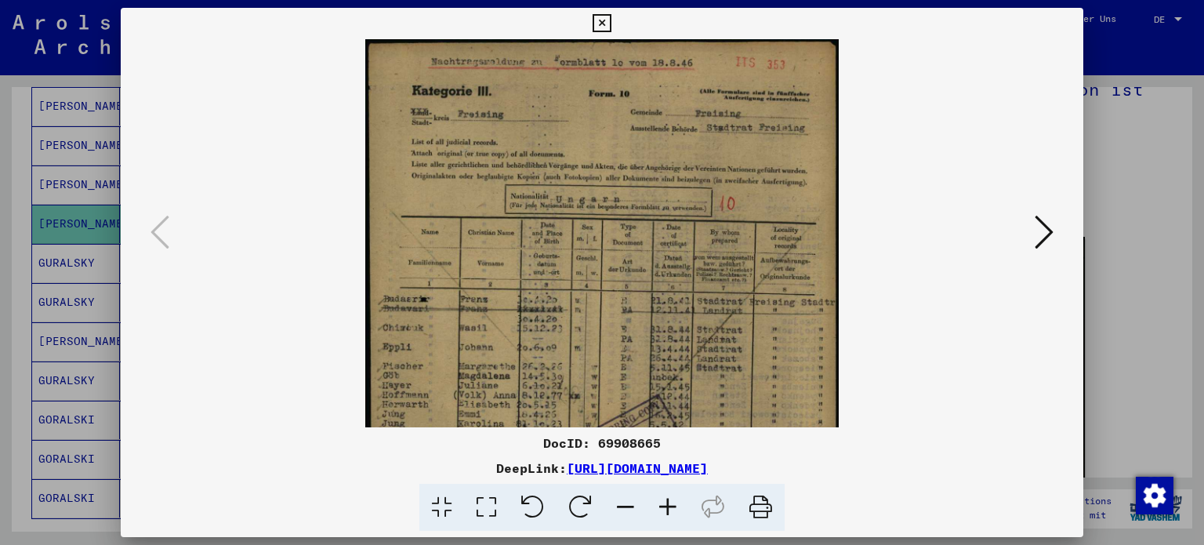
click at [676, 495] on icon at bounding box center [668, 508] width 42 height 48
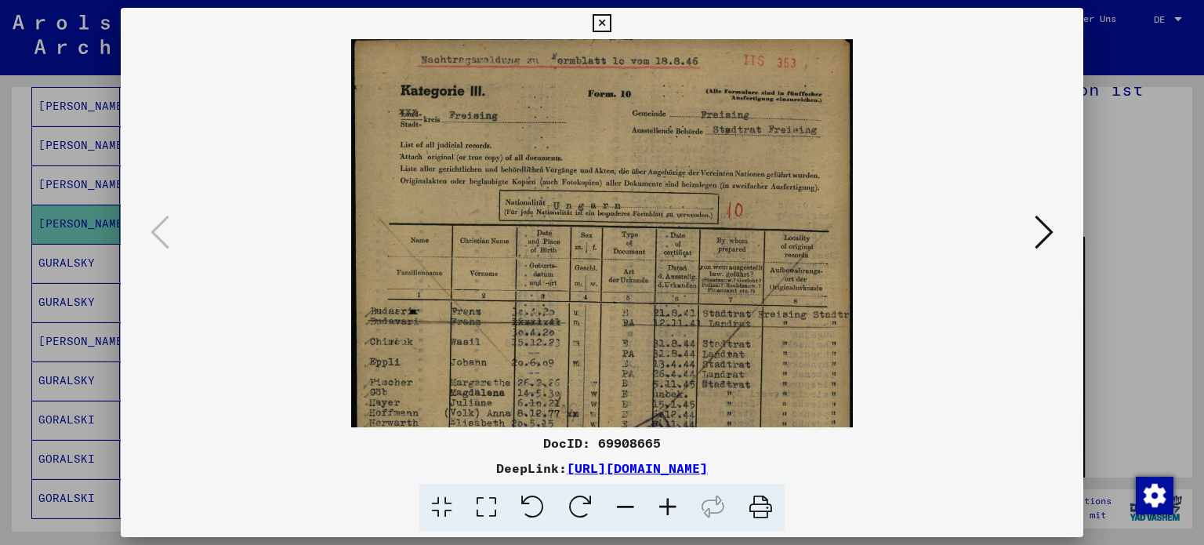
scroll to position [4, 0]
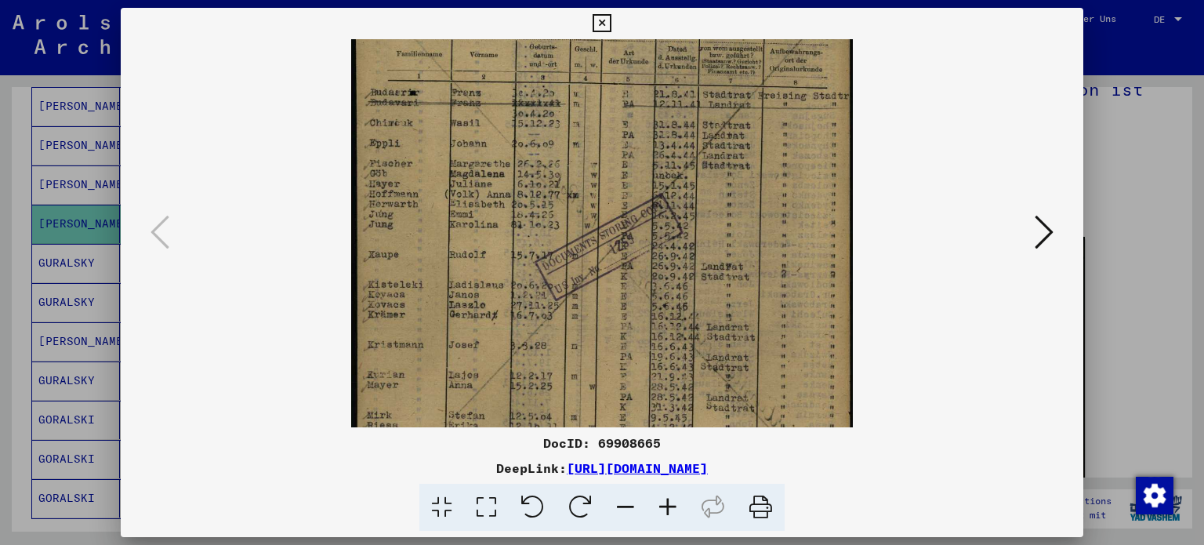
drag, startPoint x: 659, startPoint y: 305, endPoint x: 682, endPoint y: 85, distance: 221.4
click at [682, 85] on img at bounding box center [602, 168] width 502 height 702
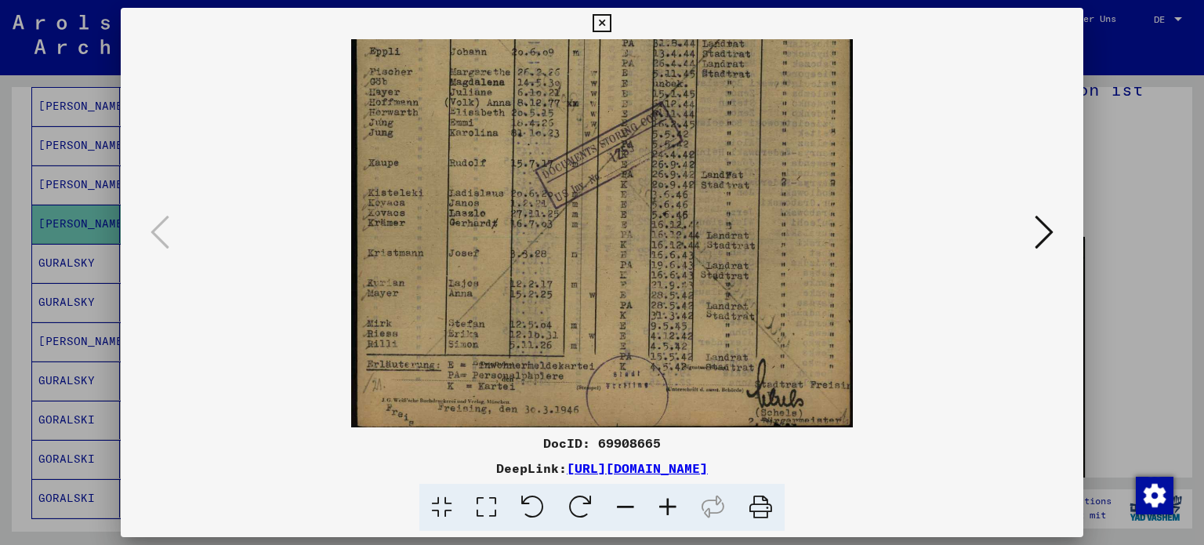
drag, startPoint x: 668, startPoint y: 279, endPoint x: 687, endPoint y: 56, distance: 224.2
click at [687, 56] on img at bounding box center [602, 77] width 502 height 702
click at [1147, 170] on div at bounding box center [602, 272] width 1204 height 545
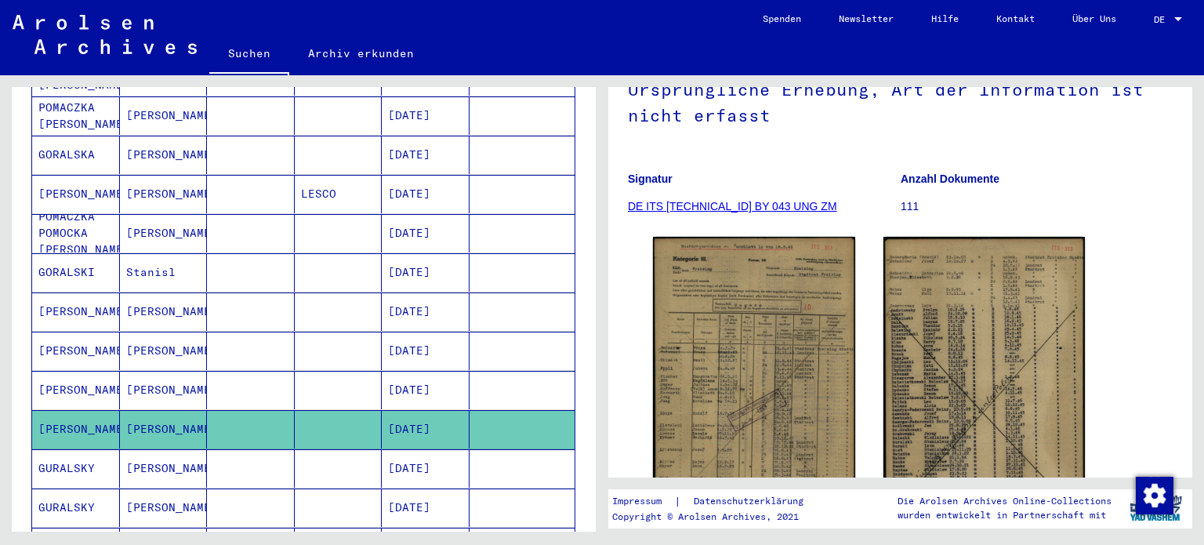
scroll to position [560, 0]
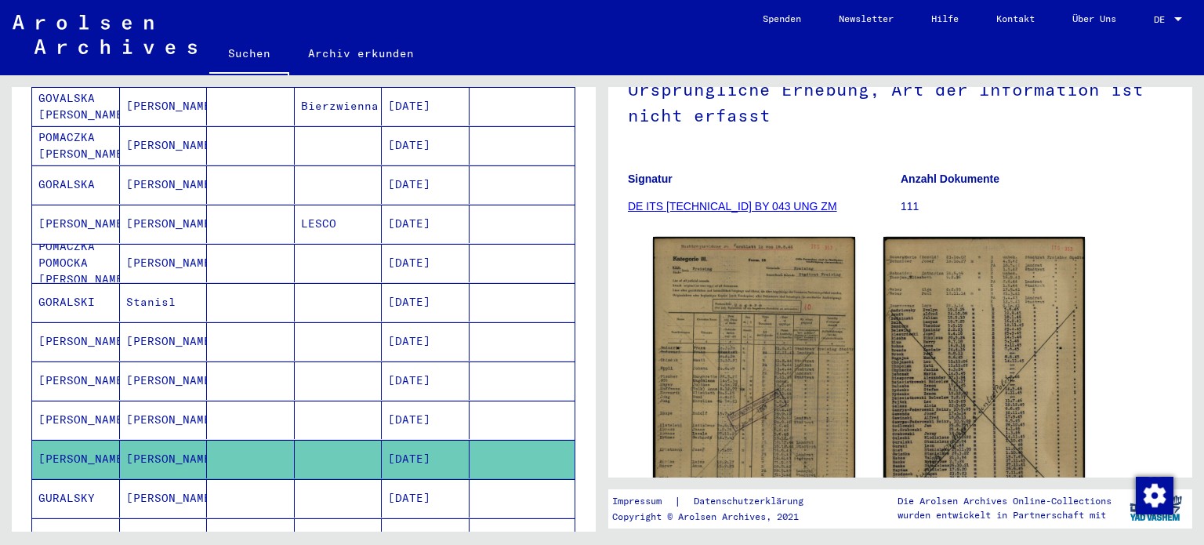
click at [241, 286] on mat-cell at bounding box center [251, 302] width 88 height 38
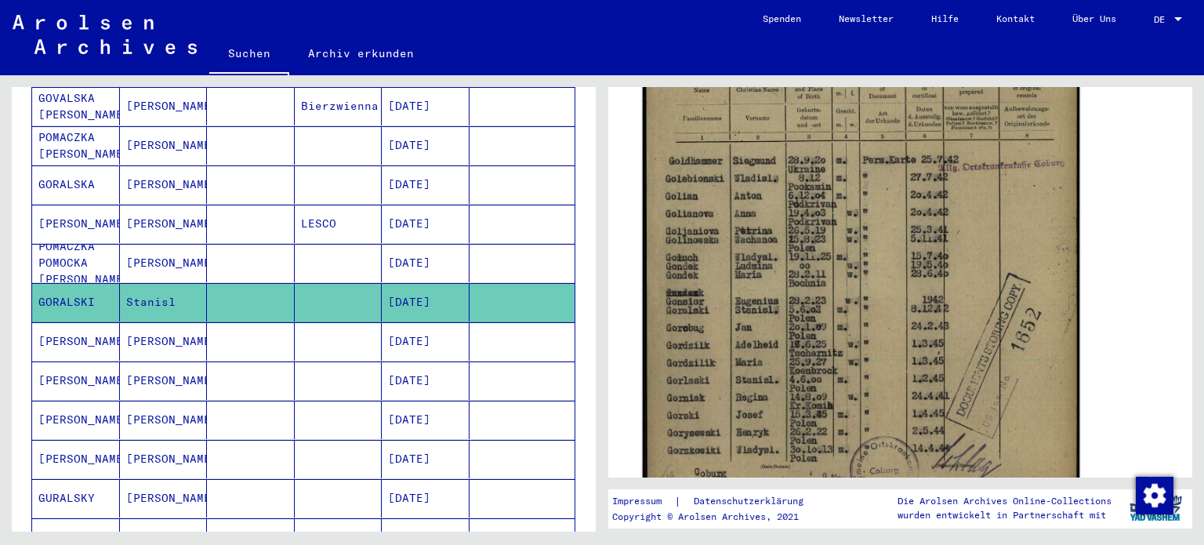
scroll to position [470, 0]
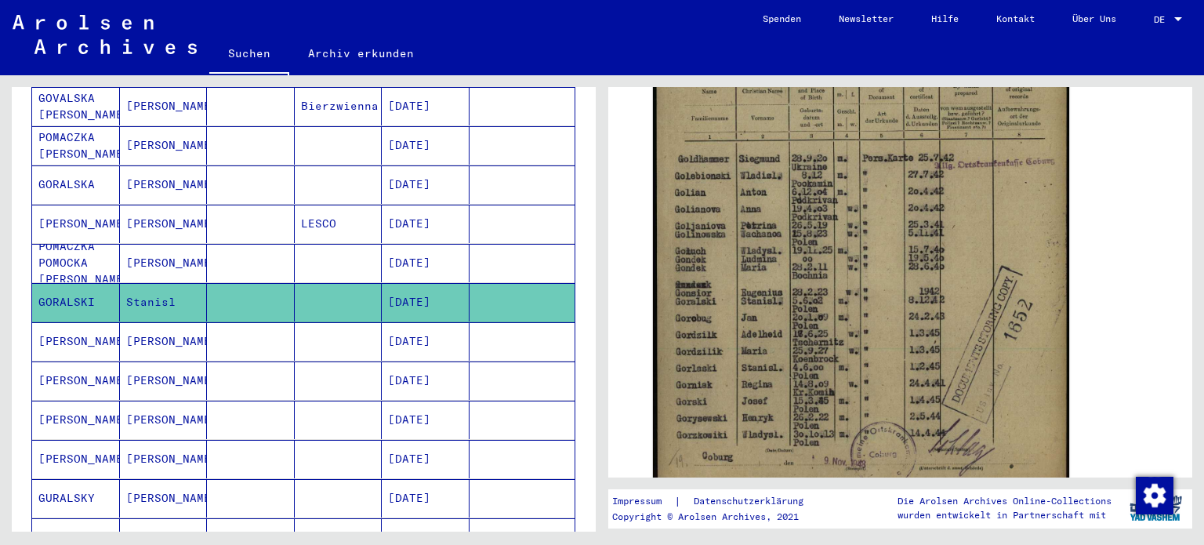
click at [248, 322] on mat-cell at bounding box center [251, 341] width 88 height 38
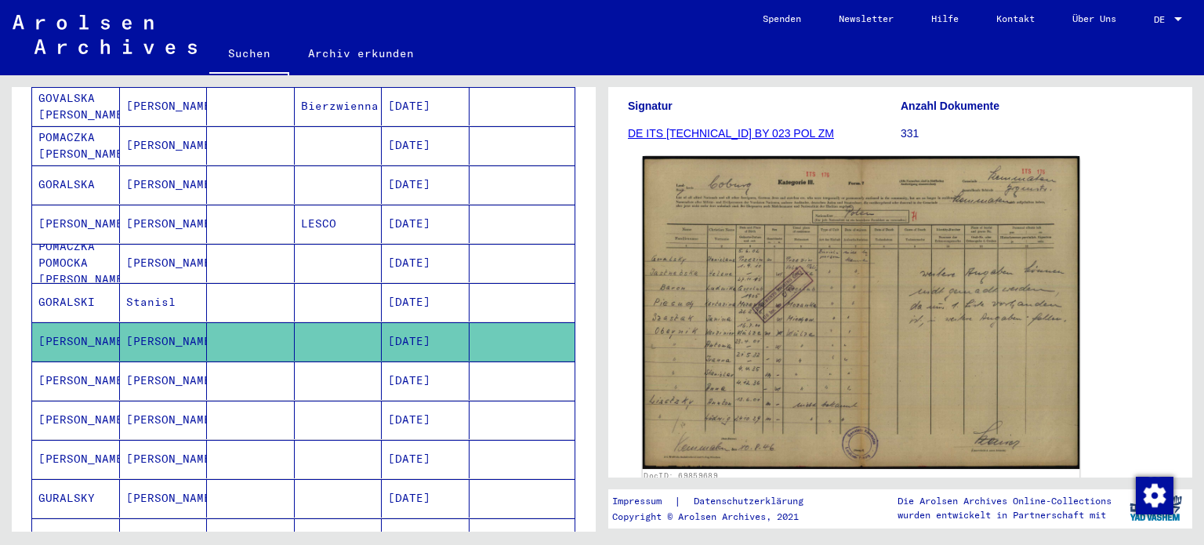
scroll to position [235, 0]
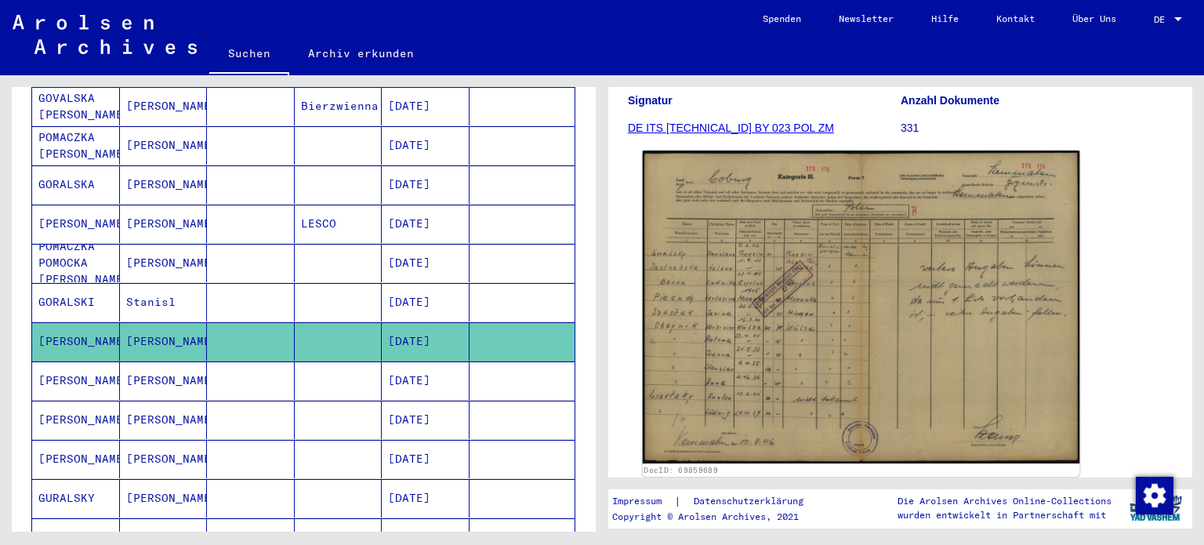
click at [832, 281] on img at bounding box center [861, 306] width 437 height 313
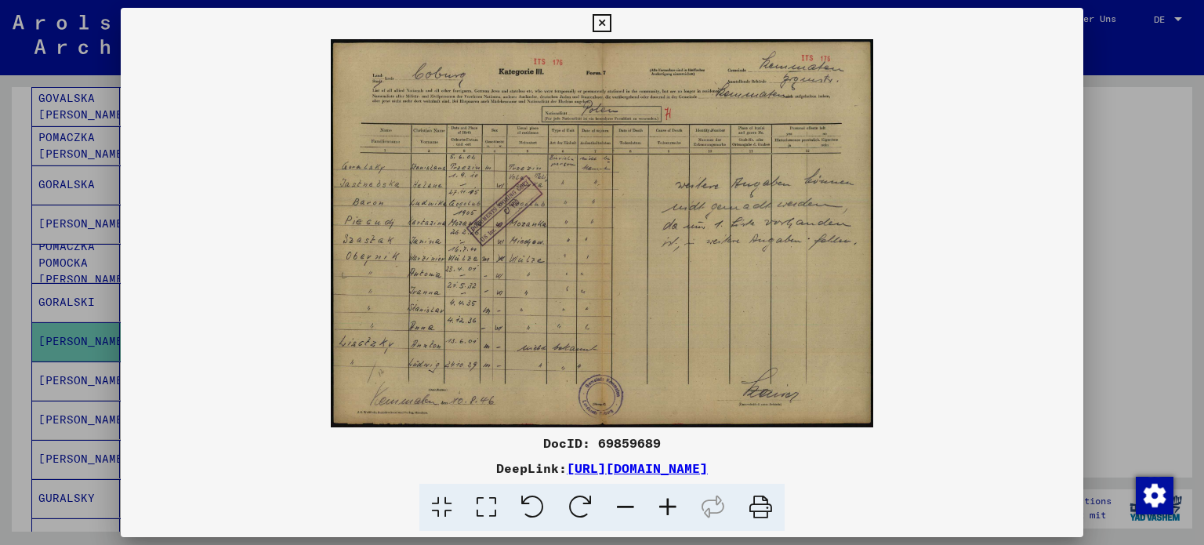
click at [1083, 165] on div at bounding box center [602, 272] width 1204 height 545
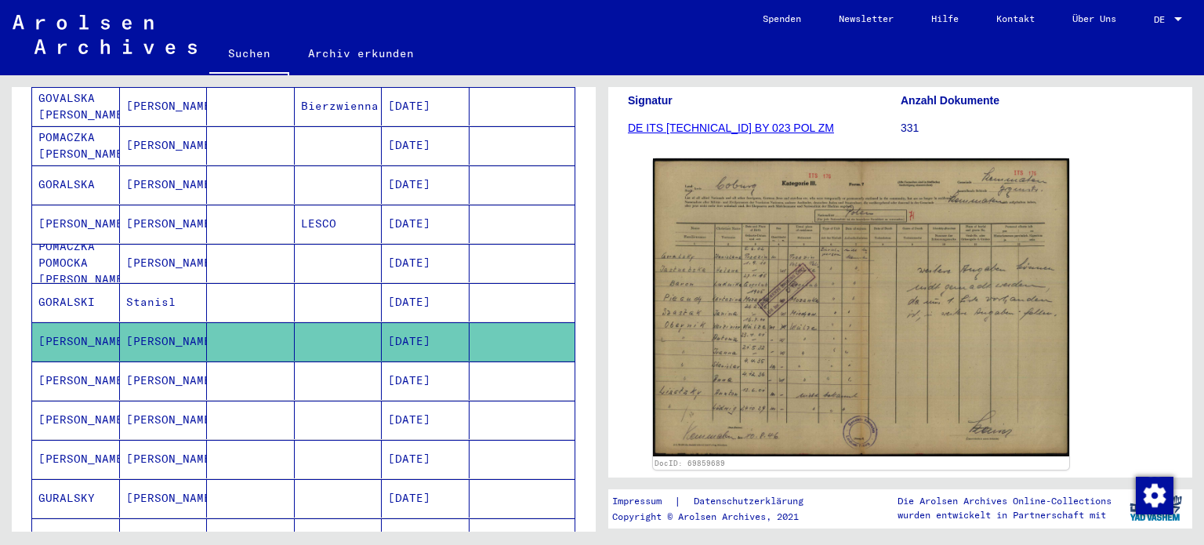
click at [216, 361] on mat-cell at bounding box center [251, 380] width 88 height 38
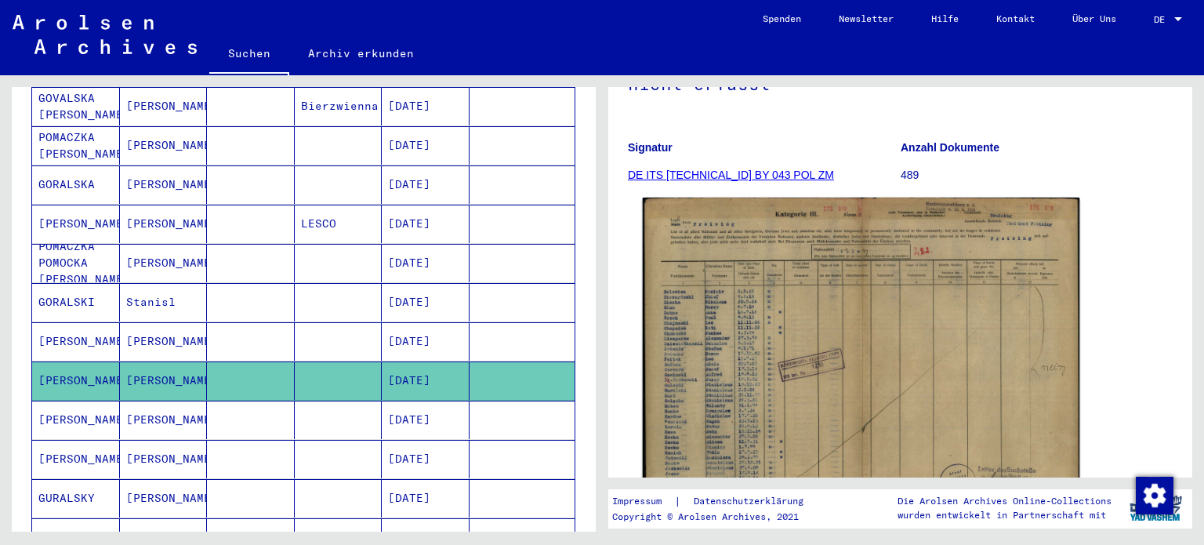
scroll to position [157, 0]
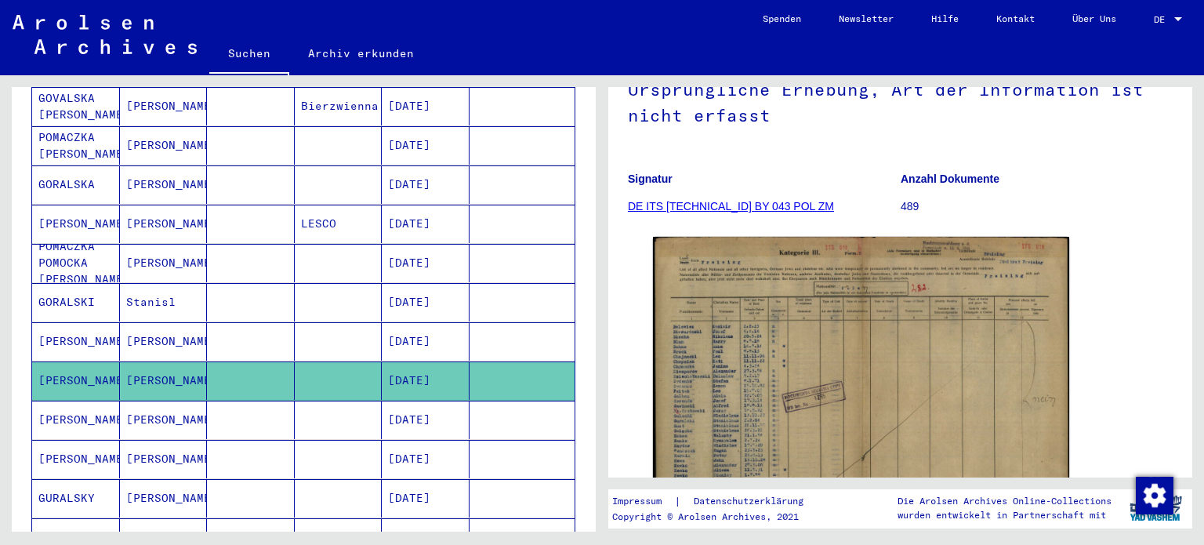
click at [232, 401] on mat-cell at bounding box center [251, 420] width 88 height 38
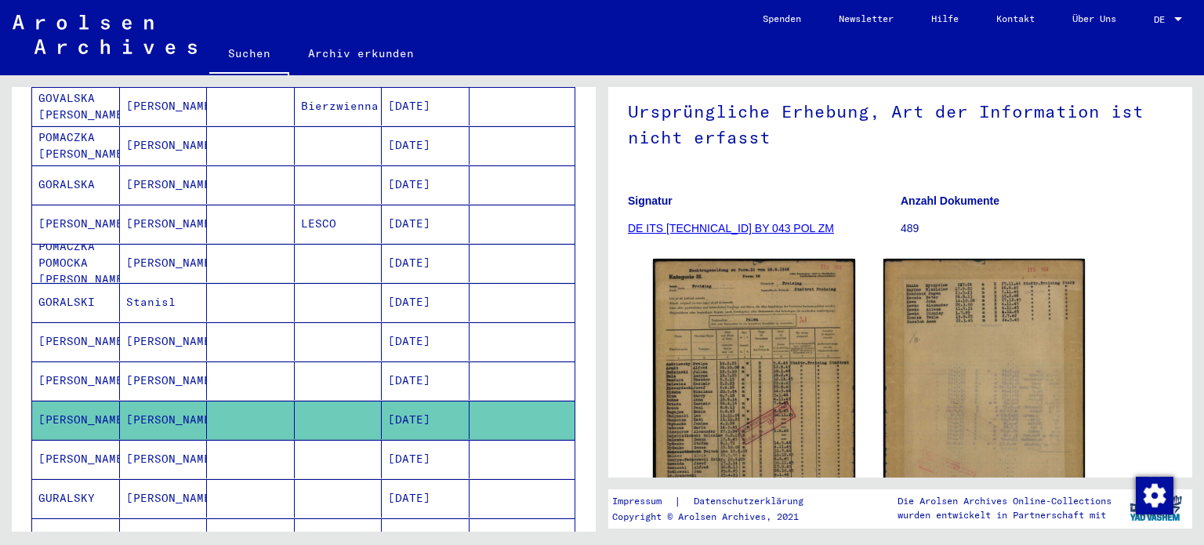
scroll to position [157, 0]
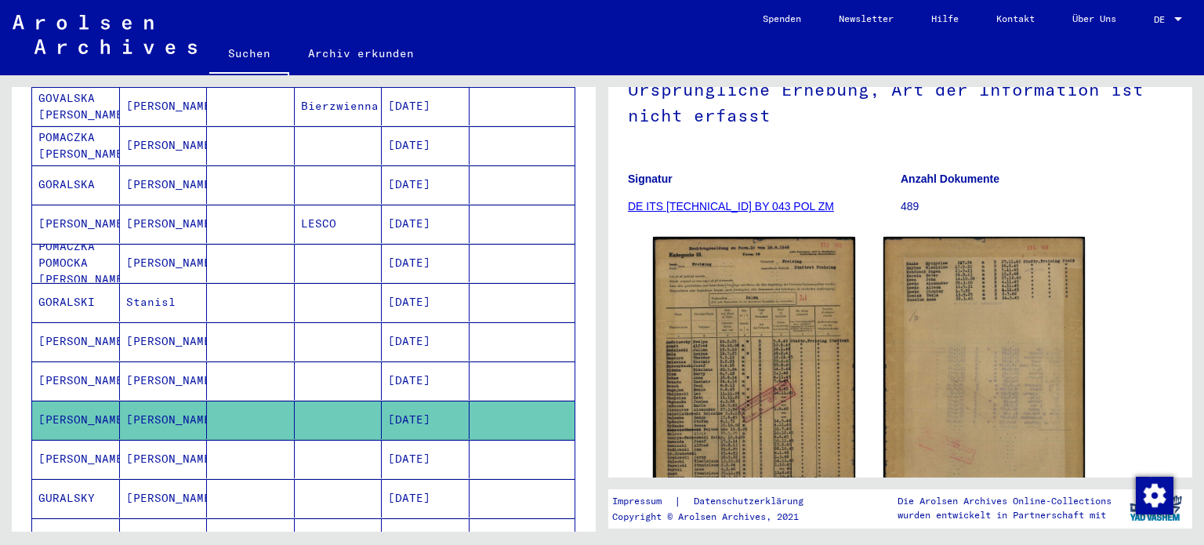
click at [245, 440] on mat-cell at bounding box center [251, 459] width 88 height 38
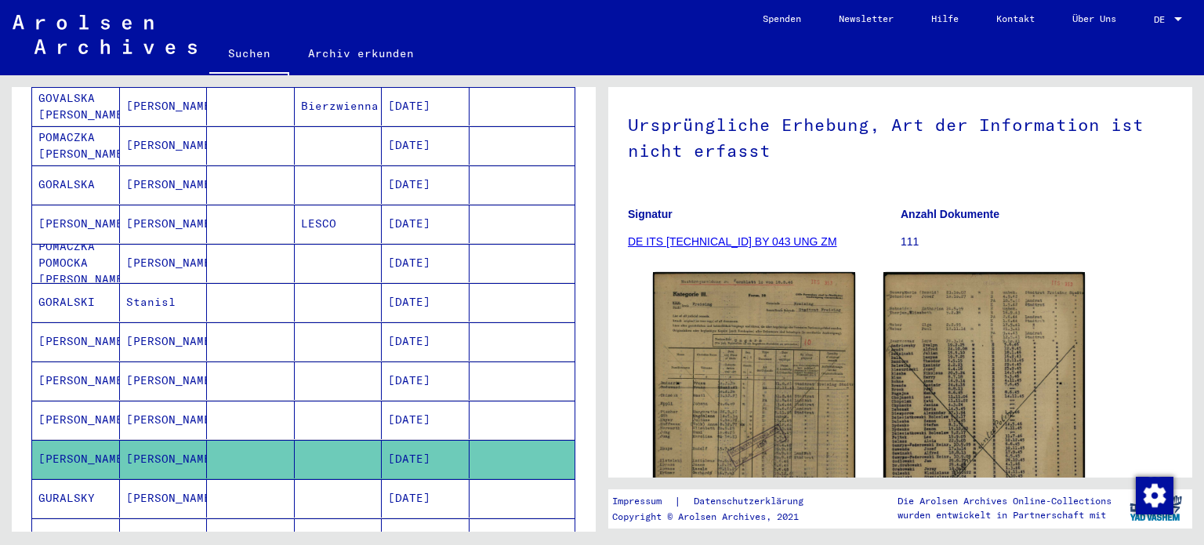
scroll to position [157, 0]
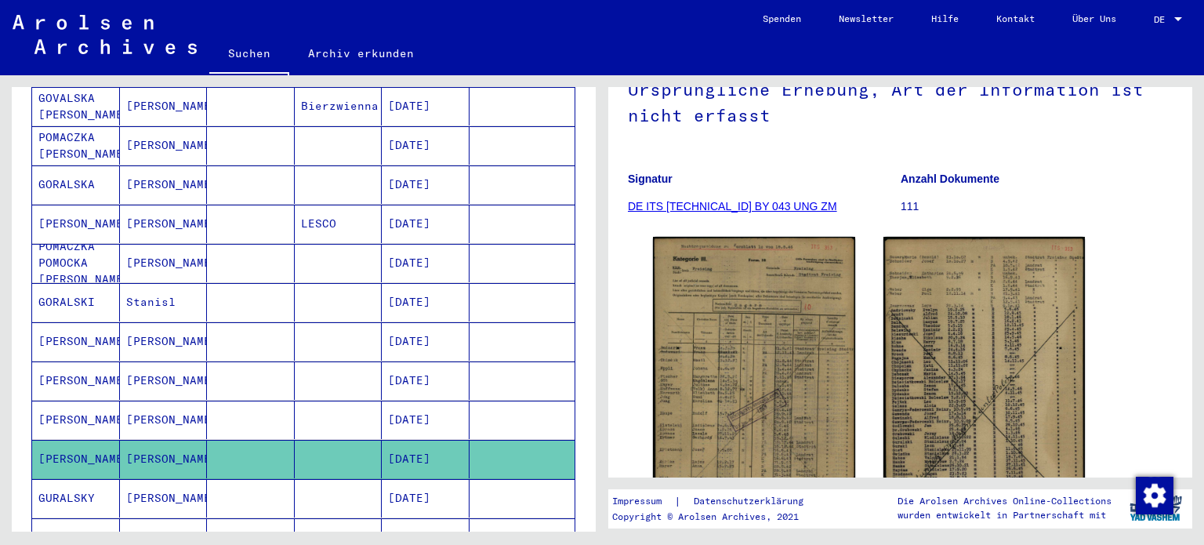
click at [310, 479] on mat-cell at bounding box center [339, 498] width 88 height 38
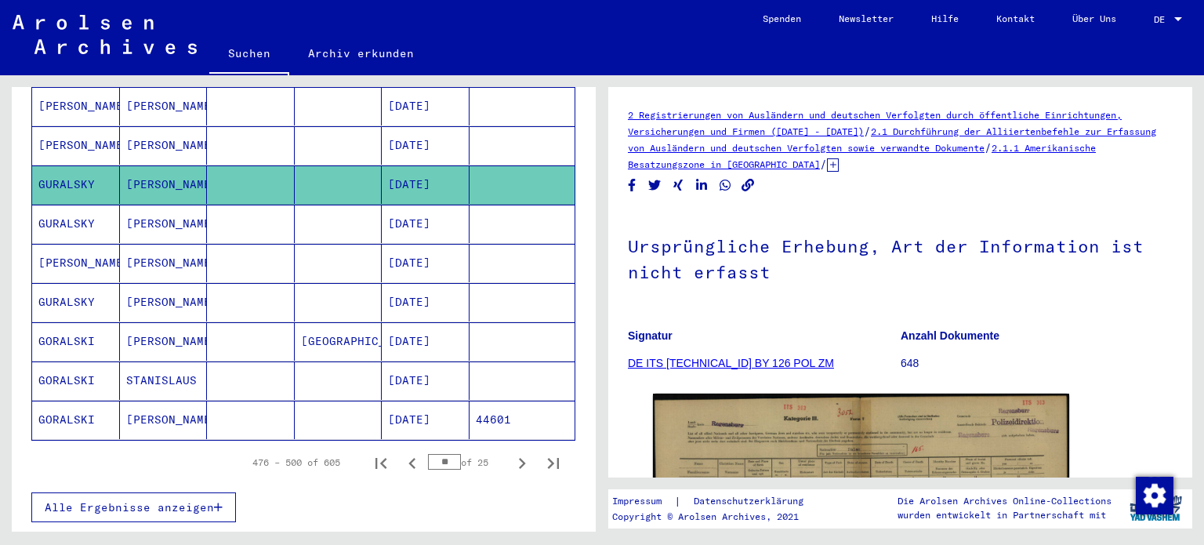
click at [223, 401] on mat-cell at bounding box center [251, 420] width 88 height 38
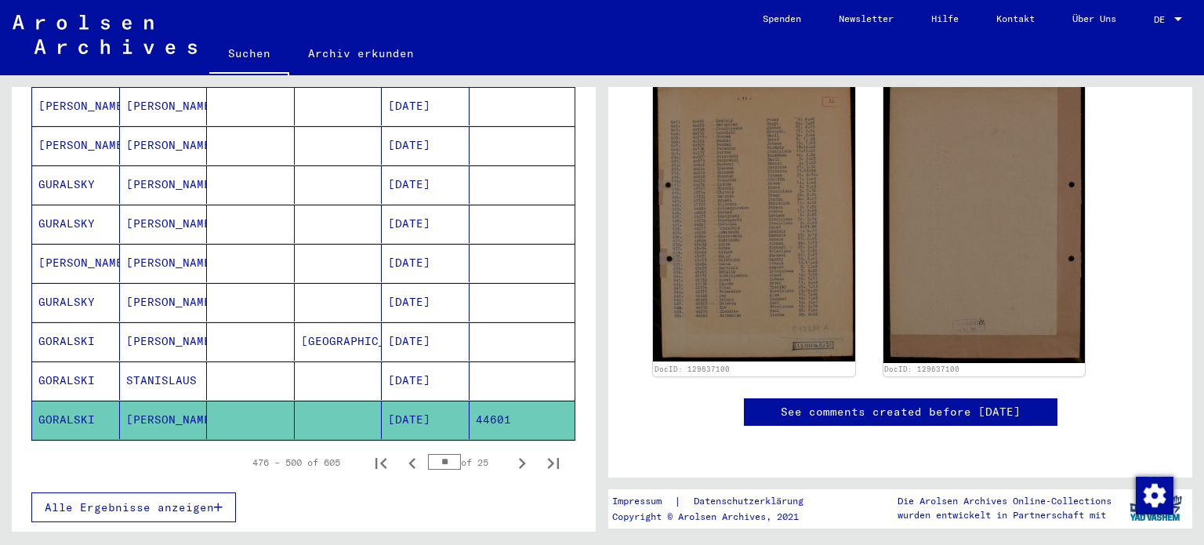
click at [274, 361] on mat-cell at bounding box center [251, 380] width 88 height 38
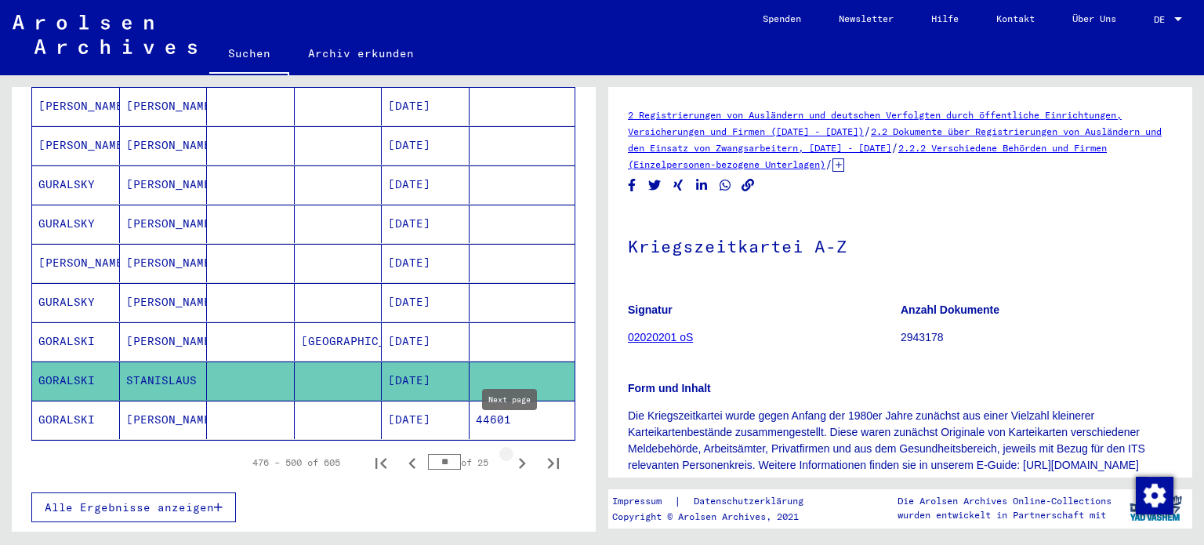
click at [516, 452] on icon "Next page" at bounding box center [522, 463] width 22 height 22
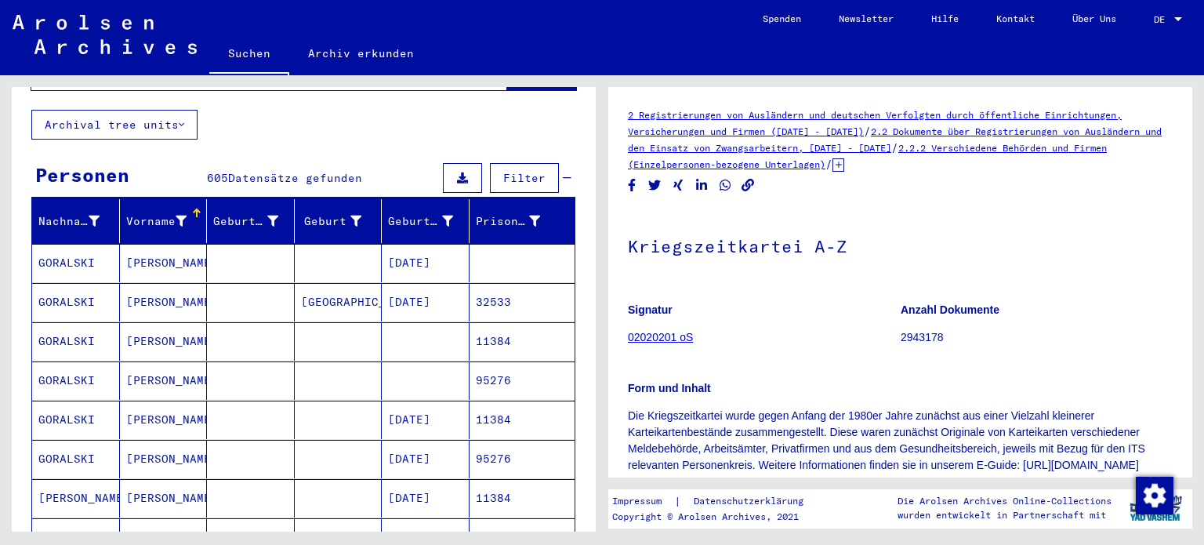
click at [232, 402] on mat-cell at bounding box center [251, 420] width 88 height 38
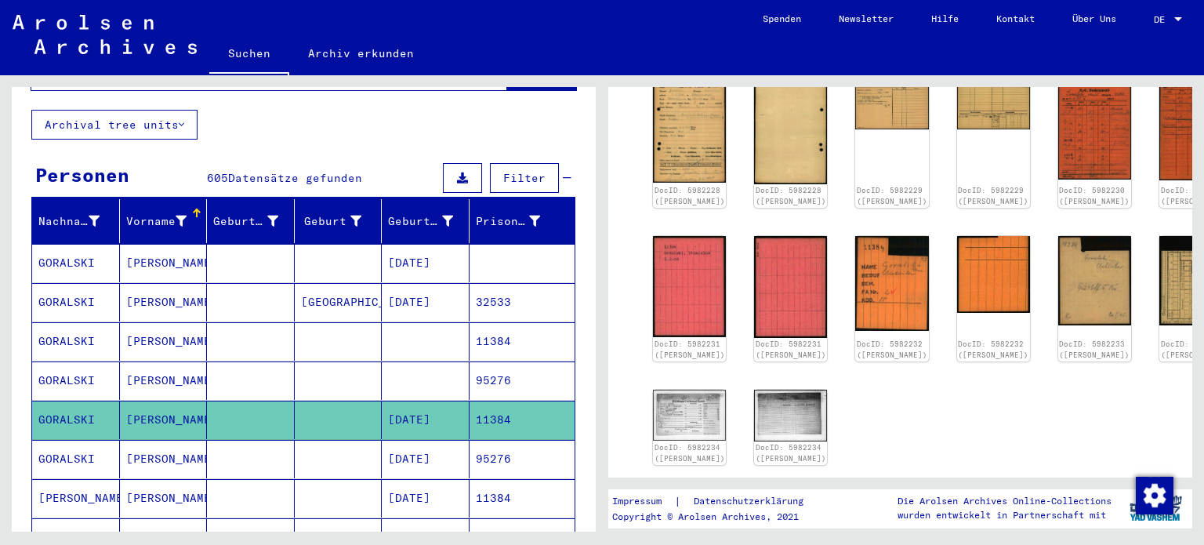
click at [282, 361] on mat-cell at bounding box center [251, 380] width 88 height 38
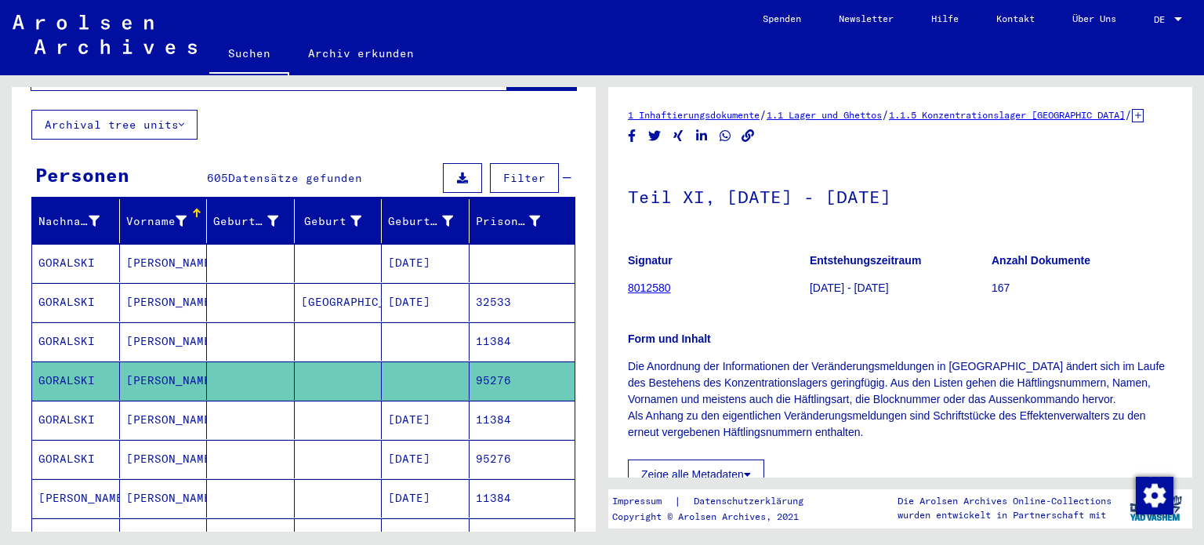
click at [285, 322] on mat-cell at bounding box center [251, 341] width 88 height 38
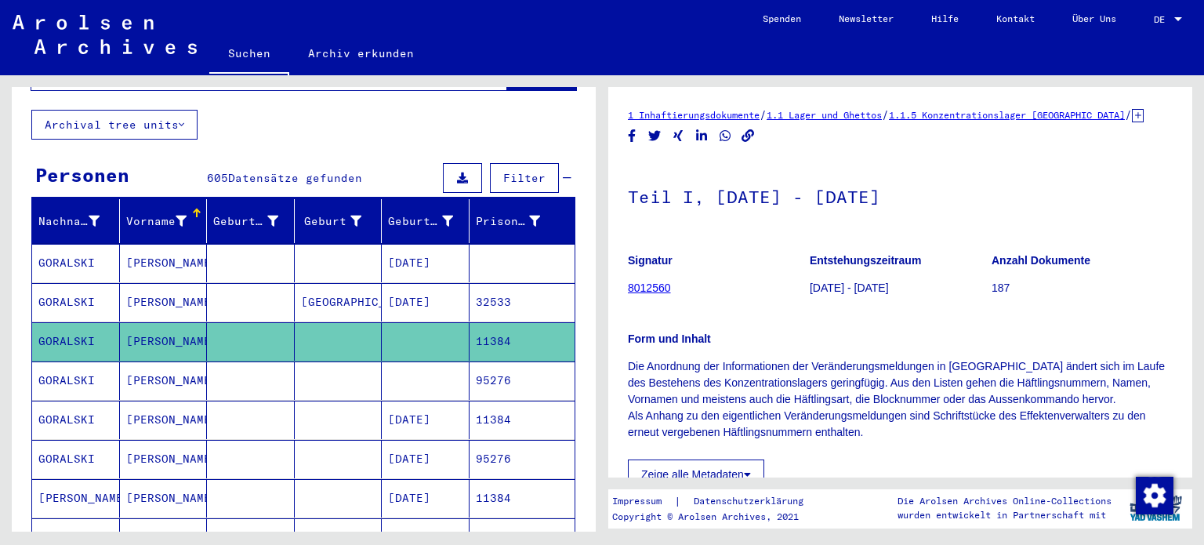
click at [279, 283] on mat-cell at bounding box center [251, 302] width 88 height 38
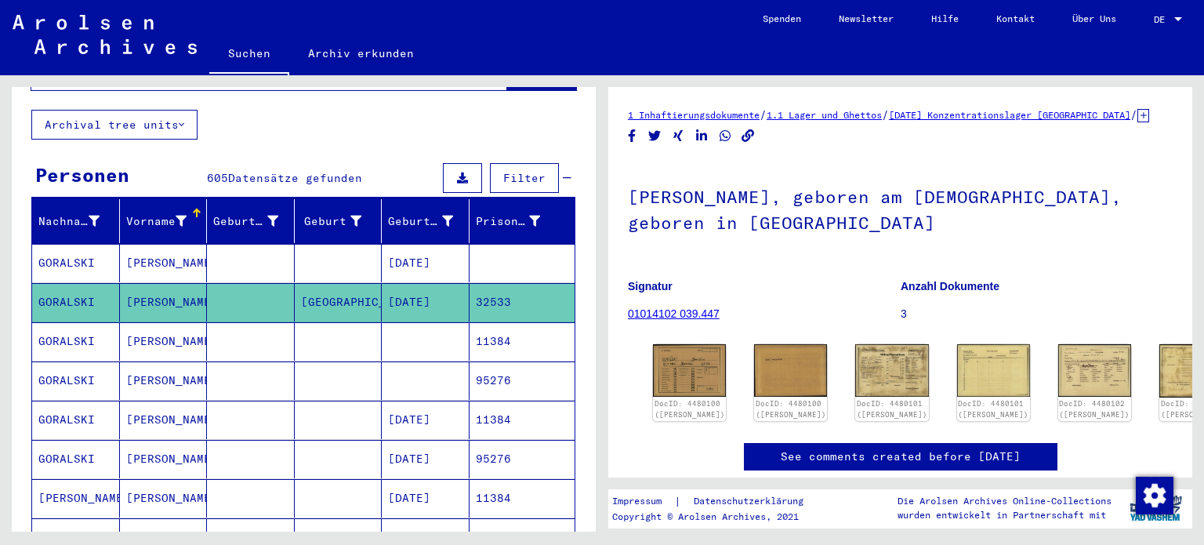
click at [263, 244] on mat-cell at bounding box center [251, 263] width 88 height 38
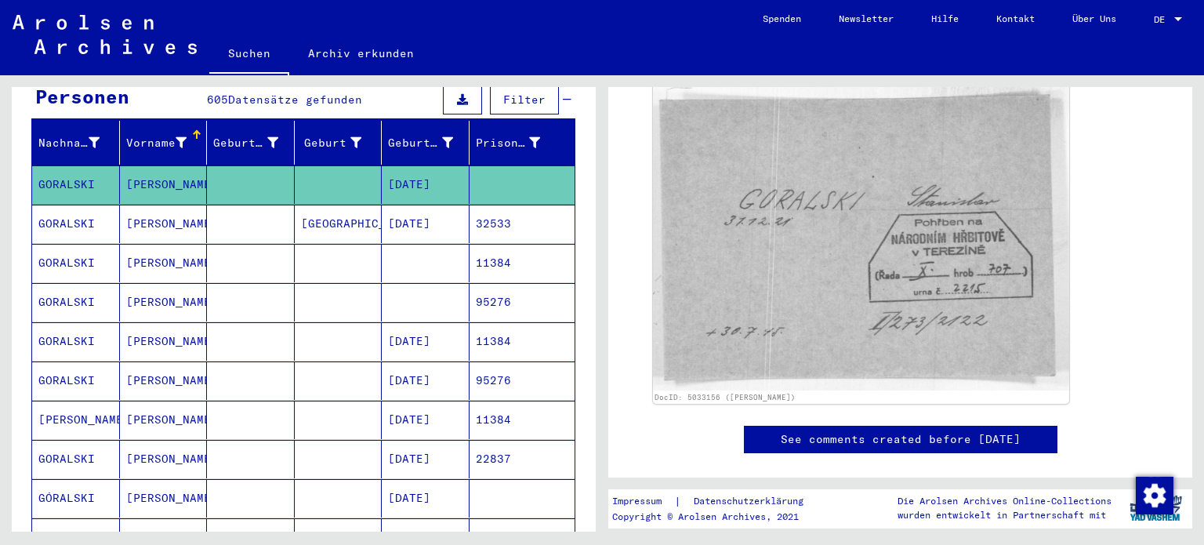
click at [228, 401] on mat-cell at bounding box center [251, 420] width 88 height 38
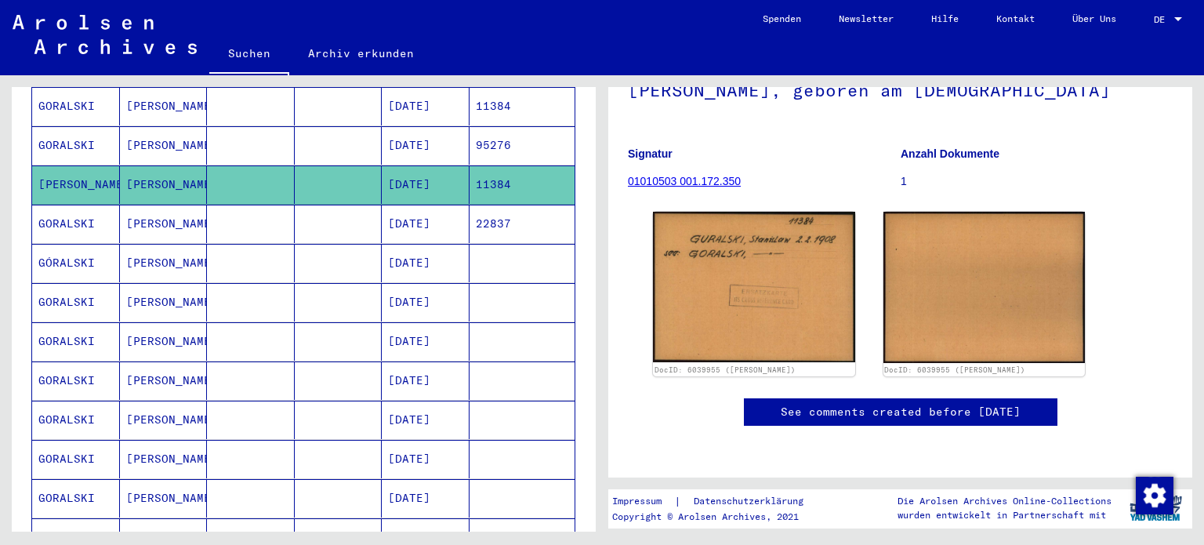
click at [249, 401] on mat-cell at bounding box center [251, 420] width 88 height 38
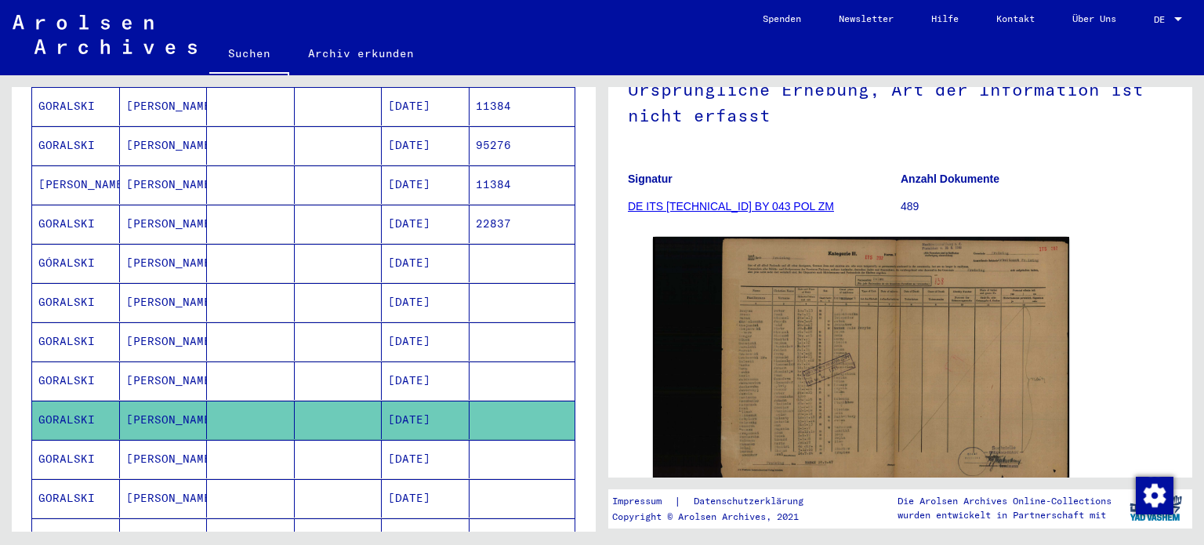
click at [281, 447] on mat-cell at bounding box center [251, 459] width 88 height 38
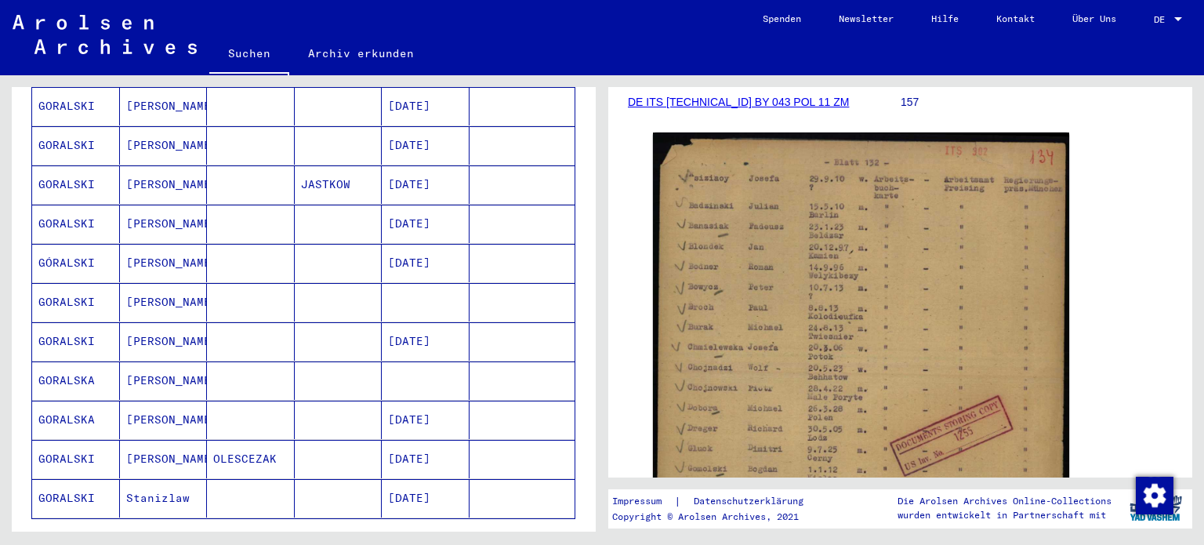
click at [270, 485] on mat-cell at bounding box center [251, 498] width 88 height 38
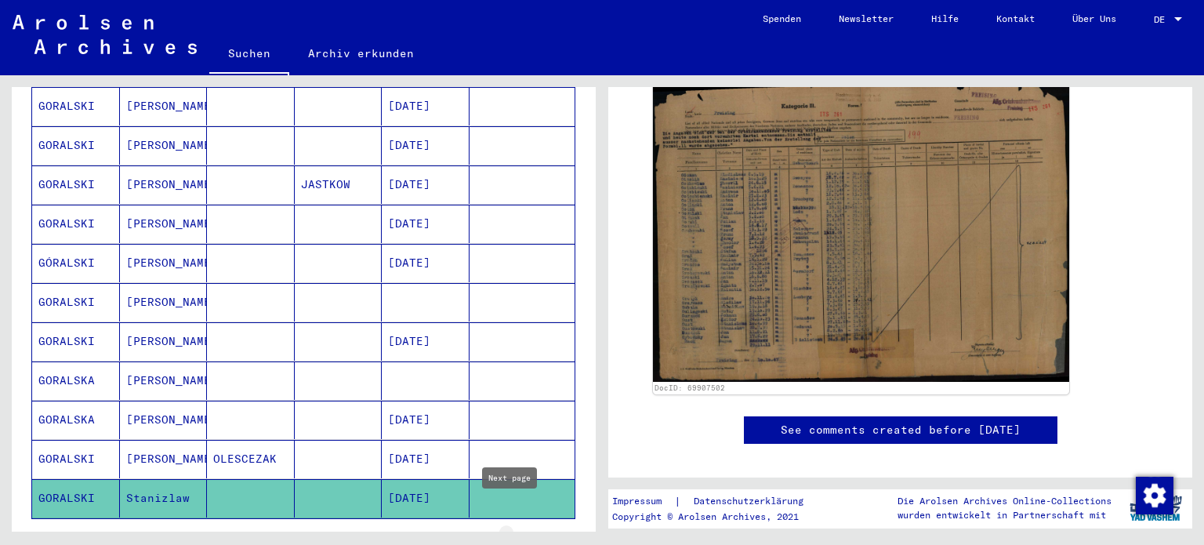
click at [519, 536] on icon "Next page" at bounding box center [522, 541] width 7 height 11
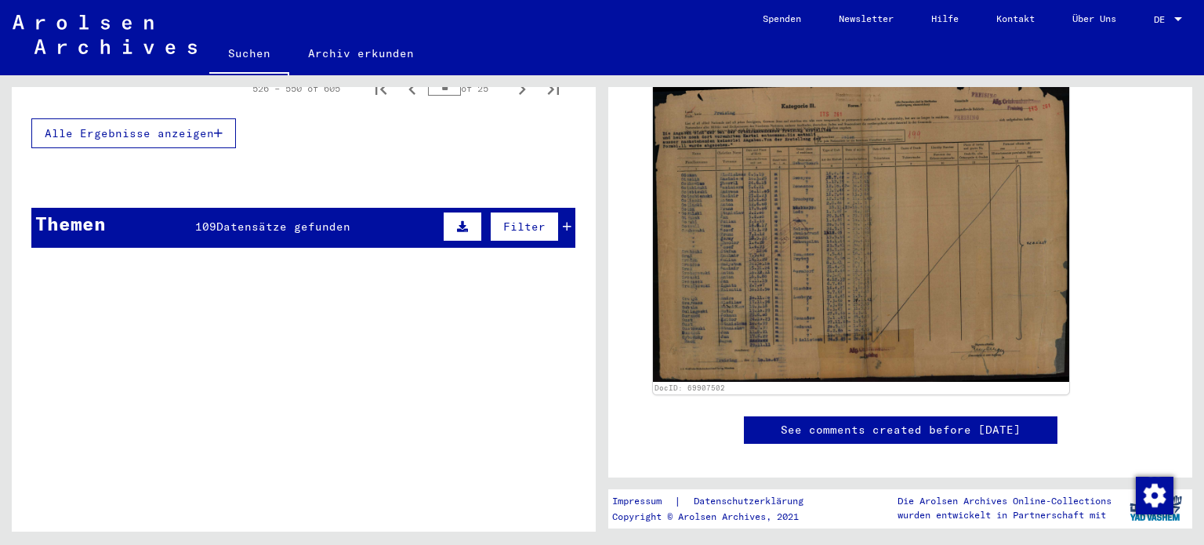
scroll to position [1044, 0]
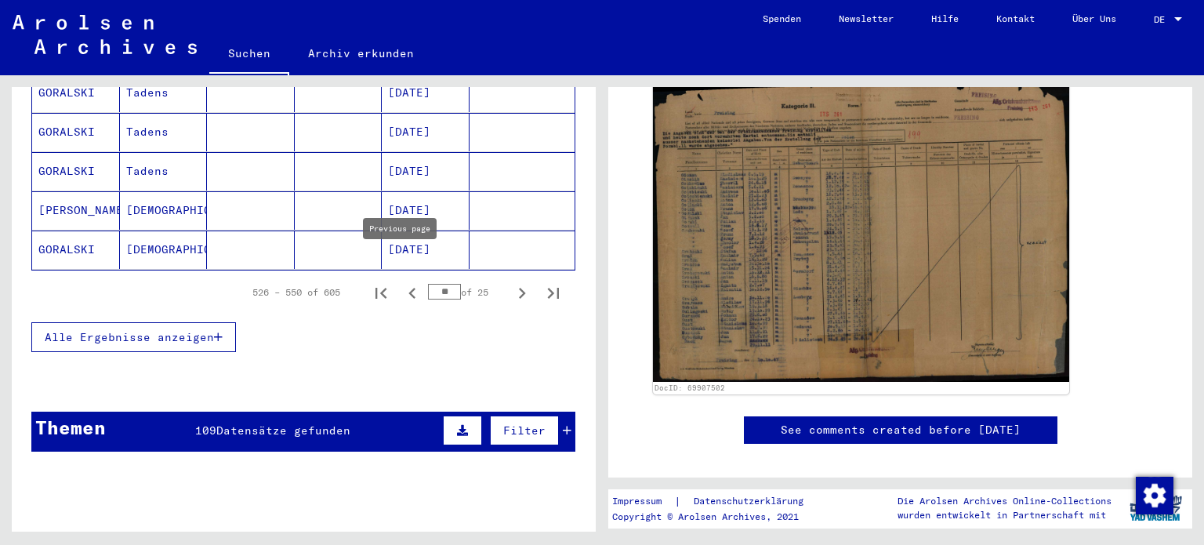
click at [401, 282] on icon "Previous page" at bounding box center [412, 293] width 22 height 22
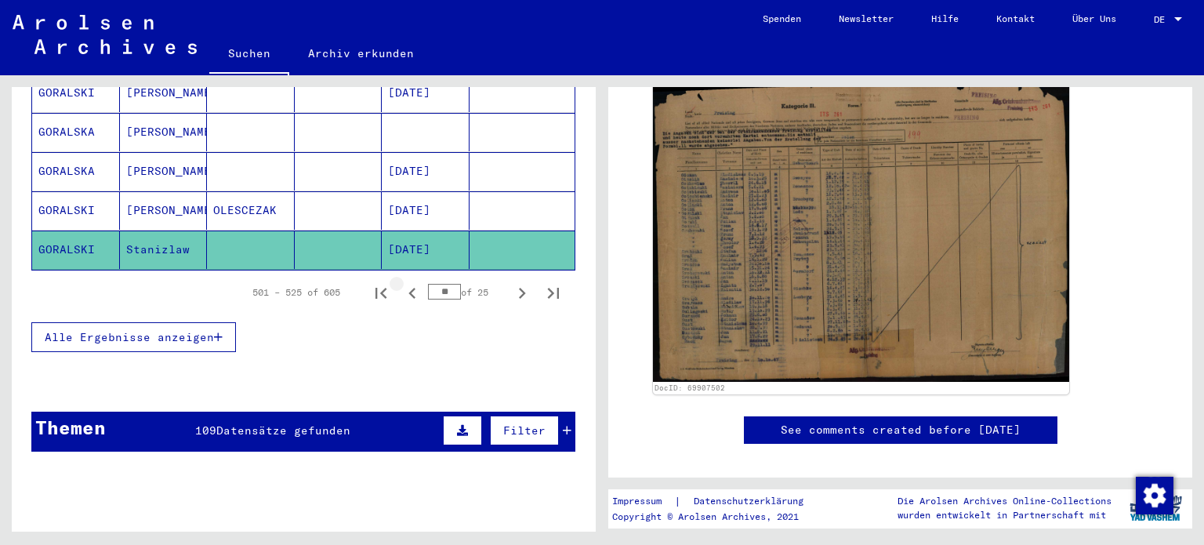
click at [408, 288] on icon "Previous page" at bounding box center [411, 293] width 7 height 11
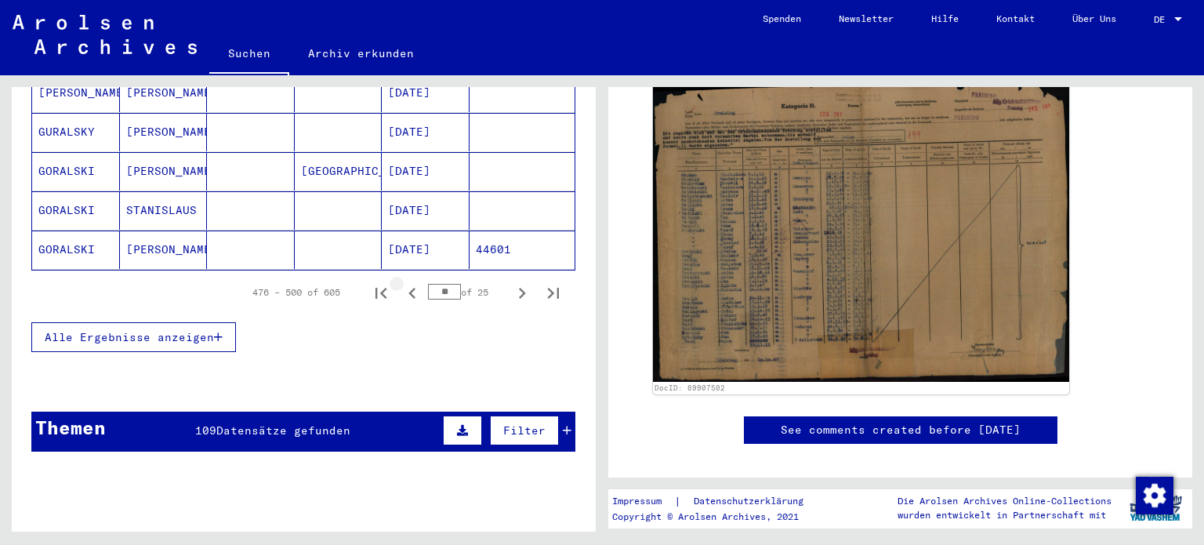
click at [408, 288] on icon "Previous page" at bounding box center [411, 293] width 7 height 11
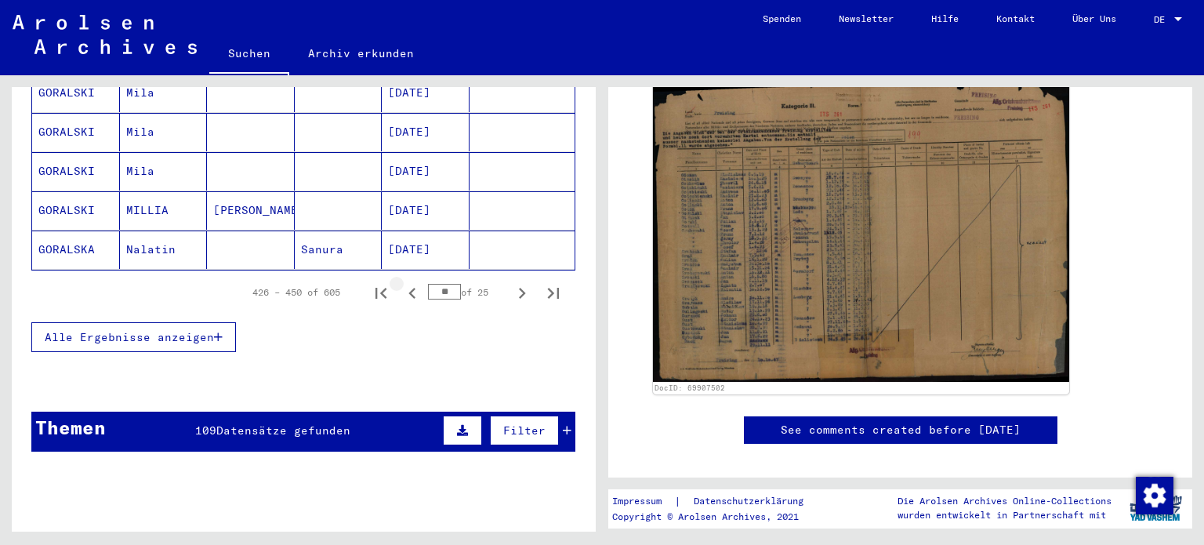
click at [408, 288] on icon "Previous page" at bounding box center [411, 293] width 7 height 11
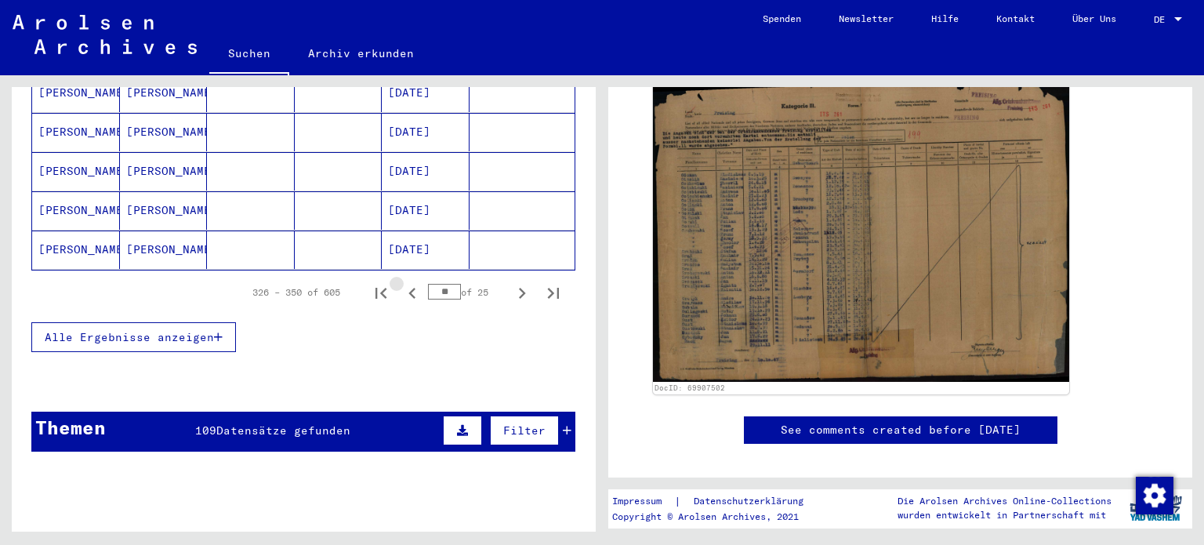
click at [408, 288] on icon "Previous page" at bounding box center [411, 293] width 7 height 11
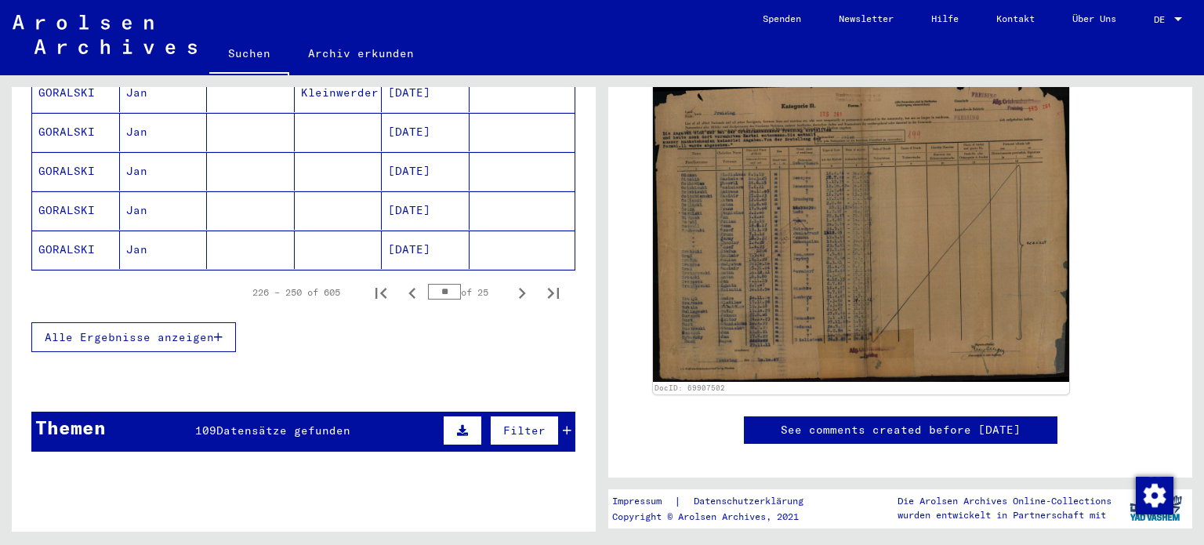
click at [408, 288] on icon "Previous page" at bounding box center [411, 293] width 7 height 11
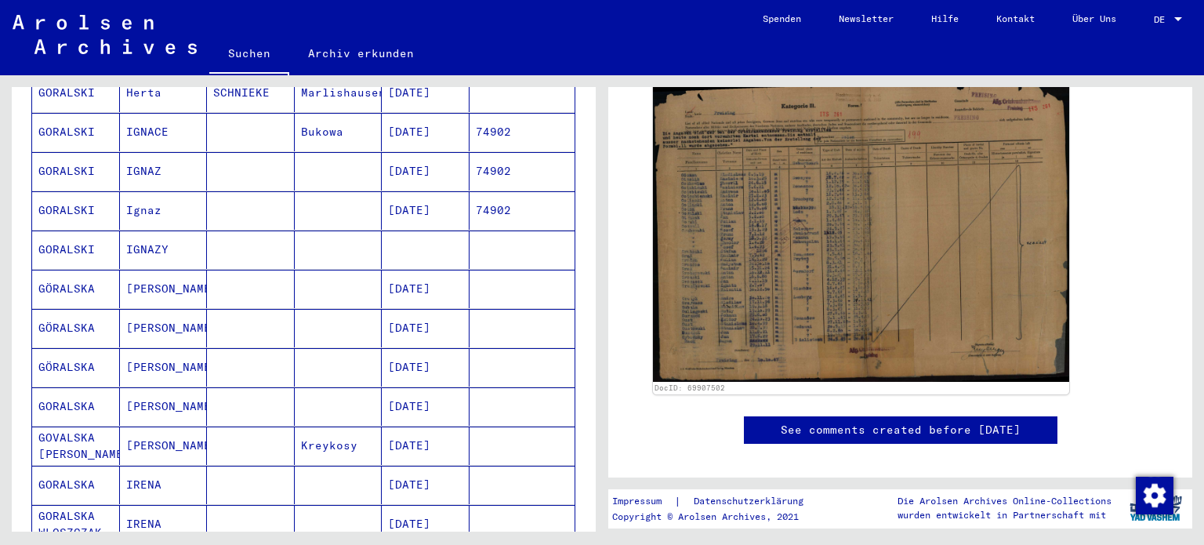
scroll to position [809, 0]
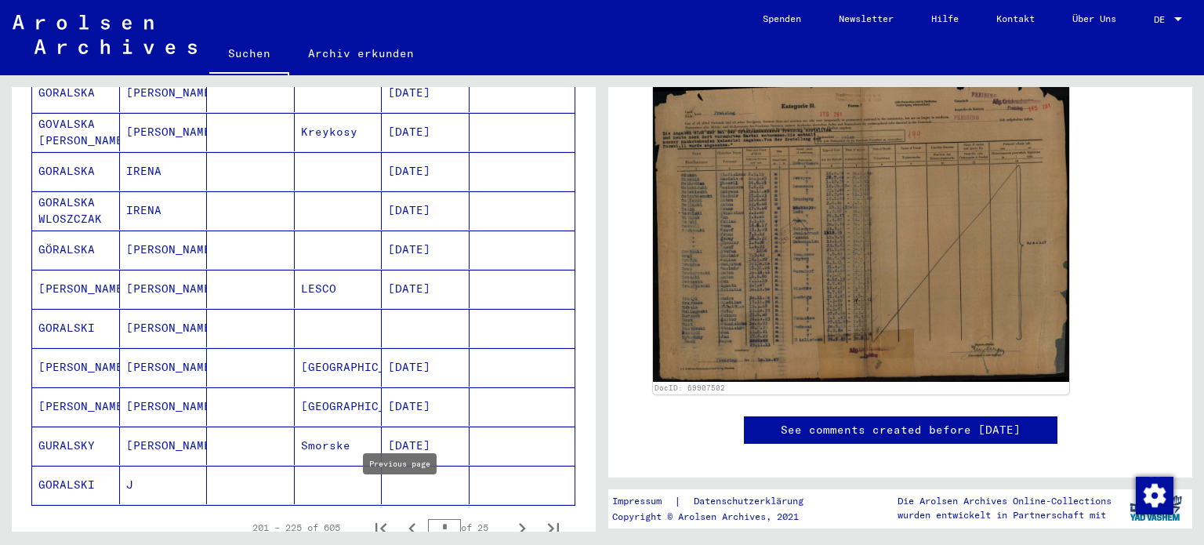
click at [404, 517] on icon "Previous page" at bounding box center [412, 528] width 22 height 22
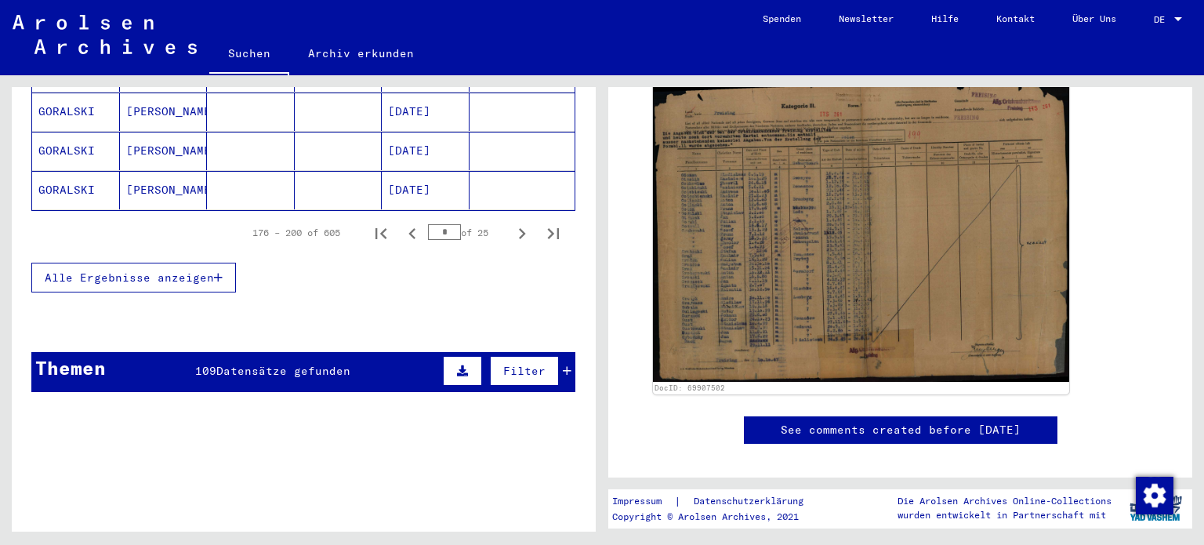
scroll to position [1044, 0]
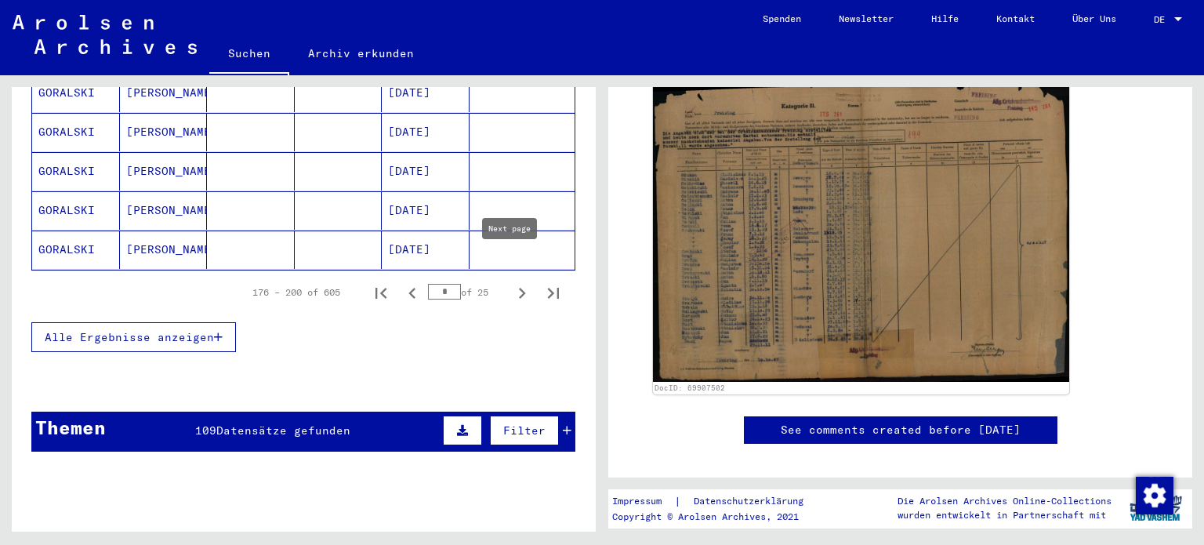
click at [519, 288] on icon "Next page" at bounding box center [522, 293] width 7 height 11
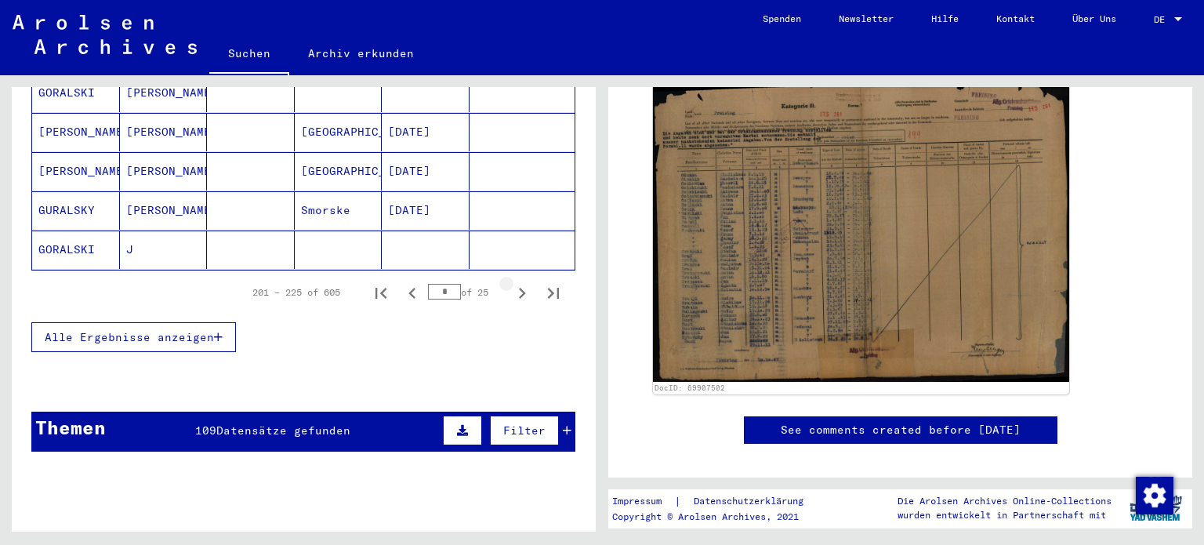
click at [519, 288] on icon "Next page" at bounding box center [522, 293] width 7 height 11
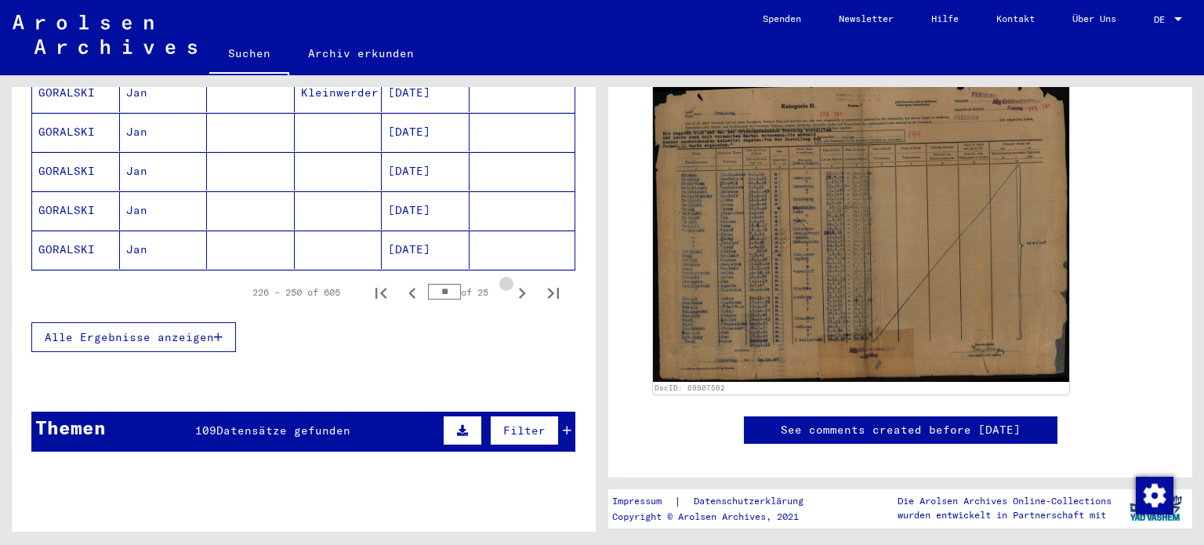
click at [519, 288] on icon "Next page" at bounding box center [522, 293] width 7 height 11
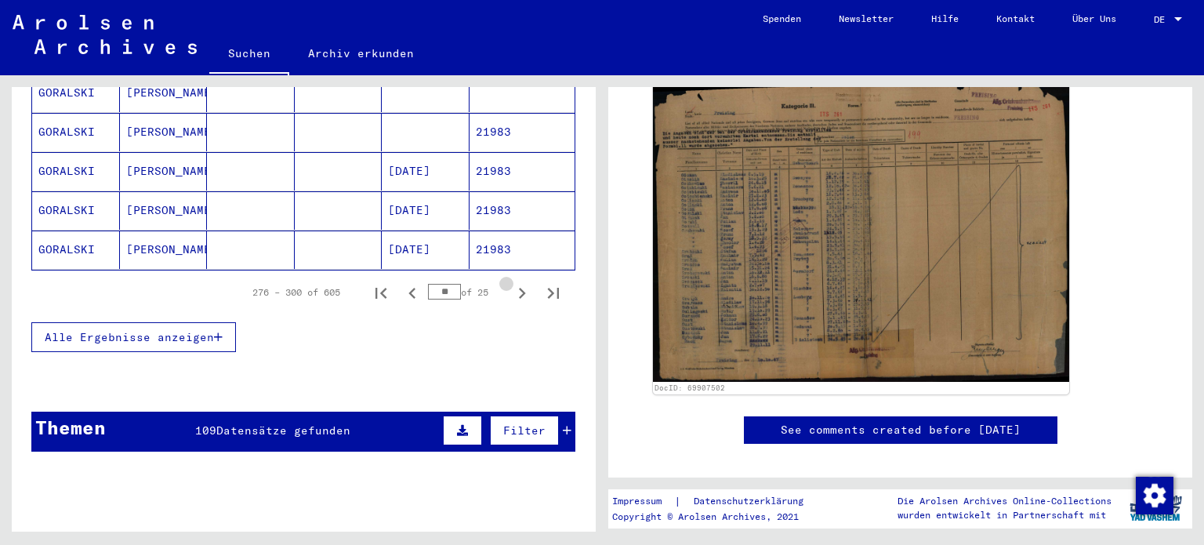
click at [519, 288] on icon "Next page" at bounding box center [522, 293] width 7 height 11
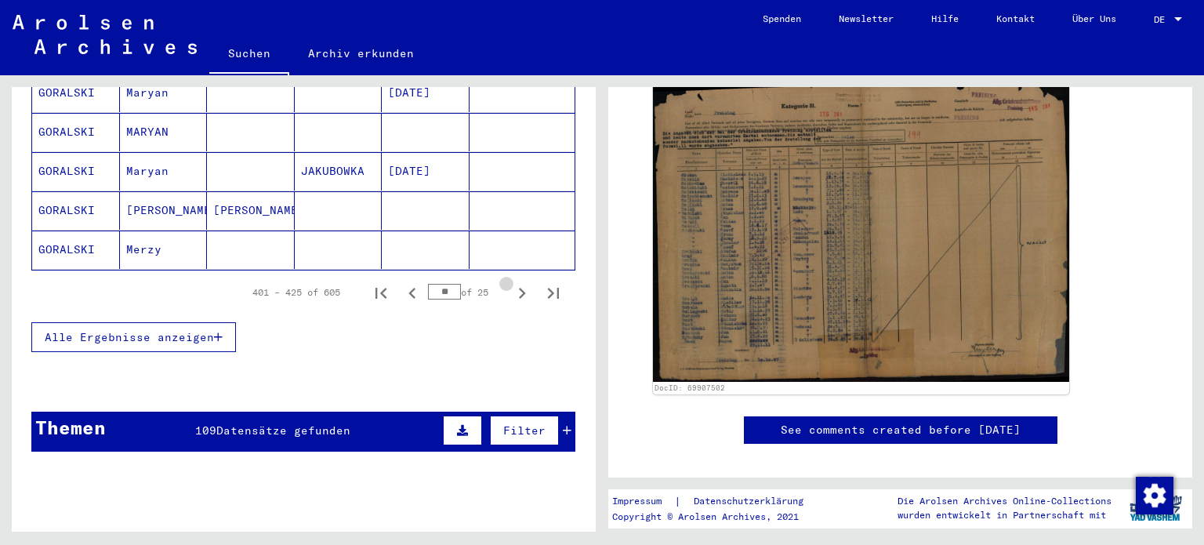
click at [519, 288] on icon "Next page" at bounding box center [522, 293] width 7 height 11
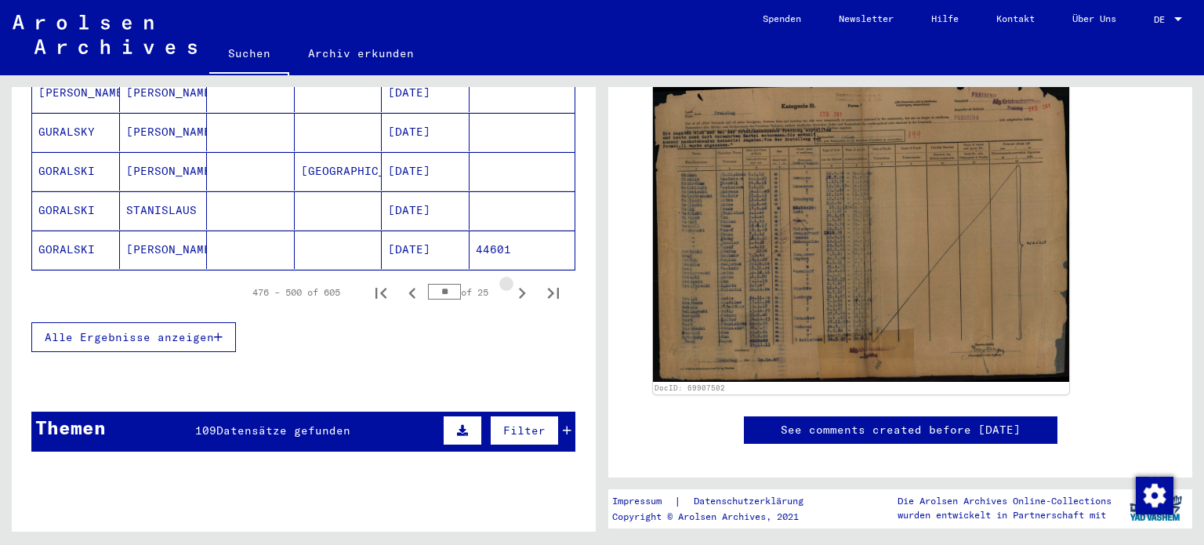
click at [519, 288] on icon "Next page" at bounding box center [522, 293] width 7 height 11
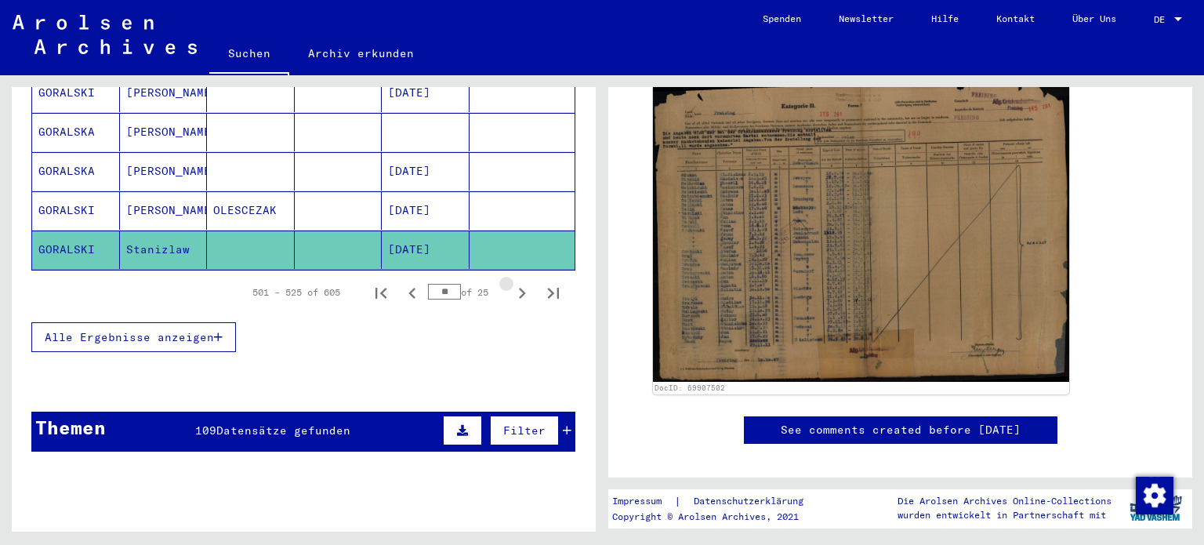
click at [519, 288] on icon "Next page" at bounding box center [522, 293] width 7 height 11
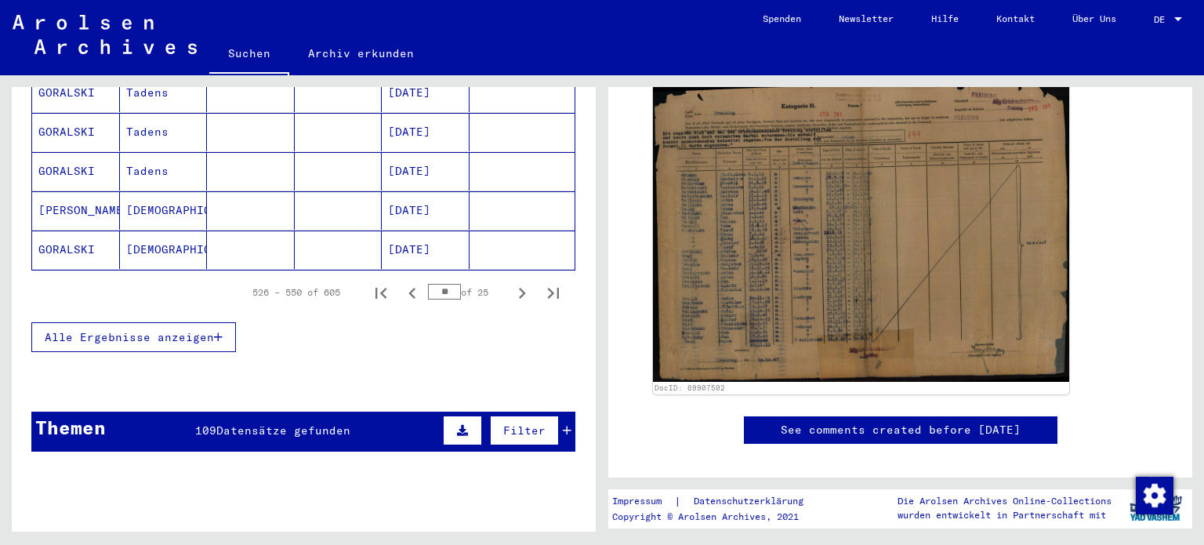
click at [519, 288] on icon "Next page" at bounding box center [522, 293] width 7 height 11
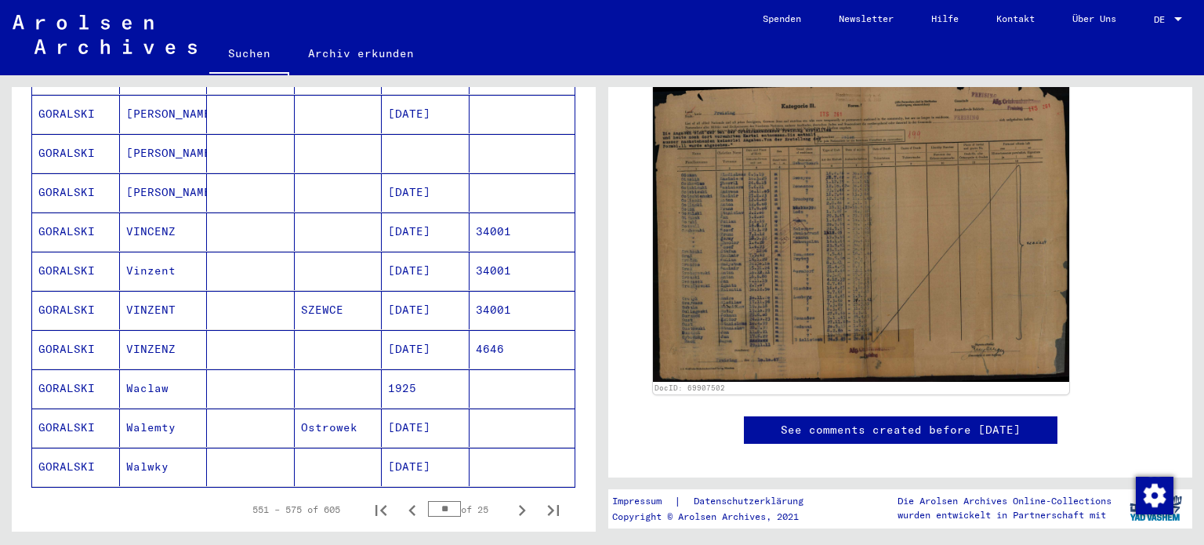
scroll to position [809, 0]
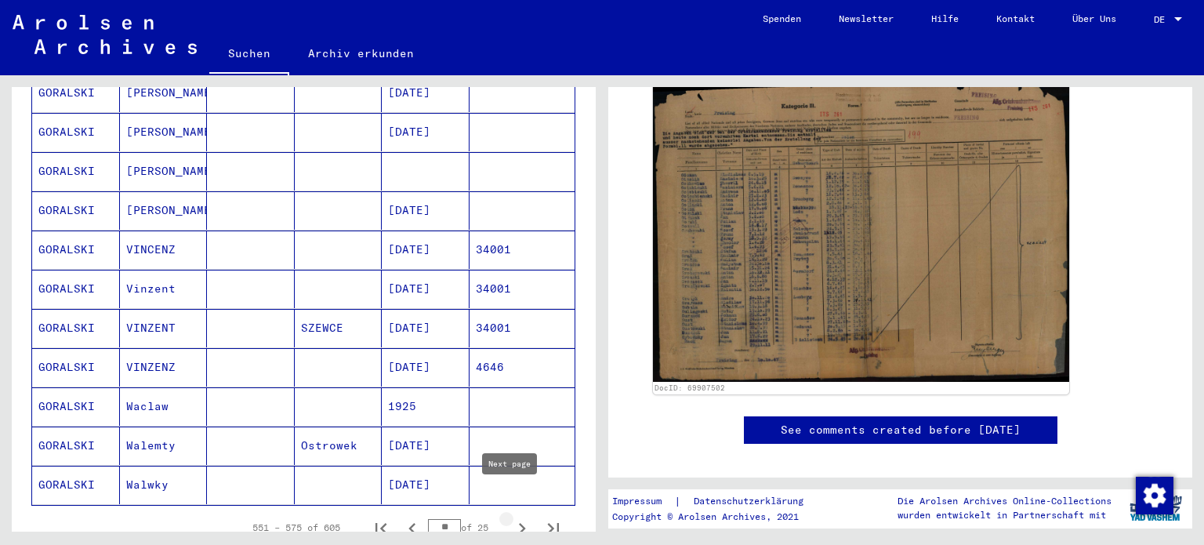
click at [511, 517] on icon "Next page" at bounding box center [522, 528] width 22 height 22
type input "**"
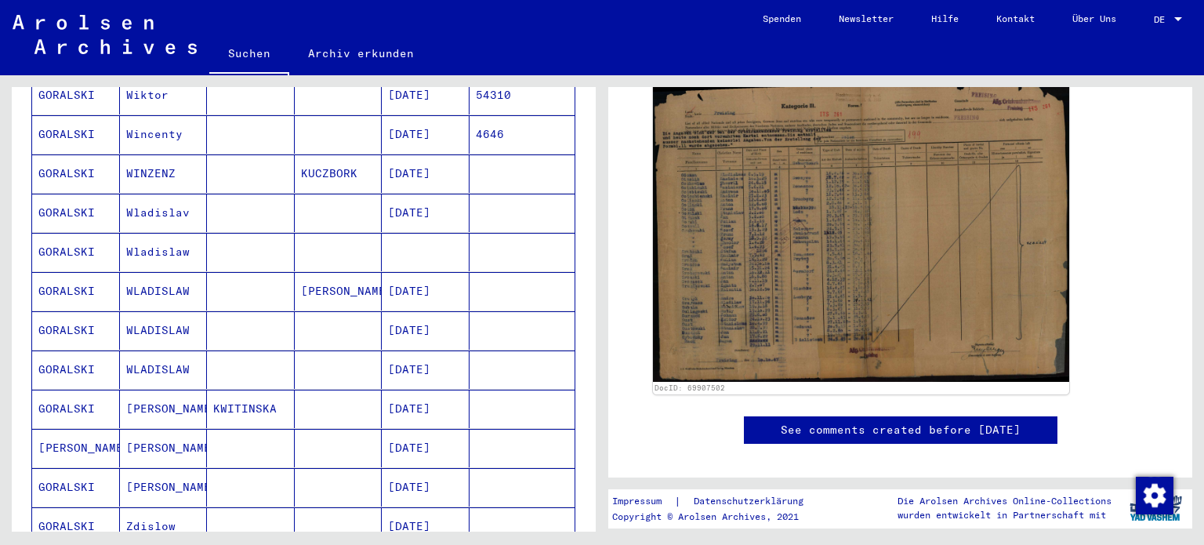
scroll to position [339, 0]
